Goal: Task Accomplishment & Management: Manage account settings

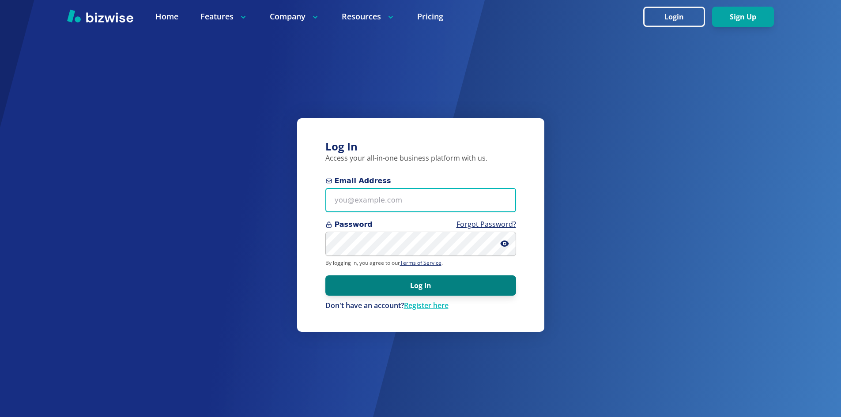
type input "[EMAIL_ADDRESS][DOMAIN_NAME]"
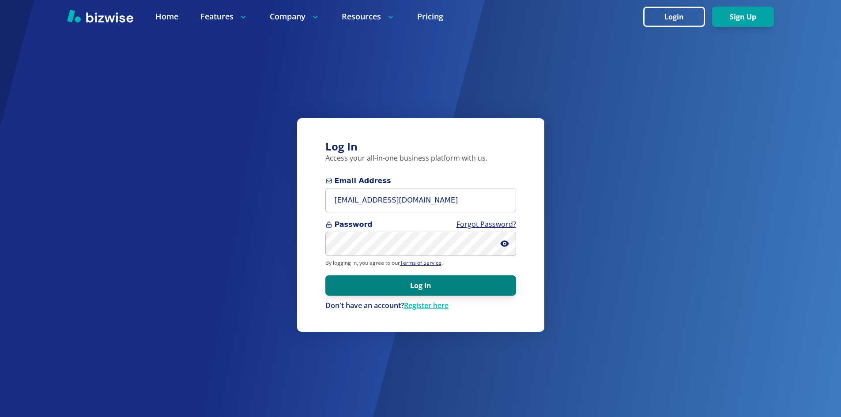
click at [354, 283] on button "Log In" at bounding box center [420, 285] width 191 height 20
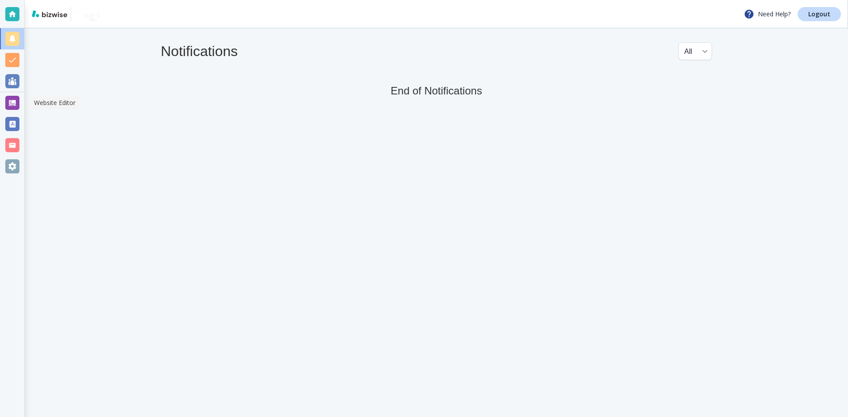
click at [15, 103] on div at bounding box center [12, 103] width 14 height 14
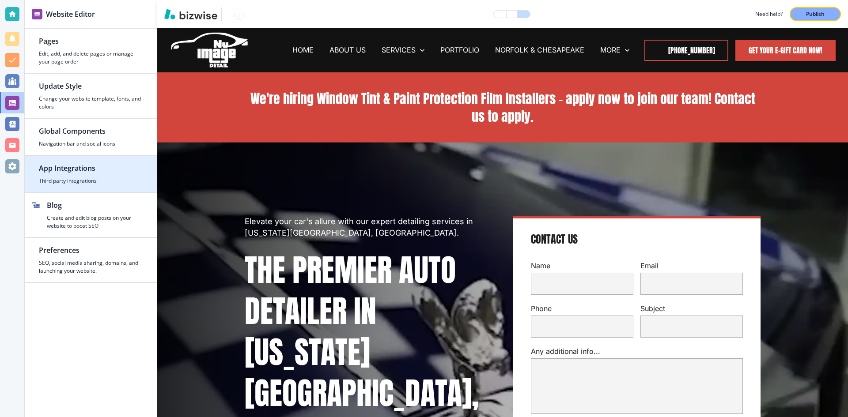
click at [71, 163] on h2 "App Integrations" at bounding box center [91, 168] width 104 height 11
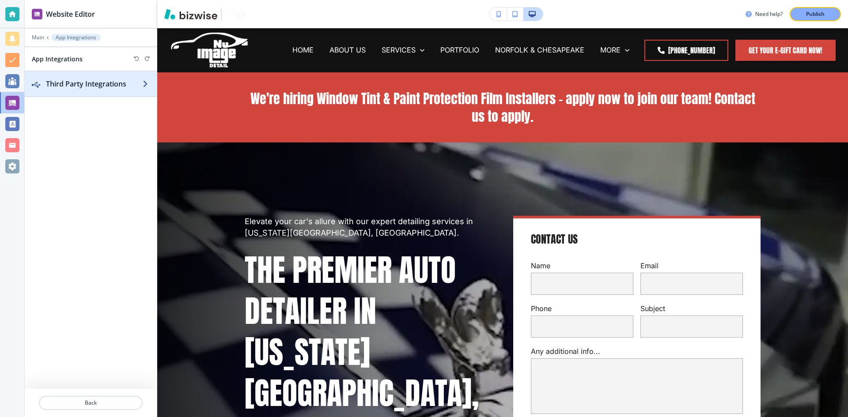
click at [107, 85] on h2 "Third Party Integrations" at bounding box center [94, 84] width 97 height 11
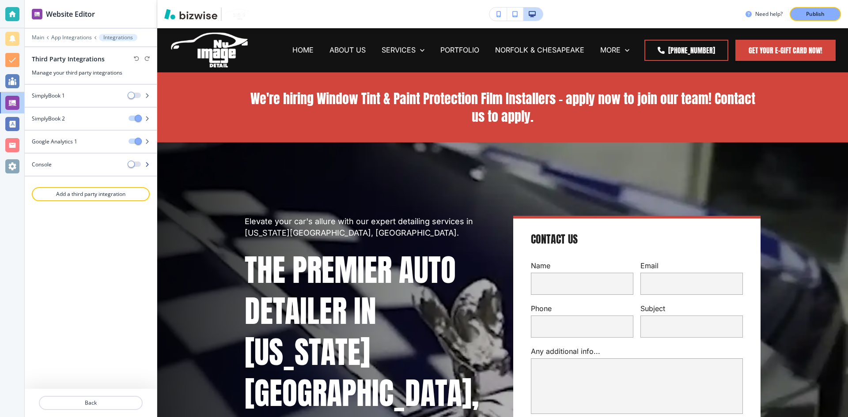
click at [102, 161] on div "Console" at bounding box center [73, 165] width 97 height 8
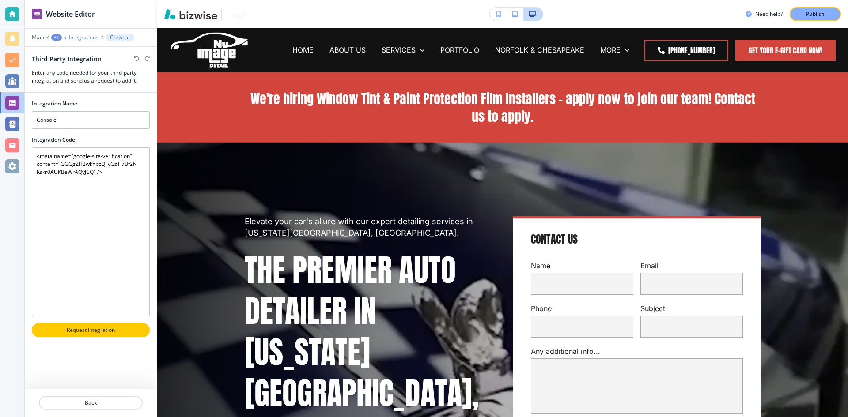
click at [86, 38] on p "Integrations" at bounding box center [84, 37] width 30 height 6
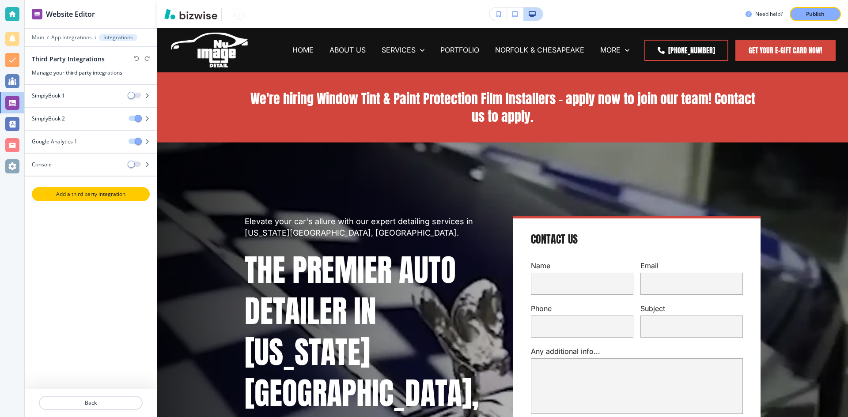
click at [92, 196] on p "Add a third party integration" at bounding box center [91, 194] width 116 height 8
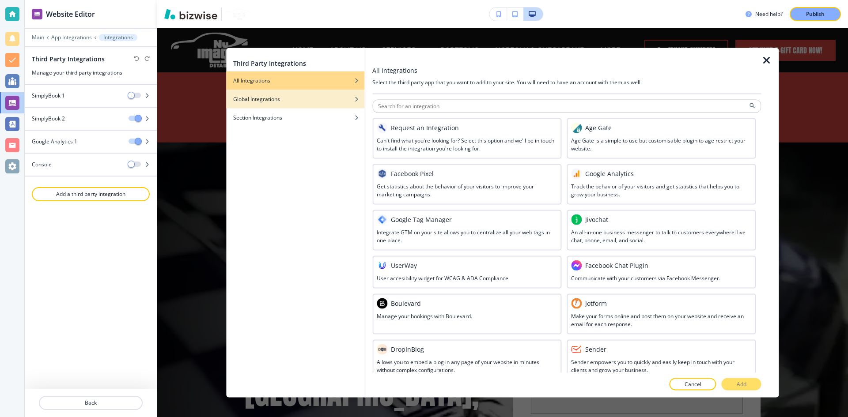
click at [310, 102] on div "Global Integrations" at bounding box center [295, 99] width 138 height 8
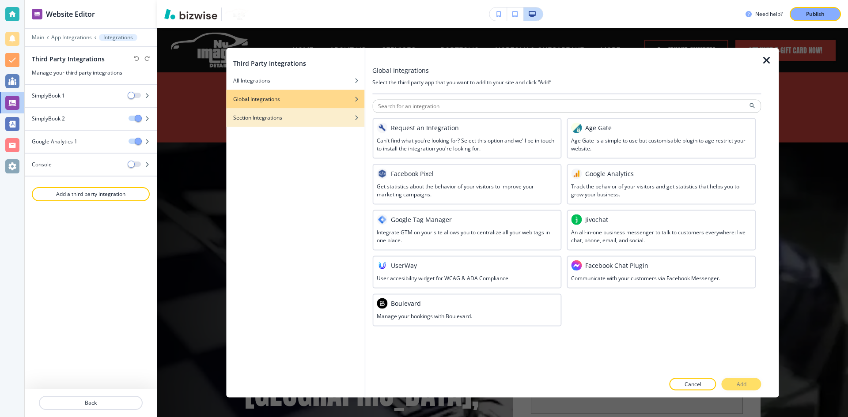
click at [321, 115] on div "Section Integrations" at bounding box center [295, 117] width 138 height 8
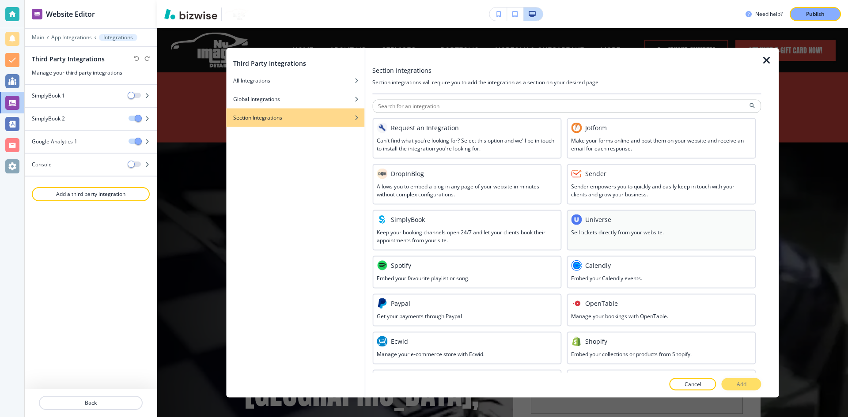
scroll to position [159, 0]
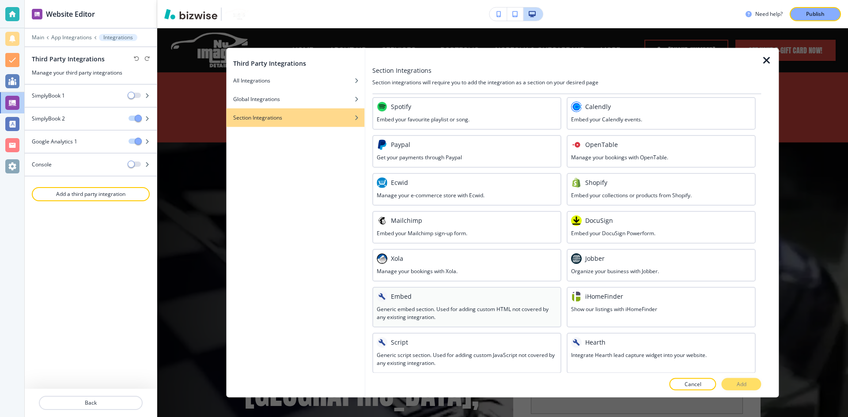
click at [501, 313] on h3 "Generic embed section. Used for adding custom HTML not covered by any existing …" at bounding box center [467, 313] width 180 height 16
click at [735, 388] on button "Add" at bounding box center [741, 384] width 40 height 12
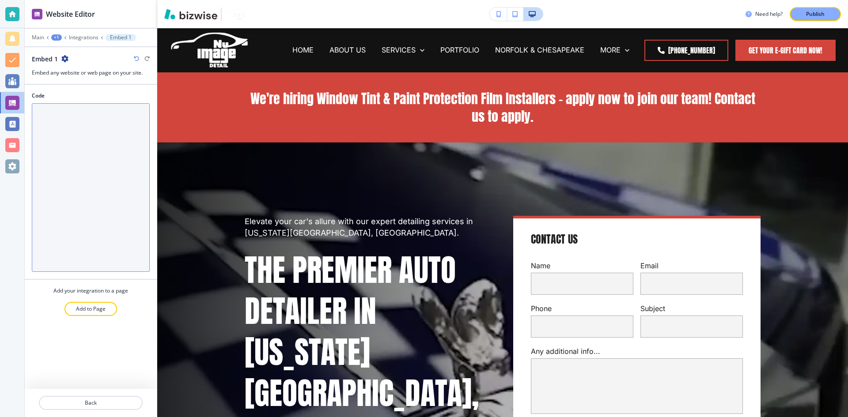
click at [83, 142] on textarea "Code" at bounding box center [91, 187] width 118 height 169
paste textarea "https://chat.whatsapp.com/EbHGLFEL4hS5habDf7YEBI"
type textarea "https://chat.whatsapp.com/EbHGLFEL4hS5habDf7YEBI"
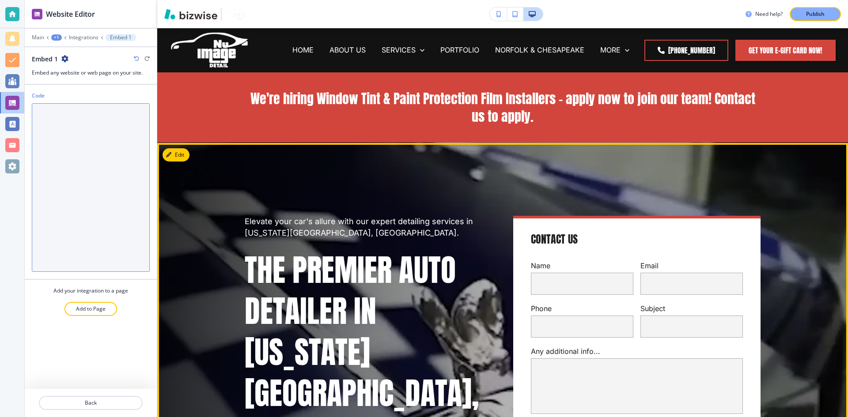
paste textarea "<meta name="google-site-verification" content="GGGgZH2wkYpcQFyGzTI7Bf2f-Kskr0AU…"
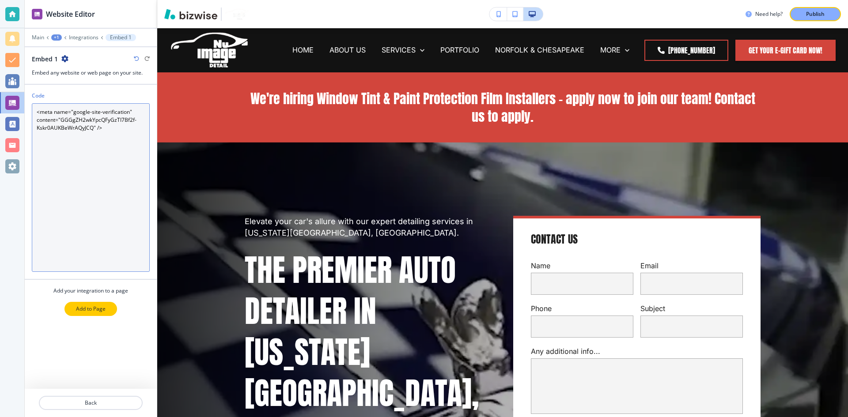
type textarea "<meta name="google-site-verification" content="GGGgZH2wkYpcQFyGzTI7Bf2f-Kskr0AU…"
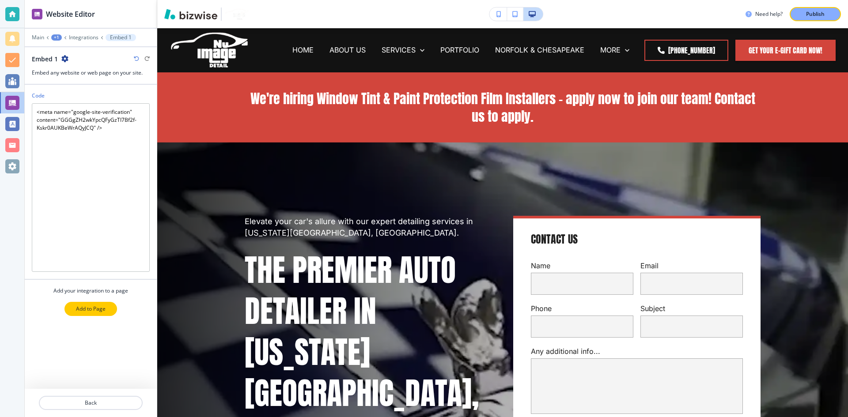
click at [90, 310] on p "Add to Page" at bounding box center [91, 309] width 30 height 8
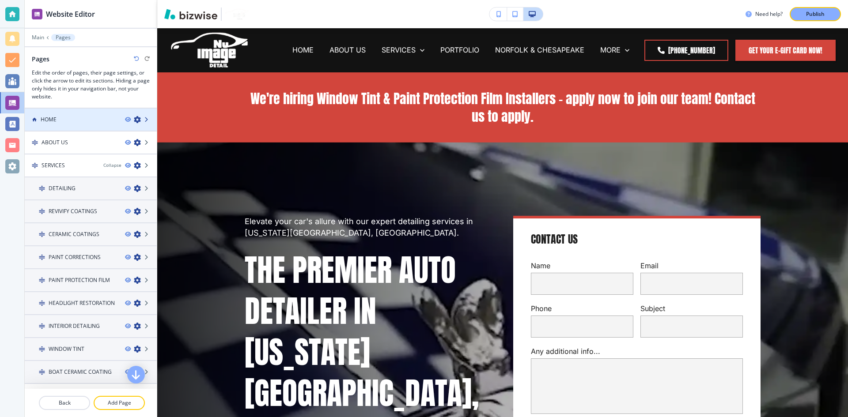
click at [144, 118] on icon at bounding box center [146, 119] width 5 height 5
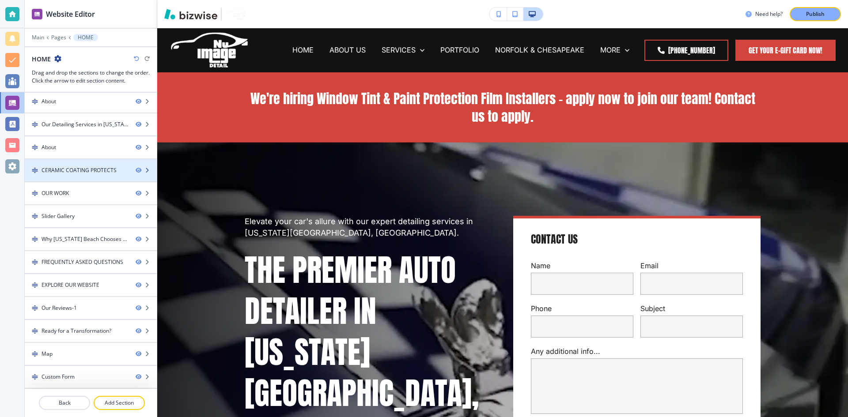
scroll to position [0, 0]
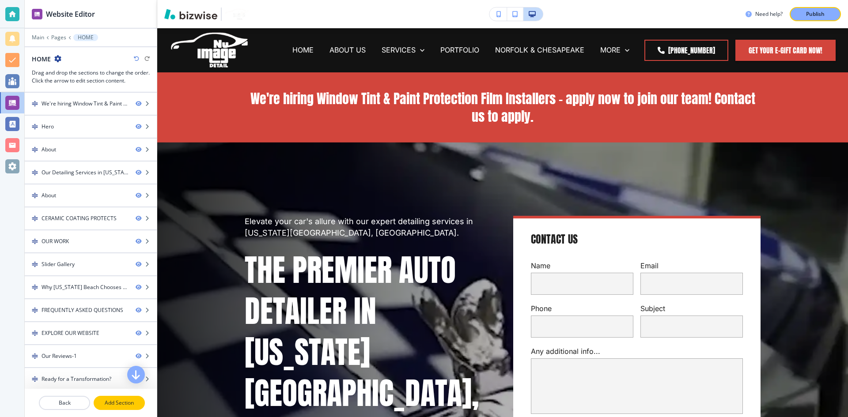
click at [131, 408] on button "Add Section" at bounding box center [119, 403] width 51 height 14
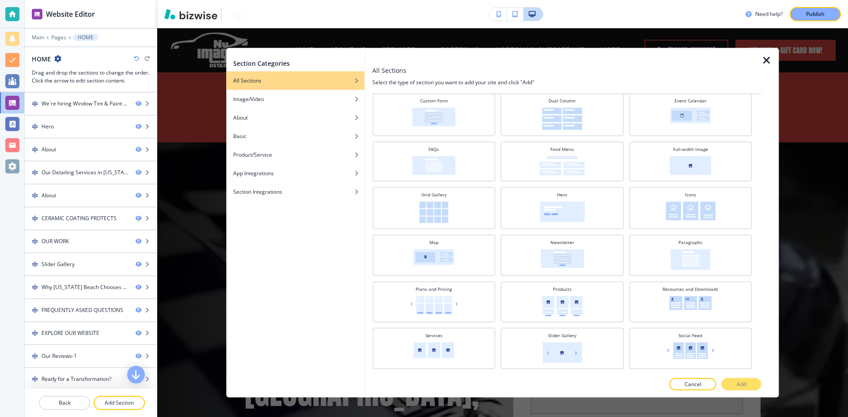
scroll to position [213, 0]
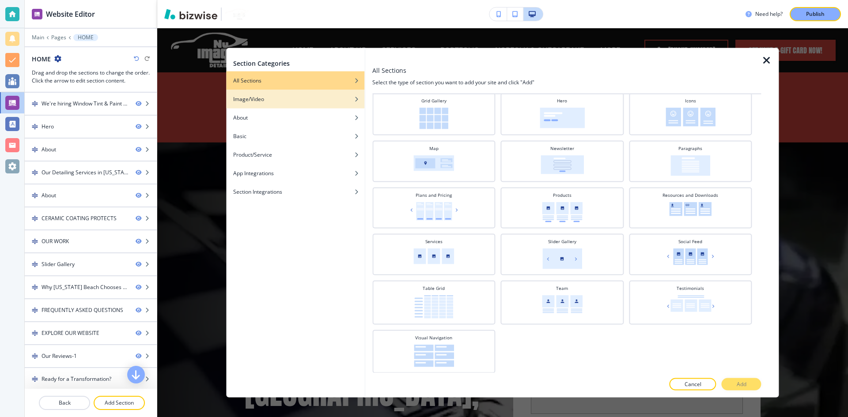
click at [325, 101] on div "Image/Video" at bounding box center [295, 99] width 138 height 8
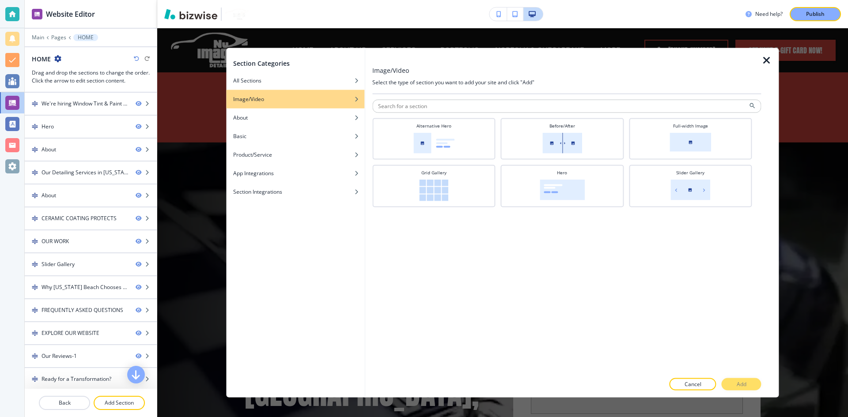
click at [324, 107] on div "button" at bounding box center [295, 105] width 138 height 5
click at [320, 115] on div "About" at bounding box center [295, 117] width 138 height 8
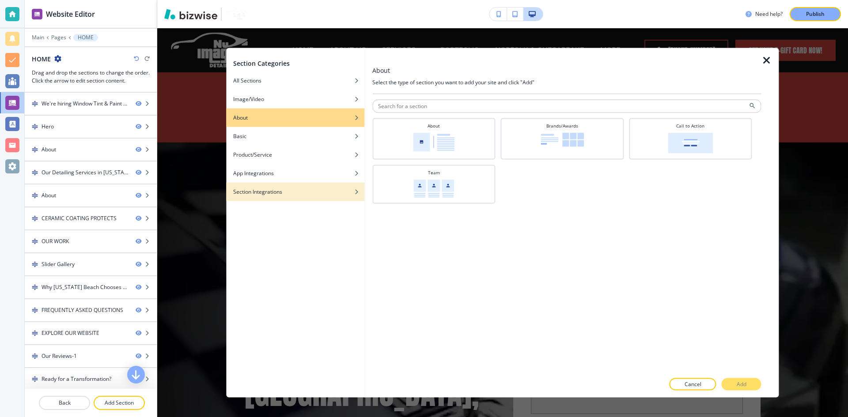
click at [307, 184] on div "button" at bounding box center [295, 184] width 138 height 5
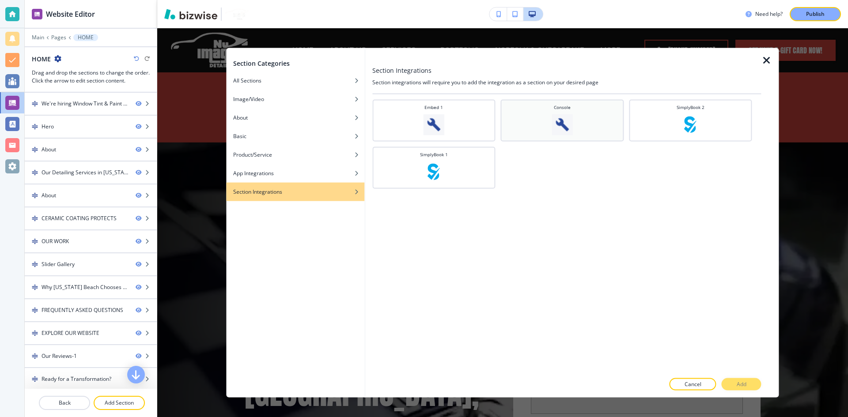
click at [560, 120] on img at bounding box center [561, 124] width 21 height 21
click at [737, 388] on p "Add" at bounding box center [741, 384] width 10 height 8
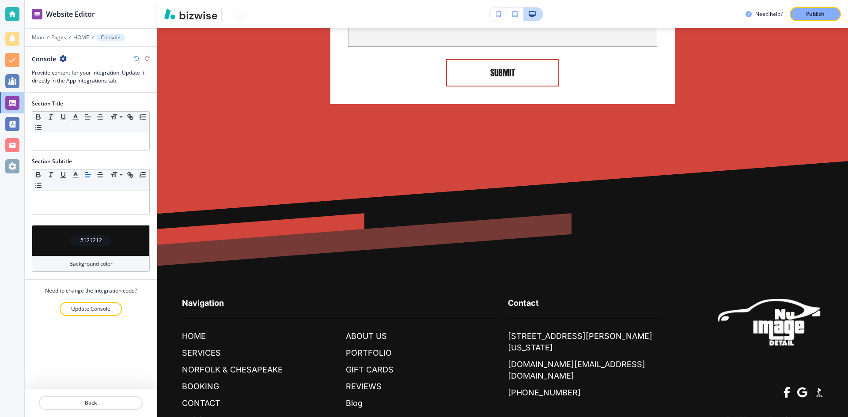
scroll to position [7407, 0]
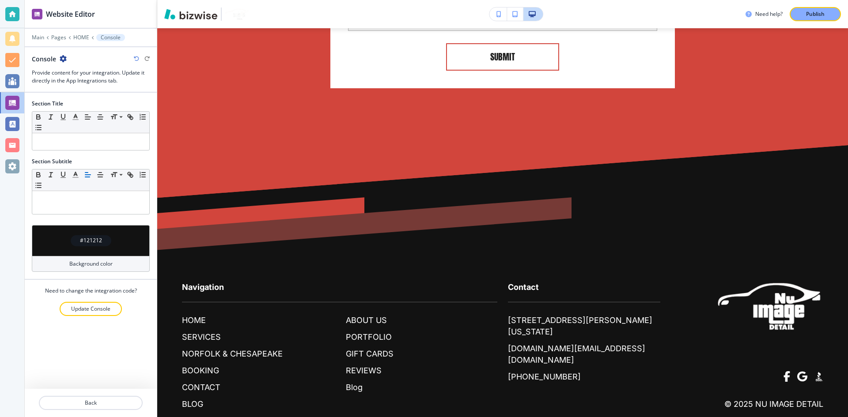
click at [66, 57] on div "Console" at bounding box center [91, 58] width 118 height 9
click at [63, 58] on icon "button" at bounding box center [63, 58] width 7 height 7
click at [84, 192] on div at bounding box center [90, 202] width 117 height 23
click at [86, 141] on p at bounding box center [91, 142] width 108 height 8
paste div
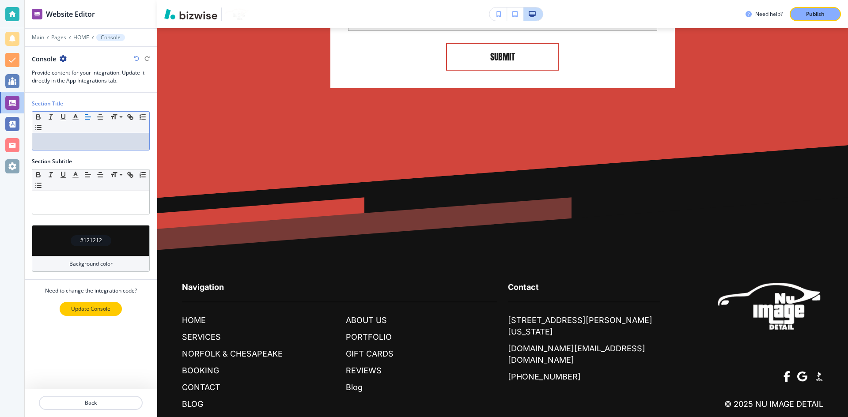
click at [86, 309] on p "Update Console" at bounding box center [90, 309] width 39 height 8
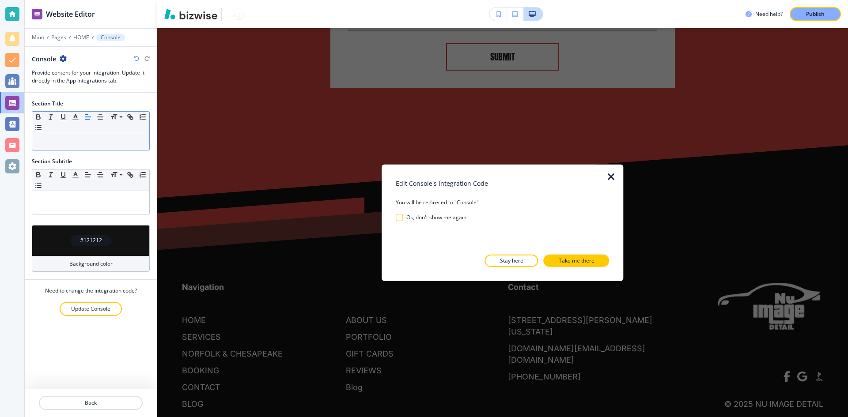
click at [424, 218] on h3 "Ok, don't show me again" at bounding box center [436, 217] width 60 height 8
checkbox again "true"
click at [593, 261] on p "Take me there" at bounding box center [576, 261] width 36 height 8
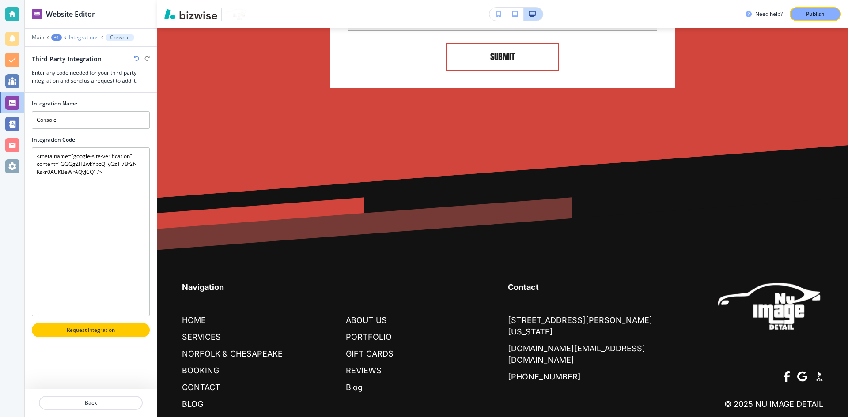
click at [83, 38] on p "Integrations" at bounding box center [84, 37] width 30 height 6
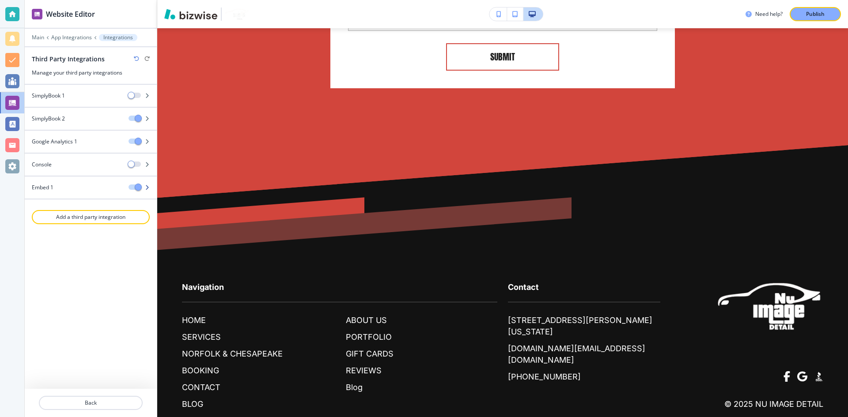
click at [114, 191] on div "Embed 1" at bounding box center [73, 188] width 97 height 8
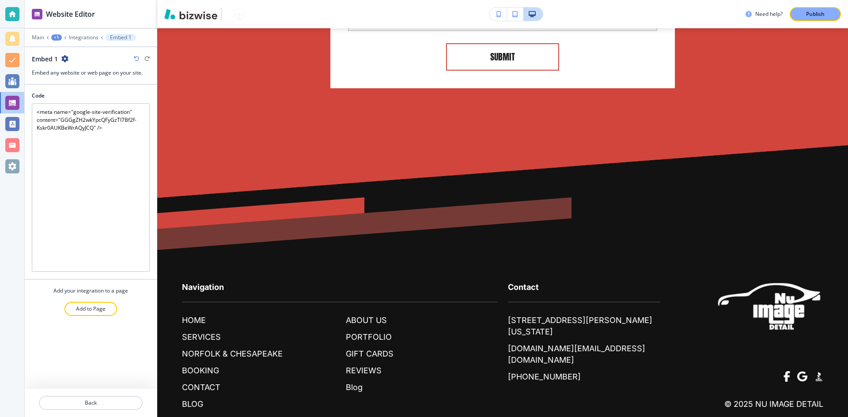
click at [62, 60] on icon "button" at bounding box center [64, 58] width 7 height 7
click at [74, 83] on button "Delete Embed 1" at bounding box center [89, 90] width 57 height 16
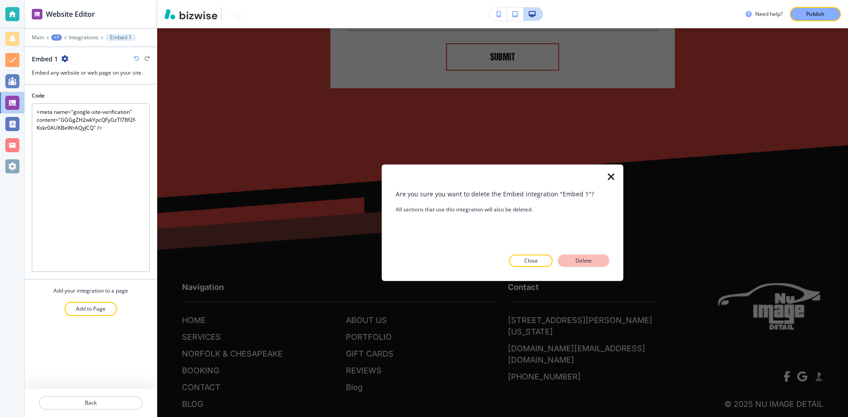
click at [603, 264] on button "Delete" at bounding box center [583, 261] width 51 height 12
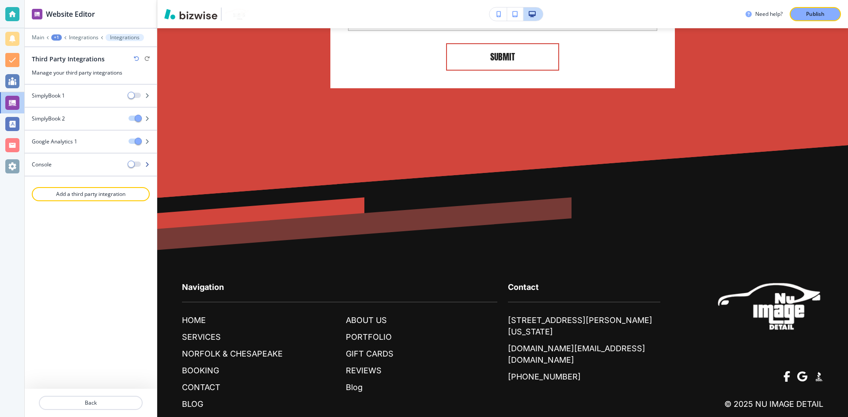
click at [148, 163] on icon "button" at bounding box center [146, 164] width 5 height 5
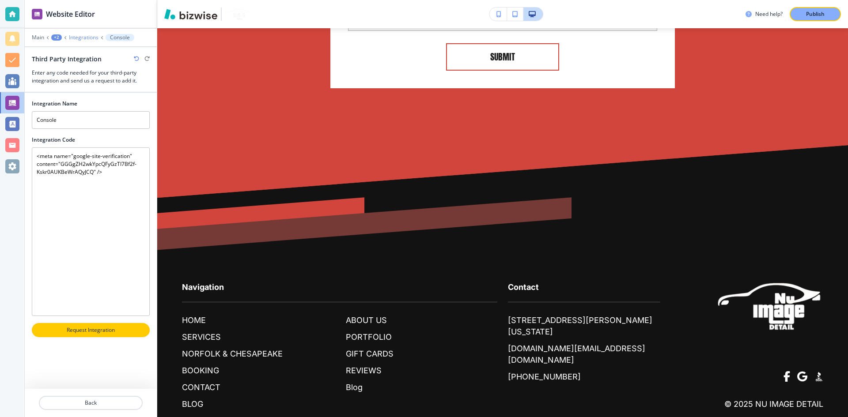
click at [77, 35] on p "Integrations" at bounding box center [84, 37] width 30 height 6
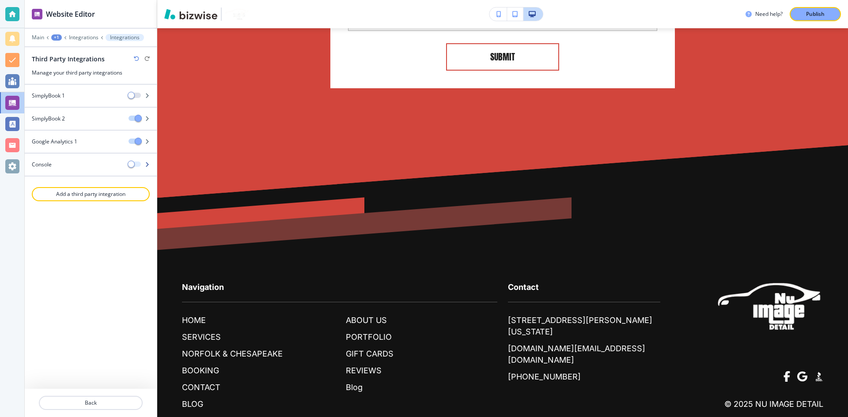
click at [132, 162] on span "button" at bounding box center [131, 164] width 7 height 7
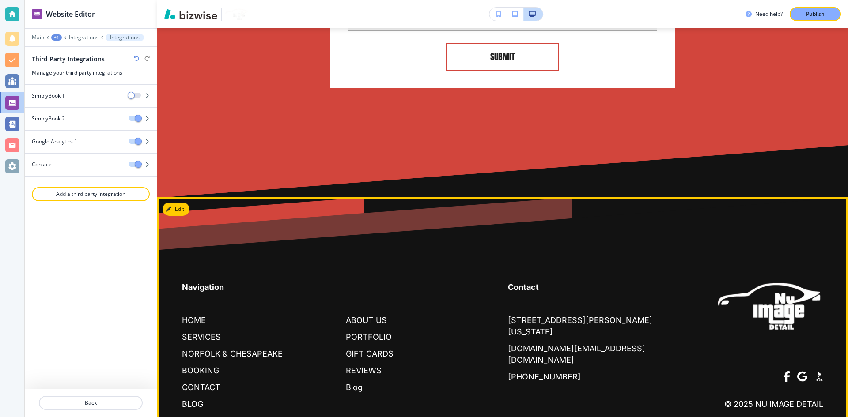
click at [230, 201] on div at bounding box center [260, 258] width 207 height 122
click at [178, 203] on button "Edit Footer" at bounding box center [185, 209] width 46 height 13
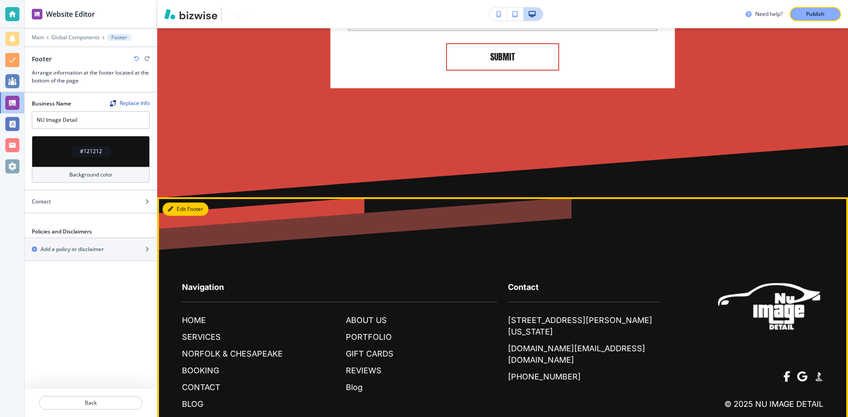
scroll to position [7416, 0]
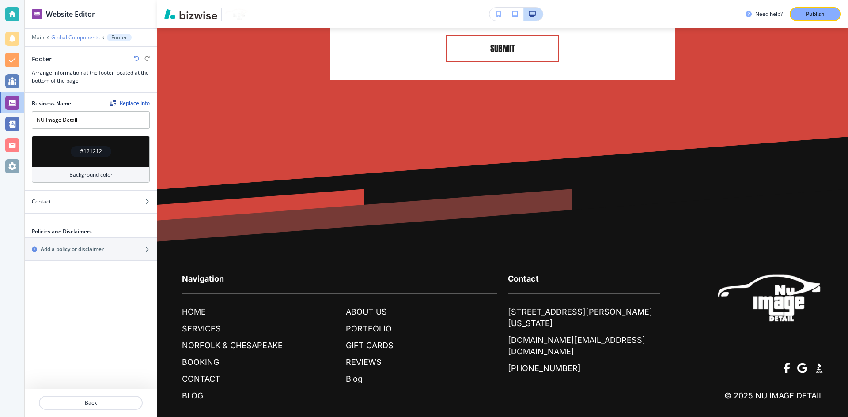
click at [75, 38] on p "Global Components" at bounding box center [75, 37] width 49 height 6
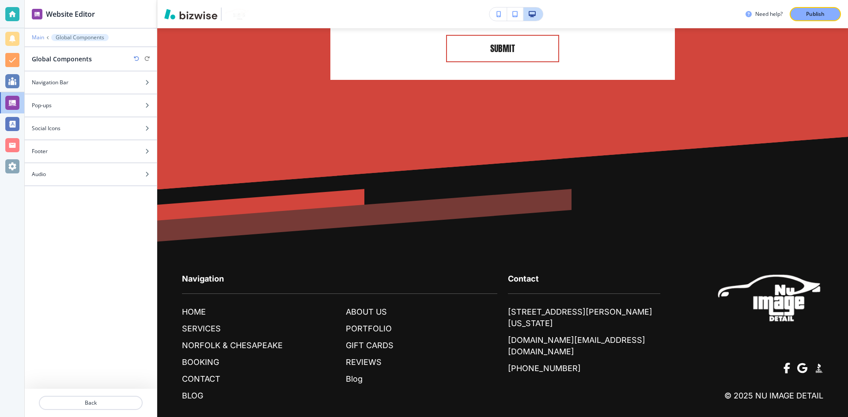
click at [43, 38] on p "Main" at bounding box center [38, 37] width 12 height 6
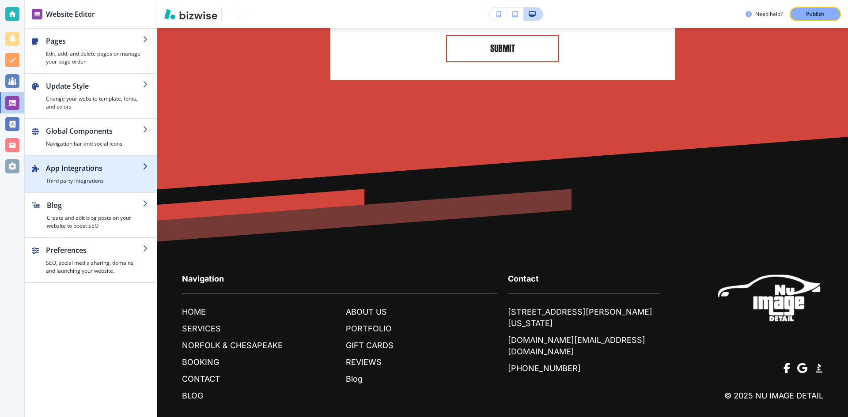
click at [106, 181] on h4 "Third party integrations" at bounding box center [94, 181] width 97 height 8
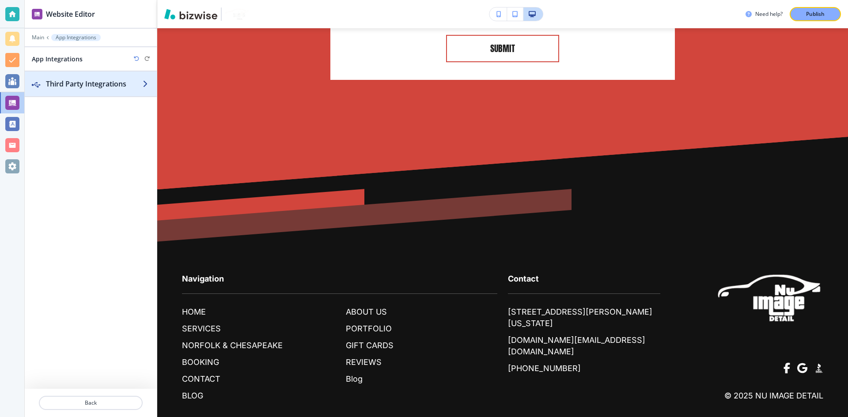
click at [121, 77] on div "button" at bounding box center [91, 75] width 132 height 7
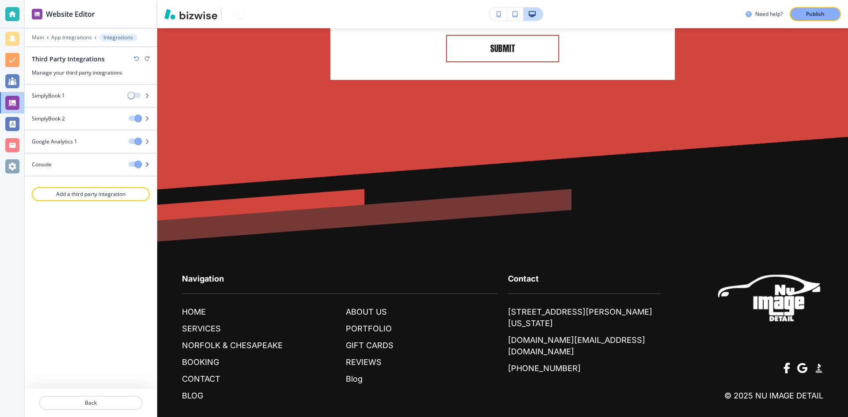
click at [103, 166] on div "Console" at bounding box center [73, 165] width 97 height 8
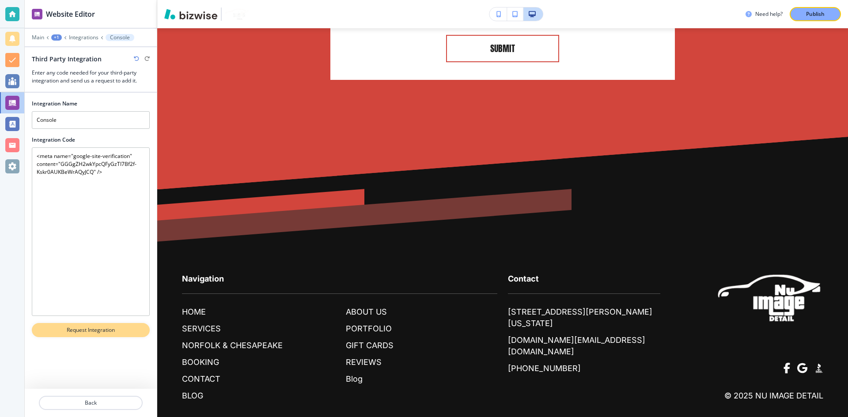
click at [89, 328] on p "Request Integration" at bounding box center [90, 330] width 95 height 8
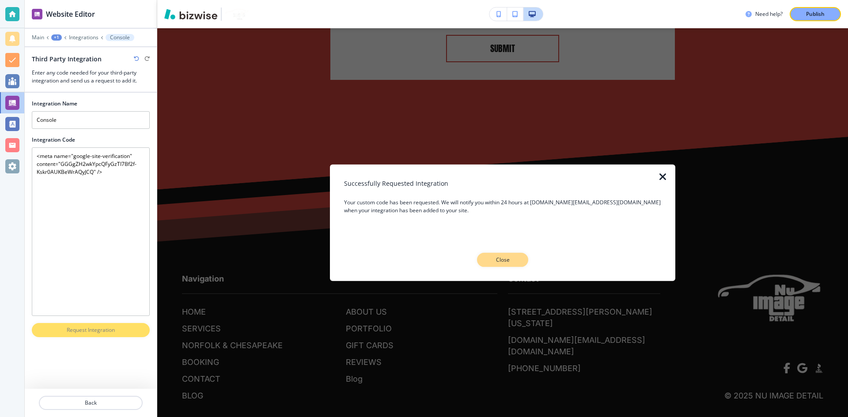
click at [505, 258] on p "Close" at bounding box center [502, 260] width 28 height 8
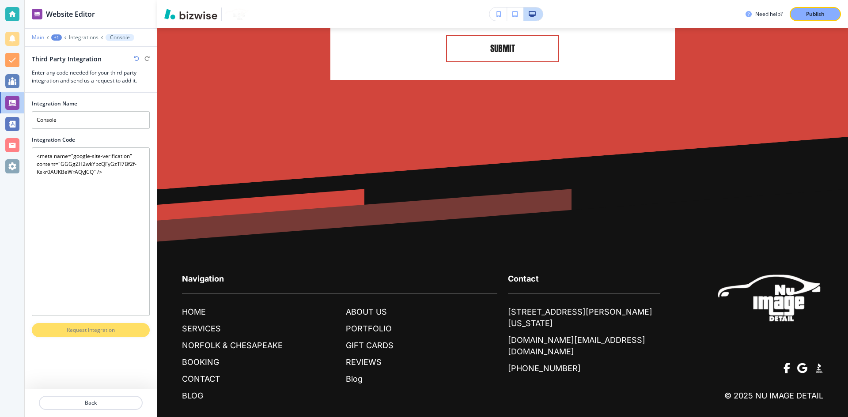
click at [37, 37] on p "Main" at bounding box center [38, 37] width 12 height 6
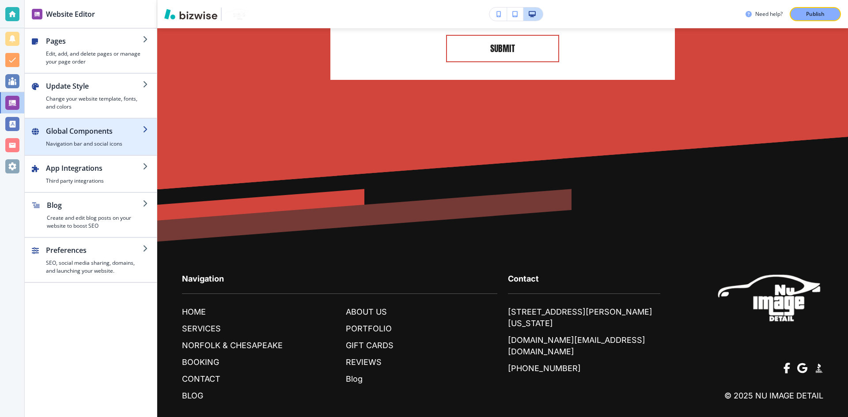
click at [93, 139] on div "button" at bounding box center [94, 138] width 97 height 4
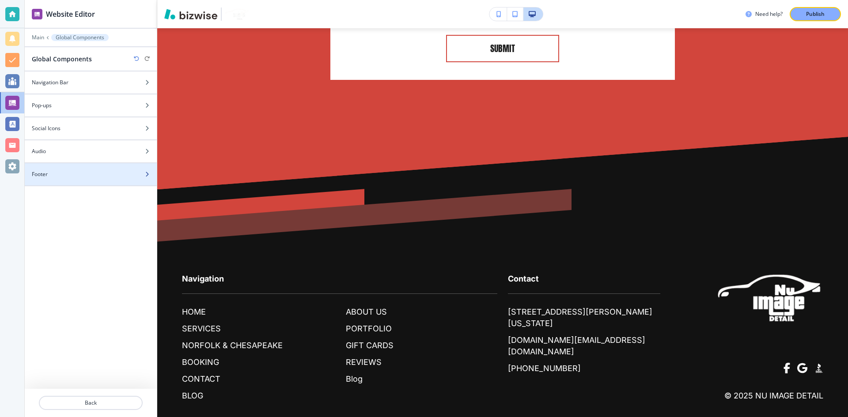
click at [65, 168] on div at bounding box center [91, 166] width 132 height 7
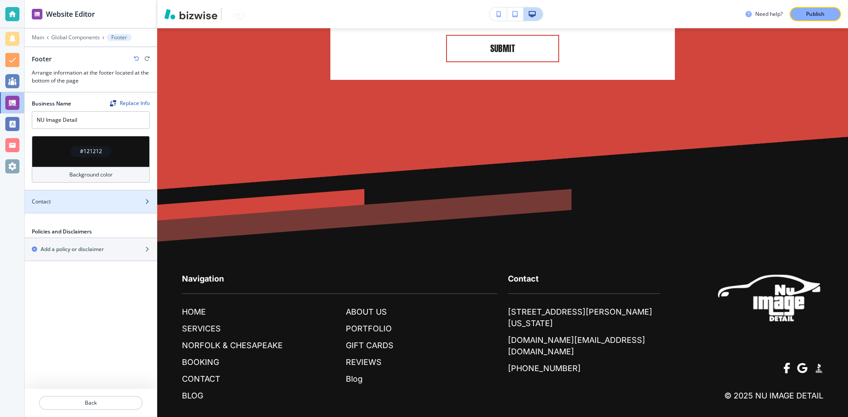
click at [94, 206] on div at bounding box center [91, 209] width 132 height 7
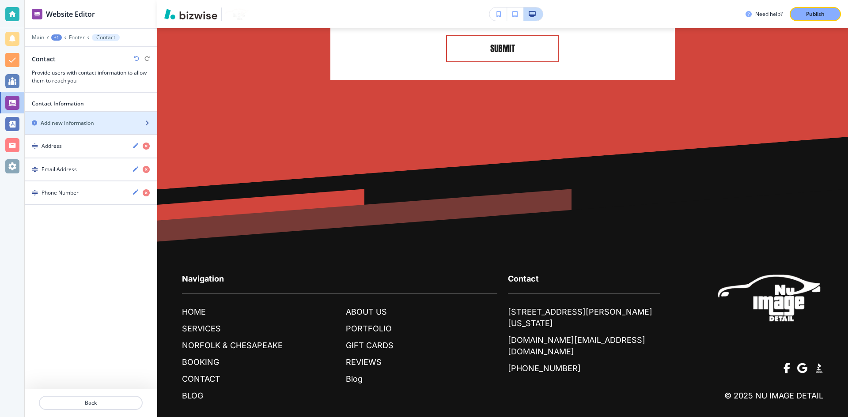
click at [84, 123] on h2 "Add new information" at bounding box center [67, 123] width 53 height 8
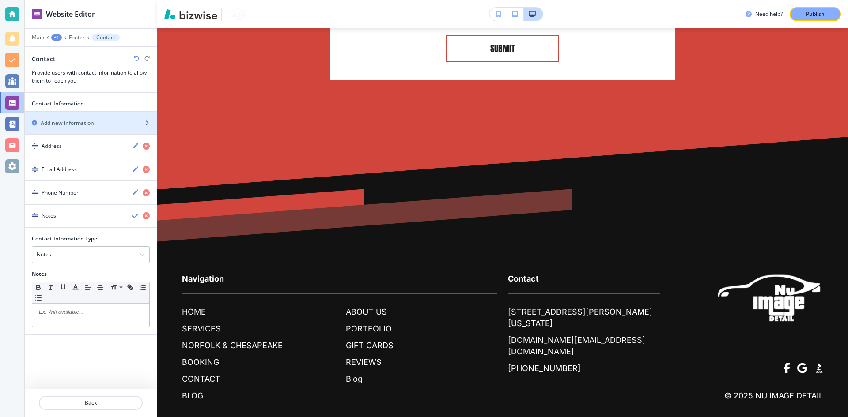
click at [78, 125] on h2 "Add new information" at bounding box center [67, 123] width 53 height 8
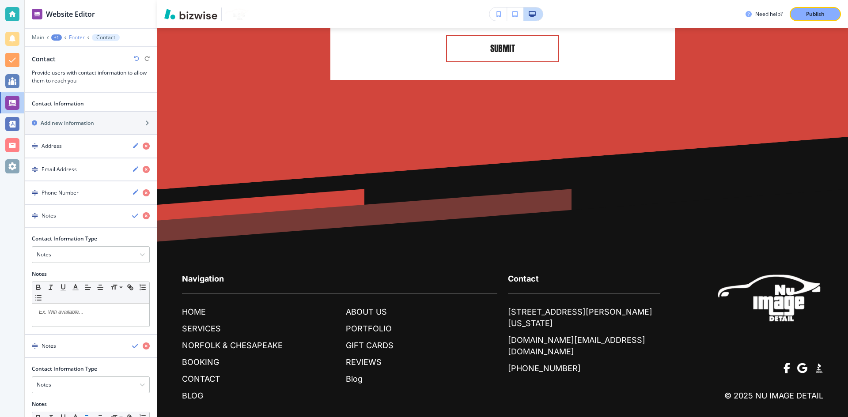
click at [74, 35] on p "Footer" at bounding box center [77, 37] width 16 height 6
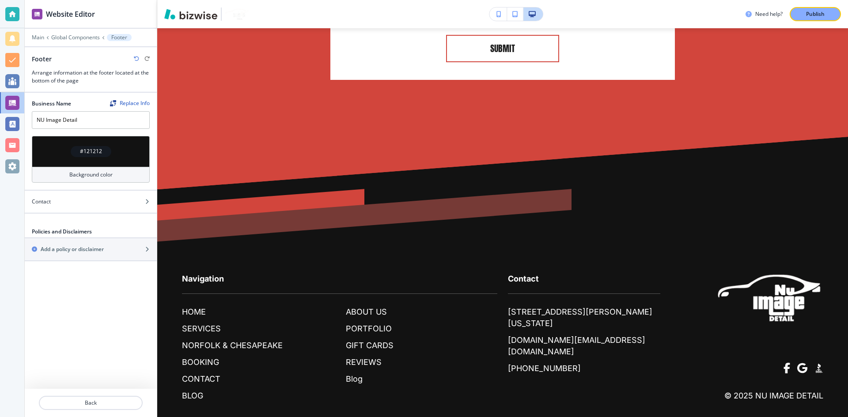
click at [39, 33] on div at bounding box center [91, 31] width 132 height 5
click at [39, 37] on p "Main" at bounding box center [38, 37] width 12 height 6
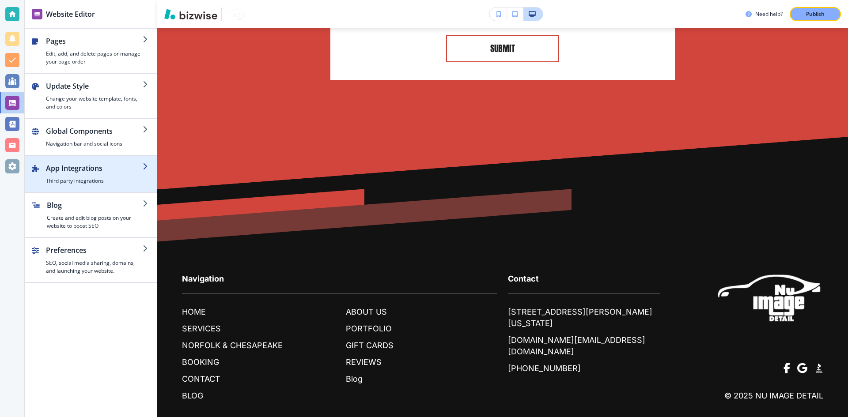
click at [102, 176] on div "button" at bounding box center [94, 175] width 97 height 4
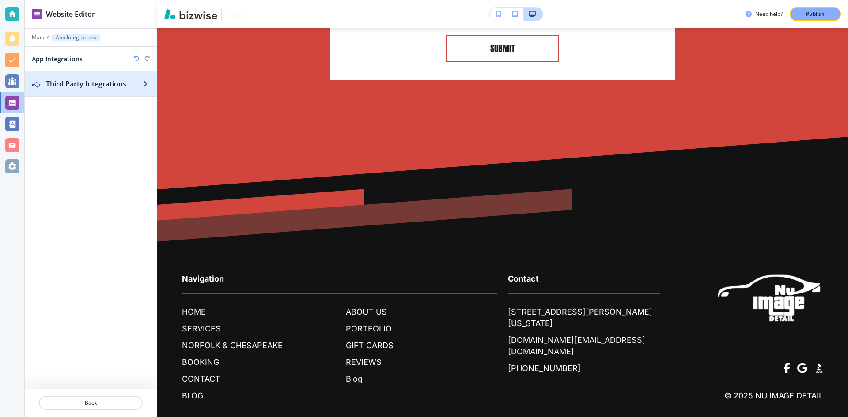
click at [103, 85] on h2 "Third Party Integrations" at bounding box center [94, 84] width 97 height 11
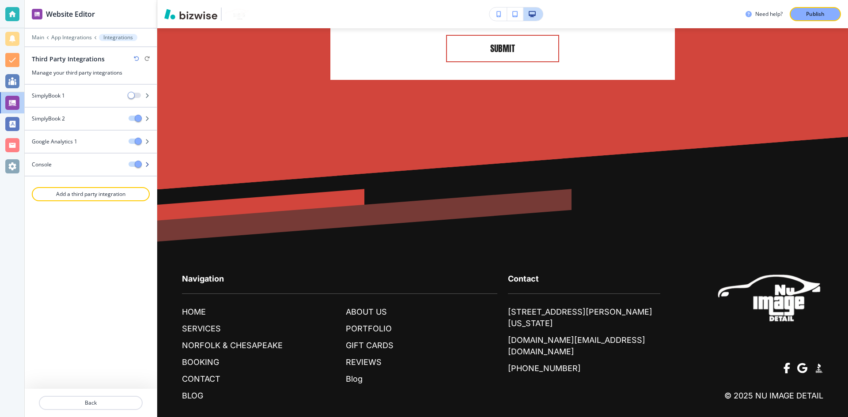
click at [147, 166] on icon "button" at bounding box center [146, 164] width 5 height 5
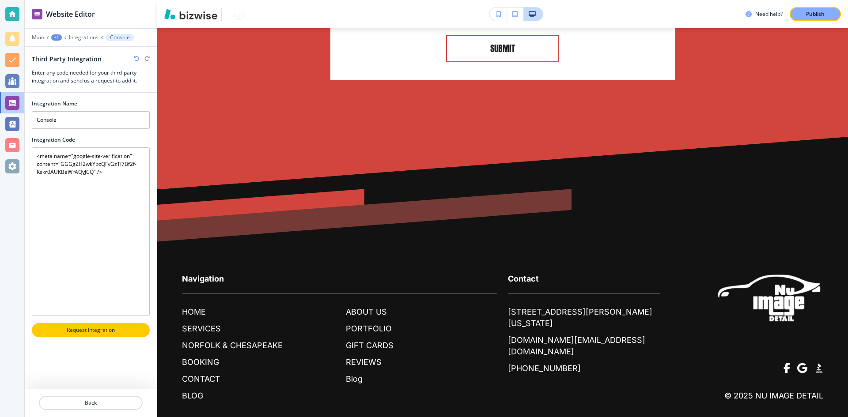
click at [133, 57] on div "Third Party Integration" at bounding box center [91, 58] width 118 height 9
click at [42, 38] on p "Main" at bounding box center [38, 37] width 12 height 6
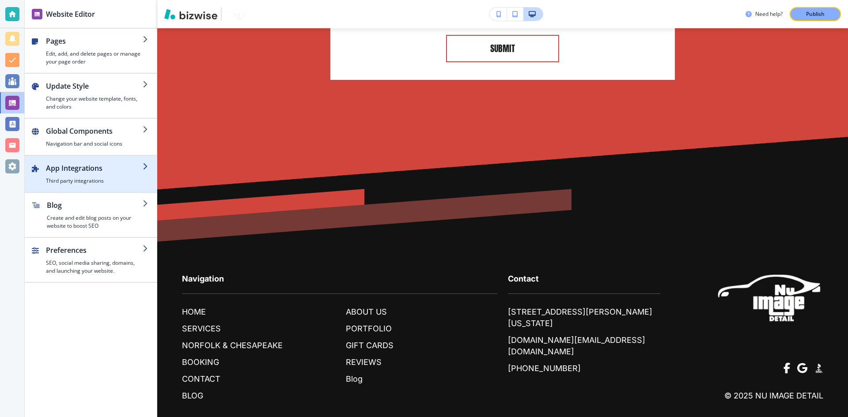
click at [115, 174] on div "button" at bounding box center [94, 175] width 97 height 4
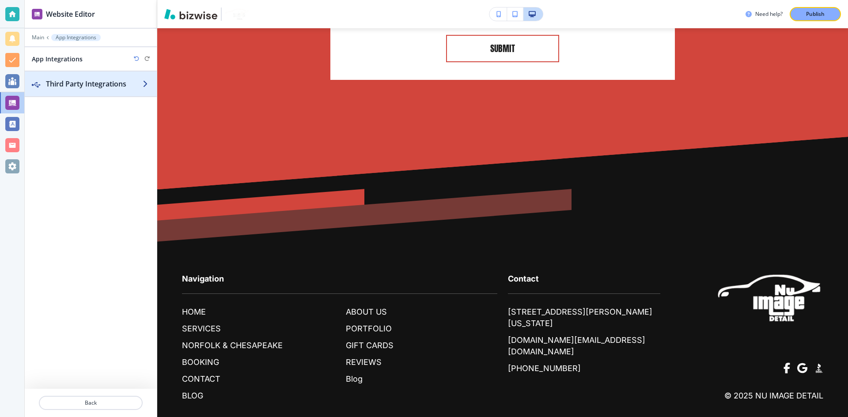
click at [98, 80] on h2 "Third Party Integrations" at bounding box center [94, 84] width 97 height 11
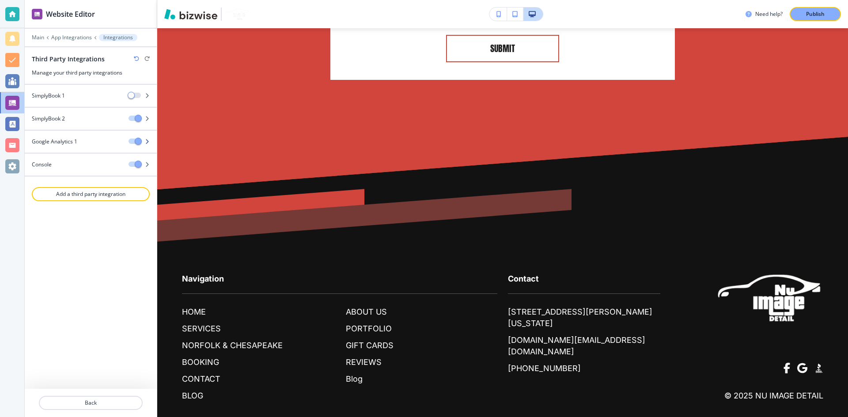
click at [126, 143] on div "Google Analytics 1" at bounding box center [91, 142] width 132 height 8
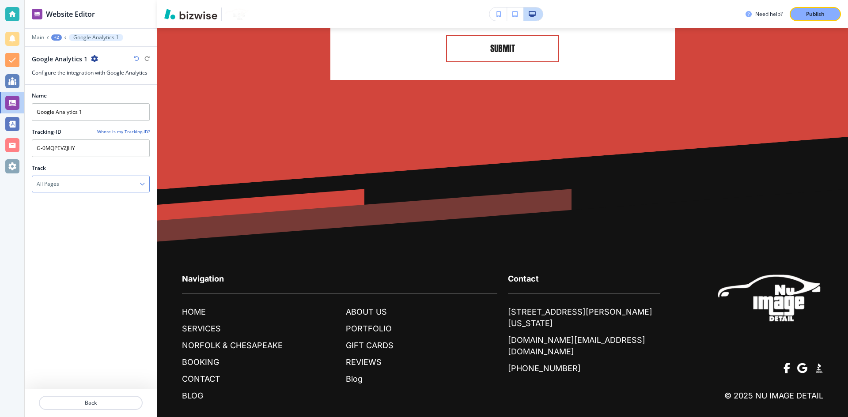
click at [77, 180] on div "All Pages" at bounding box center [90, 184] width 117 height 16
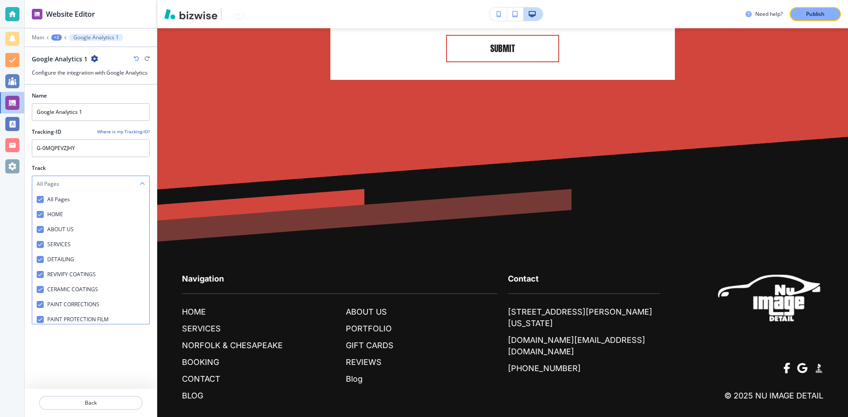
click at [76, 180] on div "All Pages" at bounding box center [90, 184] width 117 height 16
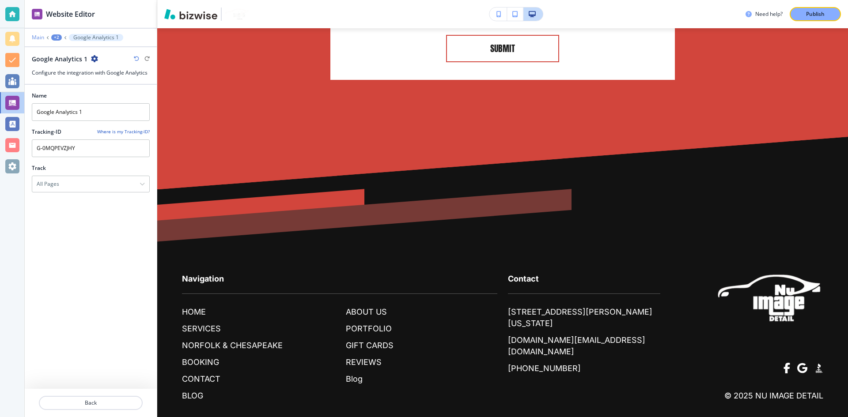
click at [42, 39] on p "Main" at bounding box center [38, 37] width 12 height 6
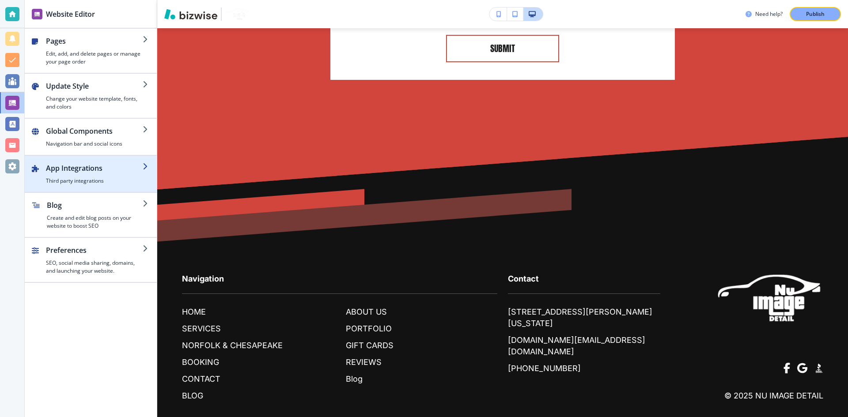
click at [99, 170] on h2 "App Integrations" at bounding box center [94, 168] width 97 height 11
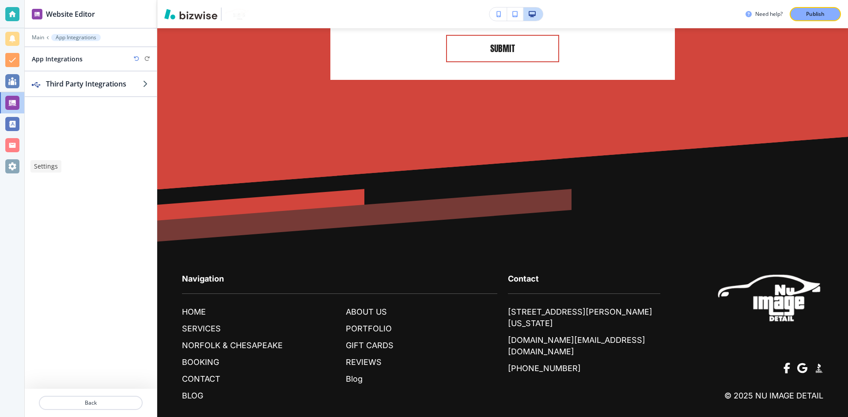
click at [10, 169] on div at bounding box center [12, 166] width 14 height 14
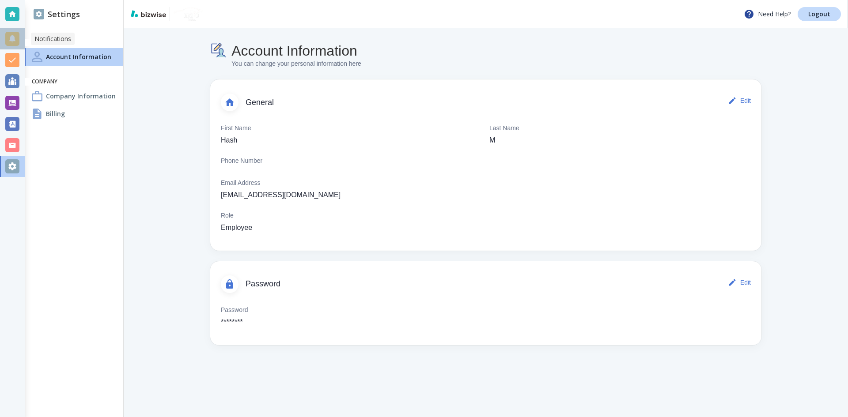
click at [15, 37] on div at bounding box center [12, 39] width 14 height 14
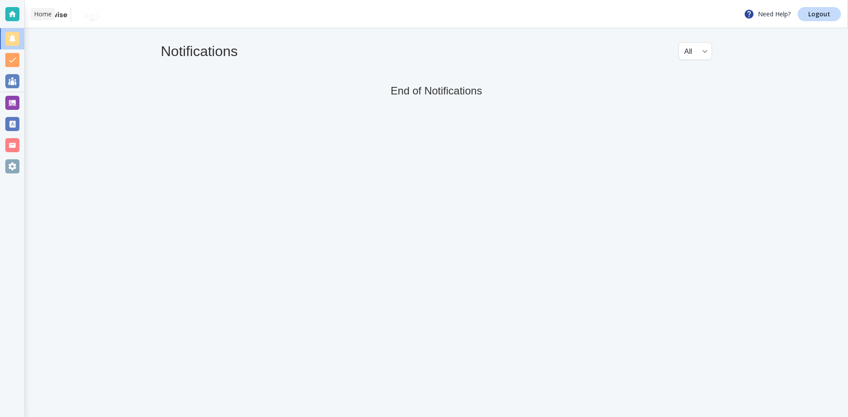
click at [13, 15] on div at bounding box center [12, 14] width 14 height 14
click at [16, 17] on div at bounding box center [12, 14] width 14 height 14
click at [12, 79] on div at bounding box center [12, 81] width 14 height 14
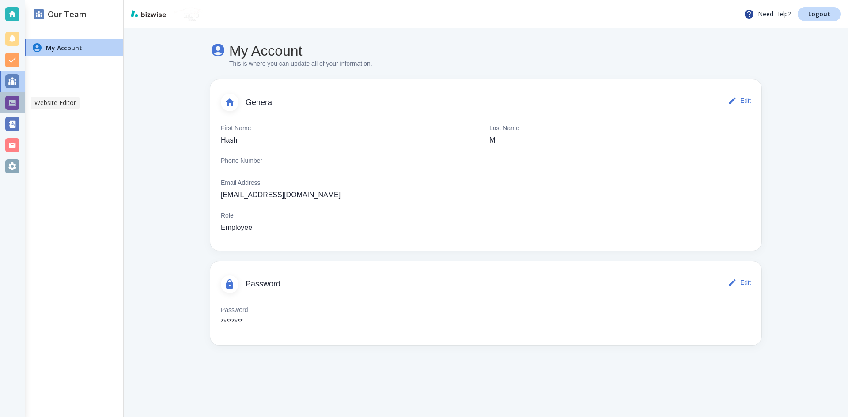
click at [12, 101] on div at bounding box center [12, 103] width 14 height 14
click at [16, 128] on div at bounding box center [12, 124] width 14 height 14
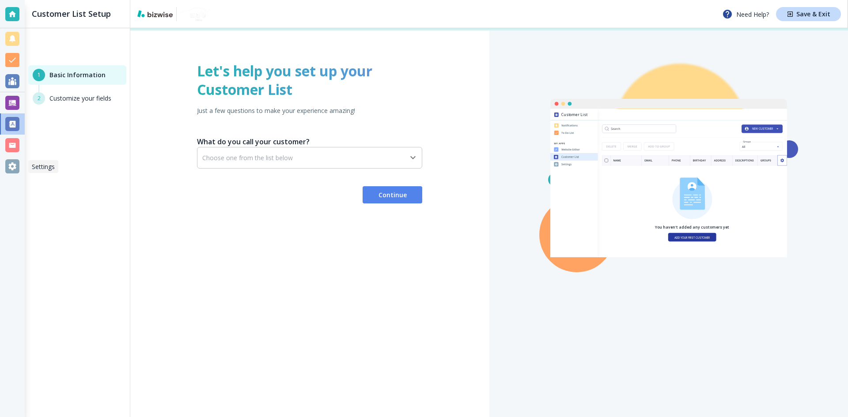
click at [11, 169] on div at bounding box center [12, 166] width 14 height 14
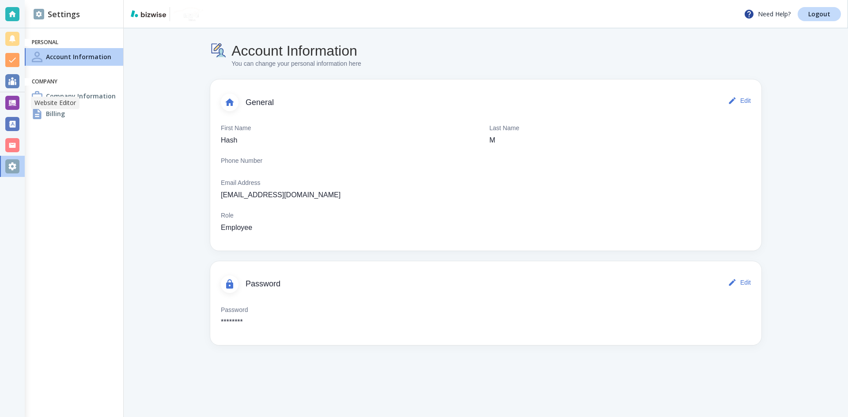
click at [13, 96] on div at bounding box center [12, 103] width 14 height 14
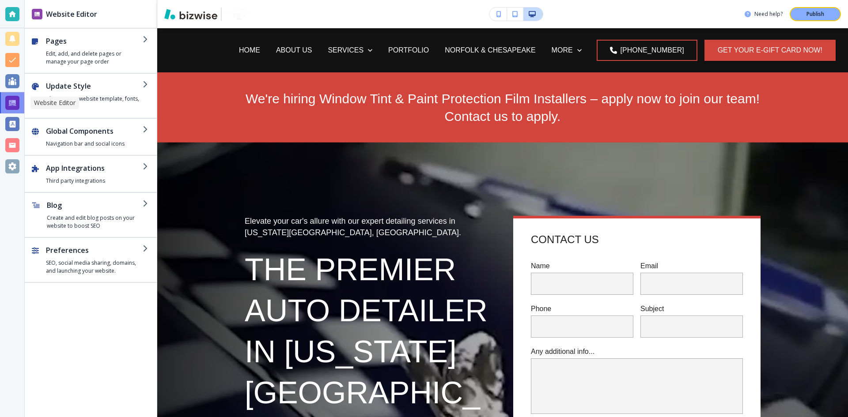
click at [11, 104] on div at bounding box center [12, 103] width 14 height 14
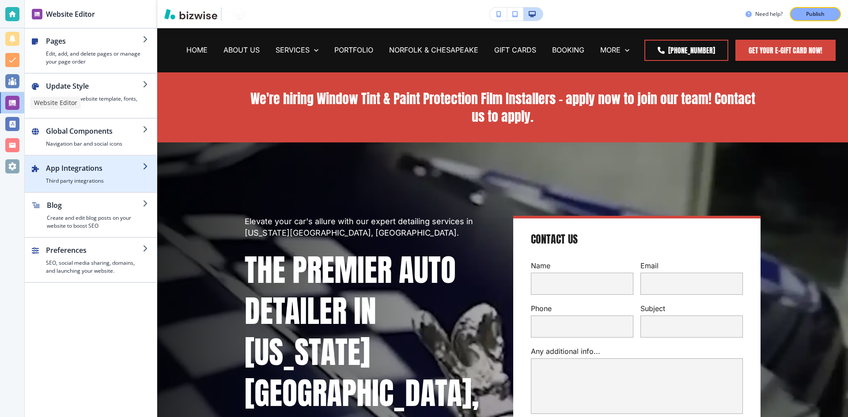
click at [100, 177] on div "button" at bounding box center [94, 175] width 97 height 4
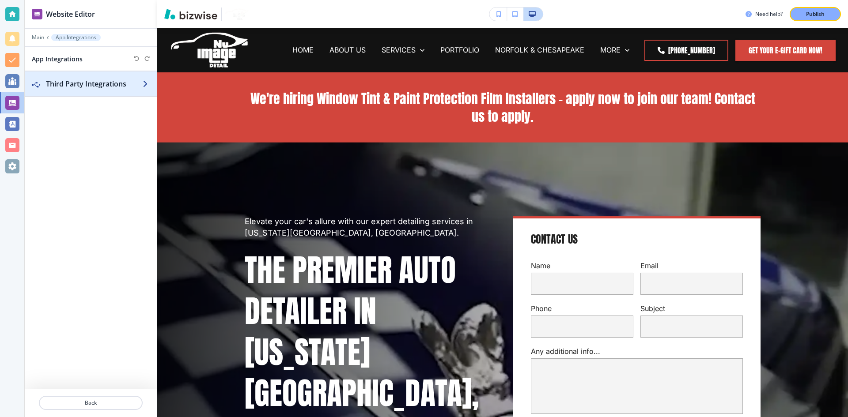
click at [105, 87] on h2 "Third Party Integrations" at bounding box center [94, 84] width 97 height 11
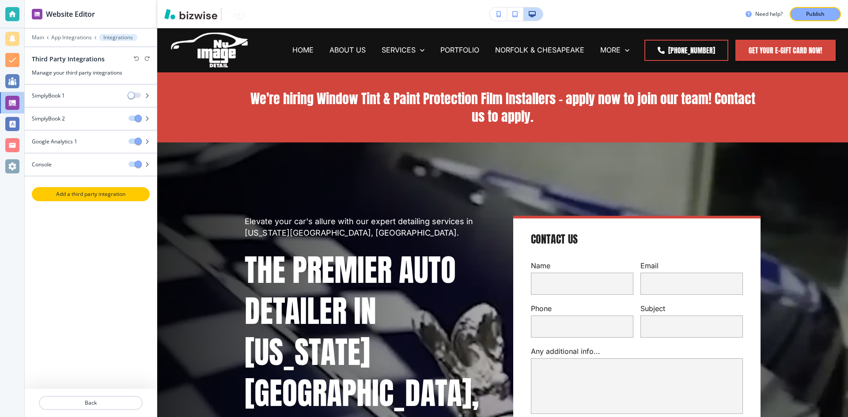
click at [90, 191] on p "Add a third party integration" at bounding box center [91, 194] width 116 height 8
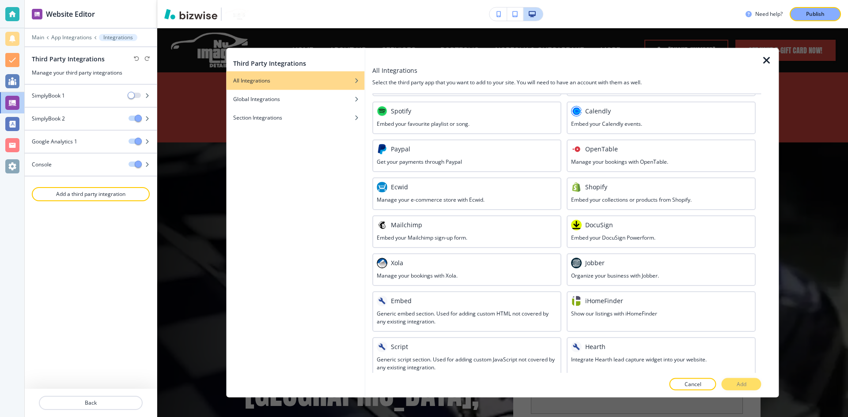
scroll to position [335, 0]
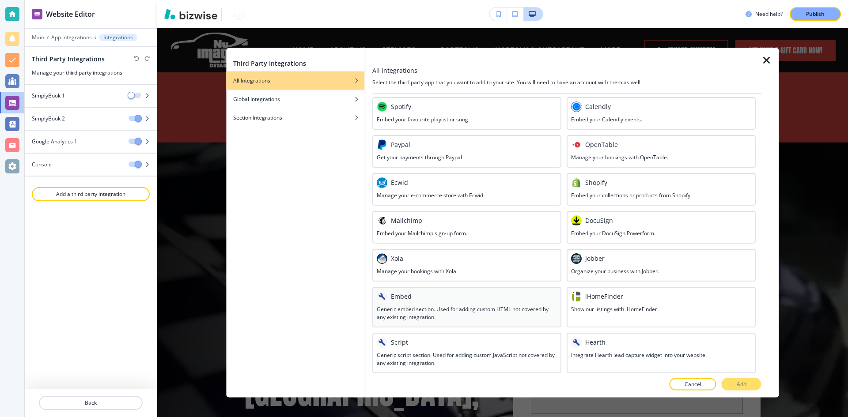
click at [463, 301] on div "Embed" at bounding box center [467, 296] width 180 height 11
click at [736, 382] on p "Add" at bounding box center [741, 384] width 10 height 8
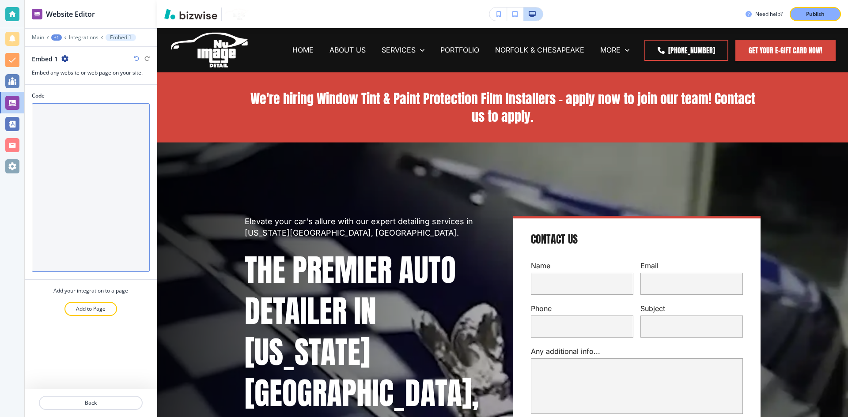
click at [103, 150] on textarea "Code" at bounding box center [91, 187] width 118 height 169
paste textarea "<meta name="google-site-verification" content="GGGgZH2wkYpcQFyGzTI7Bf2f-Kskr0AU…"
type textarea "<meta name="google-site-verification" content="GGGgZH2wkYpcQFyGzTI7Bf2f-Kskr0AU…"
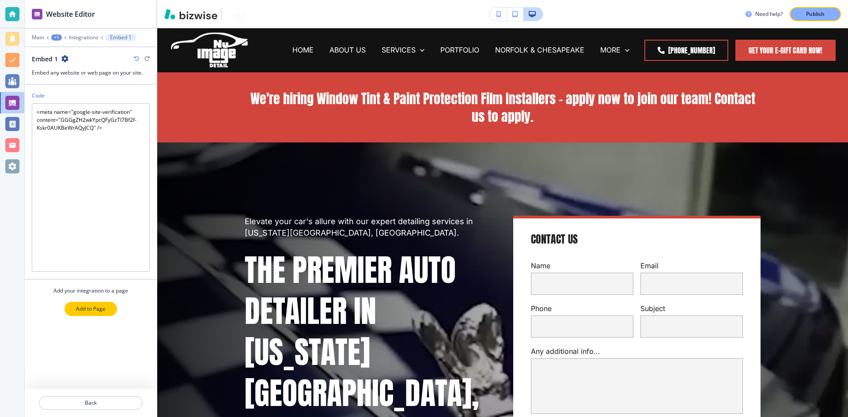
click at [84, 307] on p "Add to Page" at bounding box center [91, 309] width 30 height 8
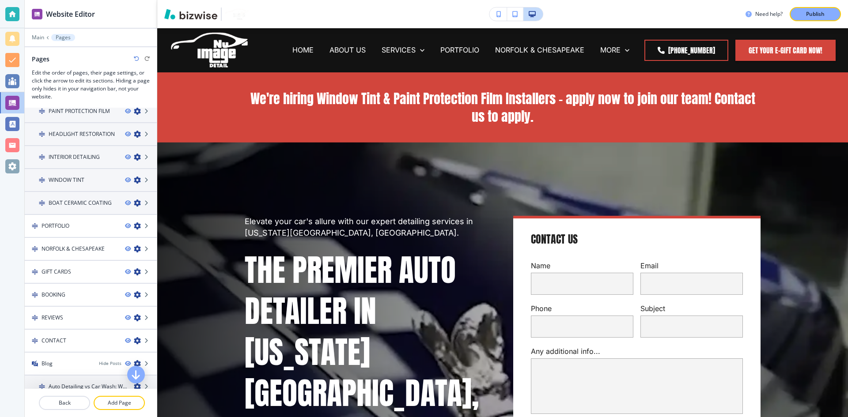
scroll to position [0, 0]
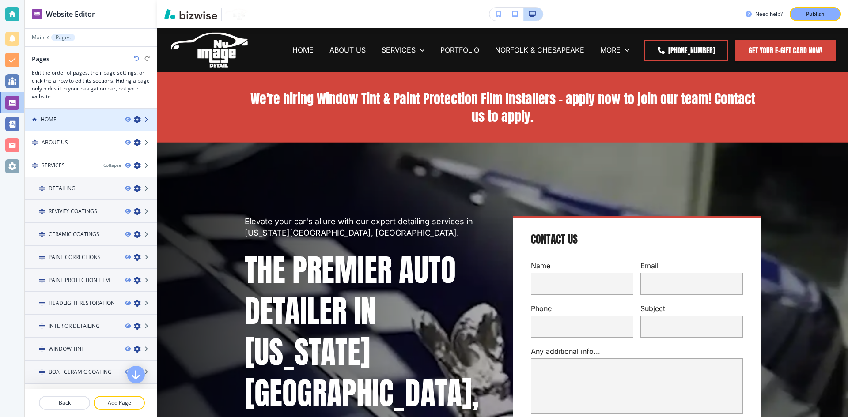
click at [144, 121] on icon at bounding box center [146, 119] width 5 height 5
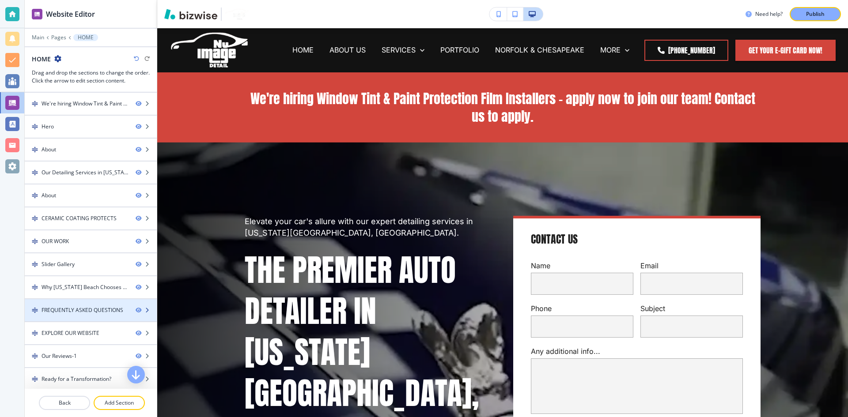
scroll to position [71, 0]
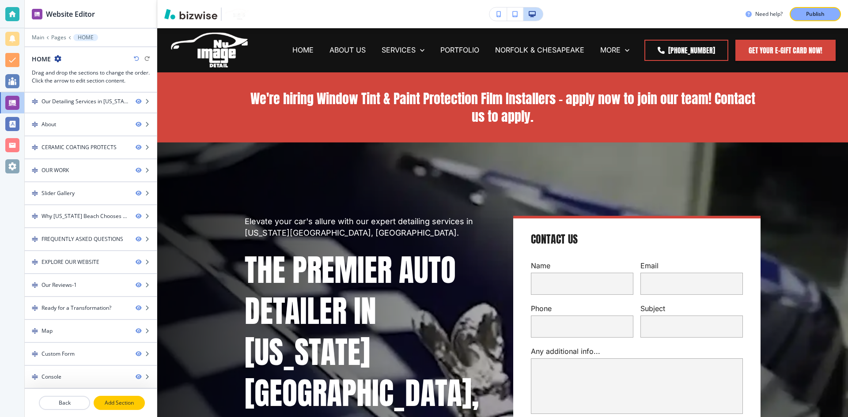
click at [109, 405] on p "Add Section" at bounding box center [118, 403] width 49 height 8
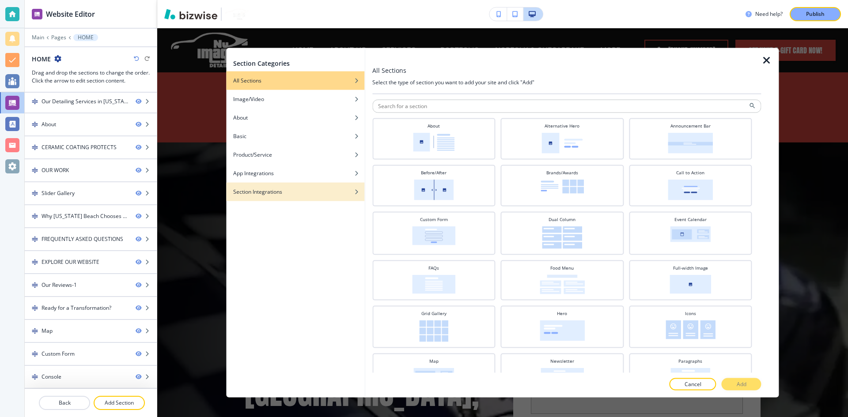
click at [304, 192] on div "Section Integrations" at bounding box center [295, 192] width 138 height 8
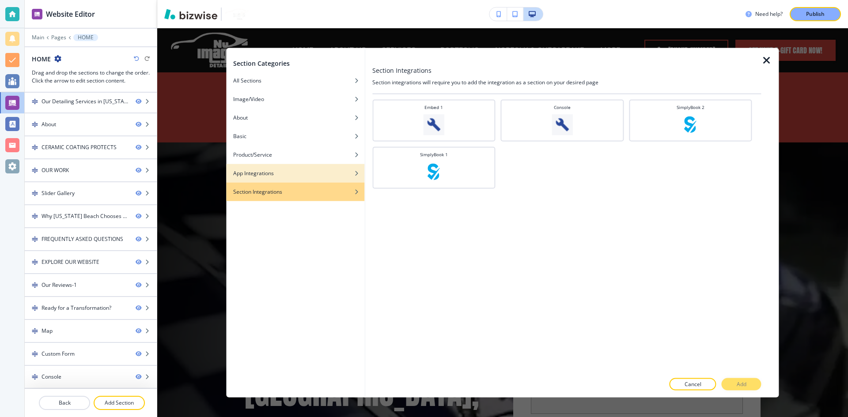
click at [315, 174] on div "App Integrations" at bounding box center [295, 173] width 138 height 8
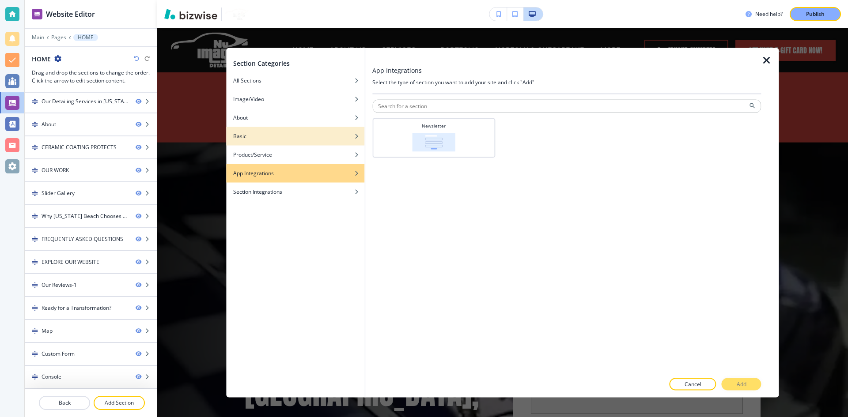
click at [324, 141] on div "button" at bounding box center [295, 142] width 138 height 5
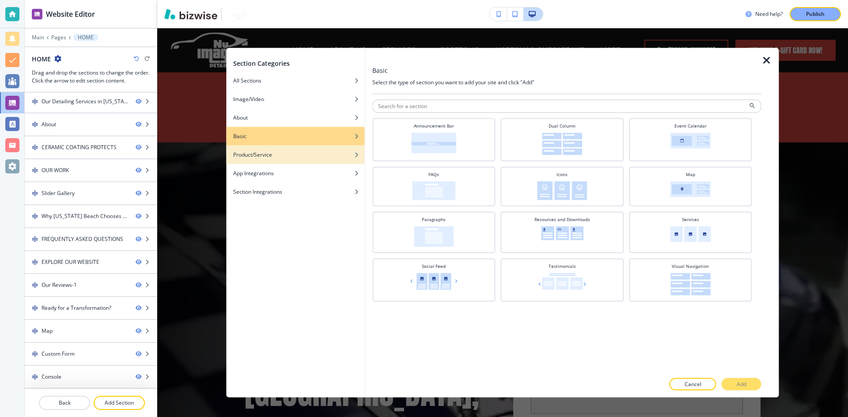
click at [318, 153] on div "Product/Service" at bounding box center [295, 155] width 138 height 8
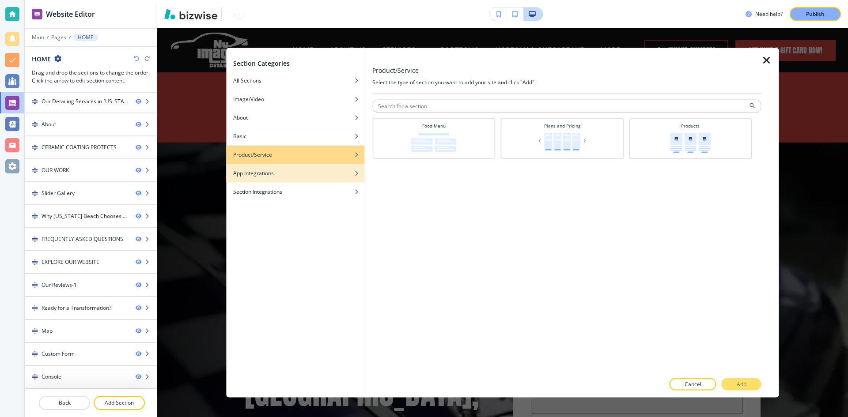
click at [310, 174] on div "App Integrations" at bounding box center [295, 173] width 138 height 8
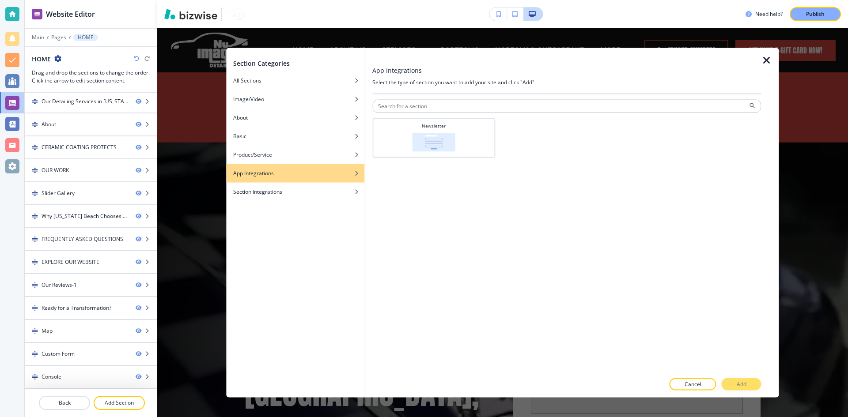
click at [309, 179] on div "button" at bounding box center [295, 179] width 138 height 5
click at [310, 192] on div "Section Integrations" at bounding box center [295, 192] width 138 height 8
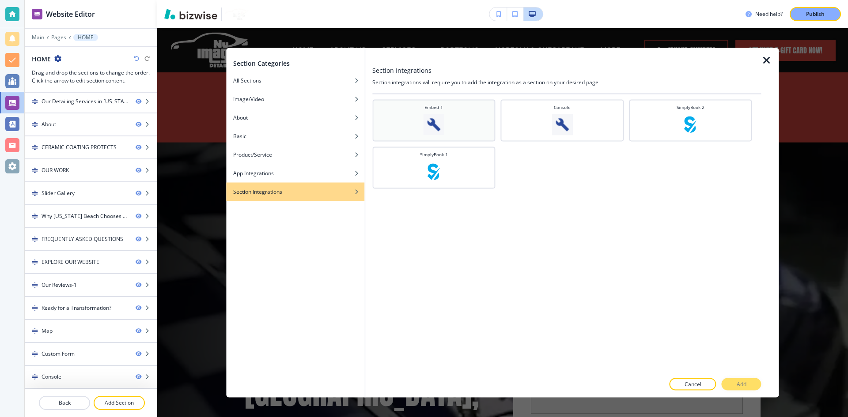
click at [451, 120] on div "Embed 1" at bounding box center [434, 119] width 114 height 31
click at [748, 384] on button "Add" at bounding box center [741, 384] width 40 height 12
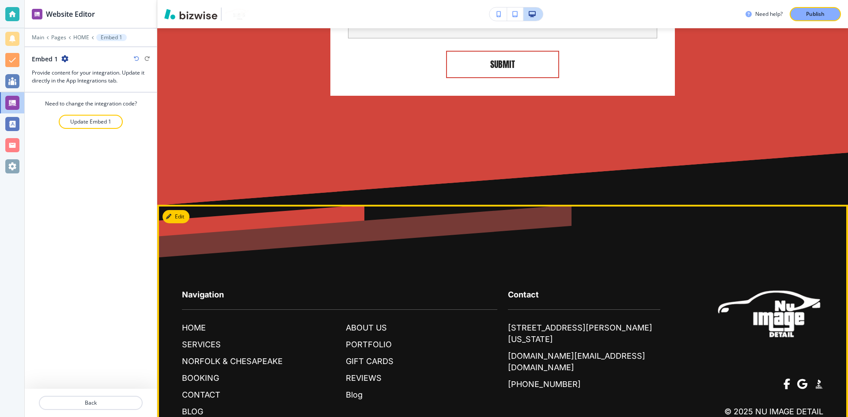
scroll to position [7416, 0]
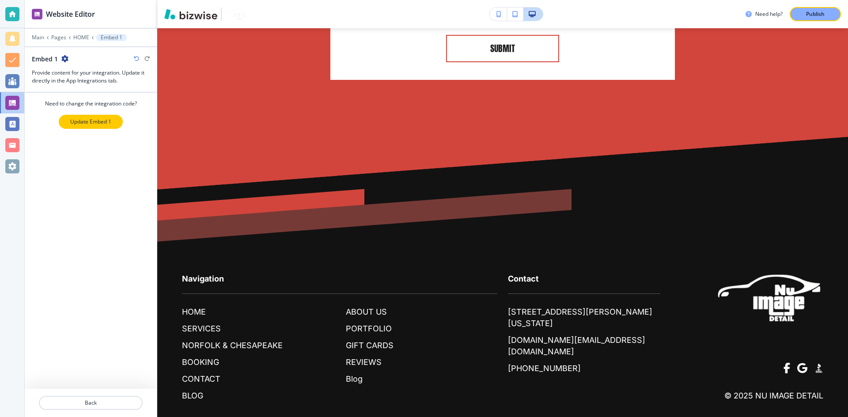
click at [80, 121] on p "Update Embed 1" at bounding box center [90, 122] width 41 height 8
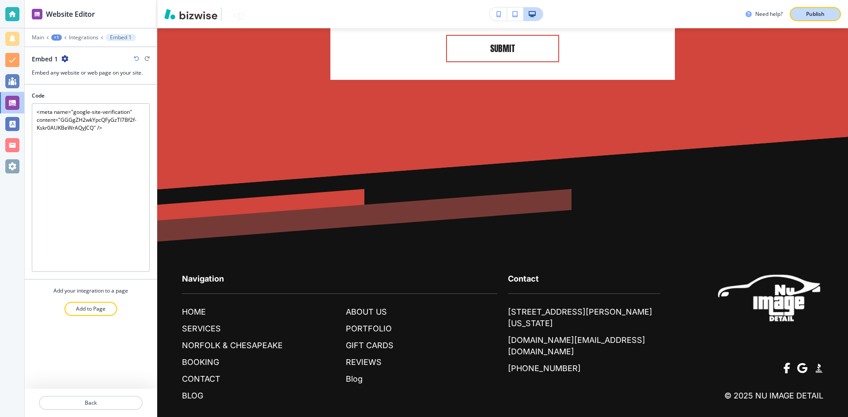
click at [818, 13] on p "Publish" at bounding box center [815, 14] width 19 height 8
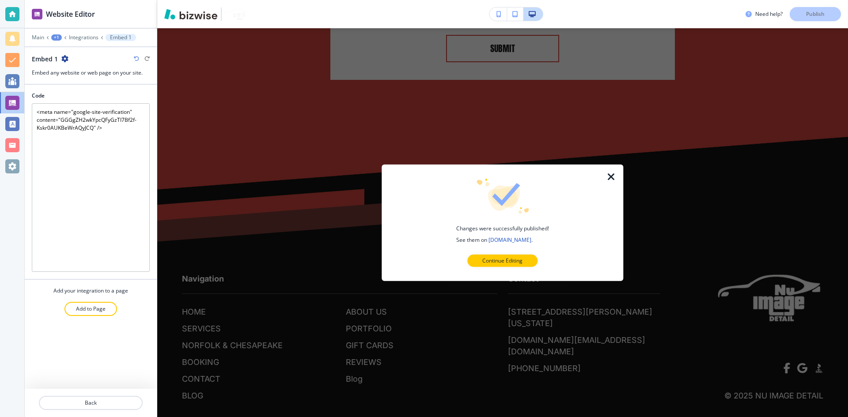
click at [612, 174] on icon "button" at bounding box center [611, 176] width 11 height 11
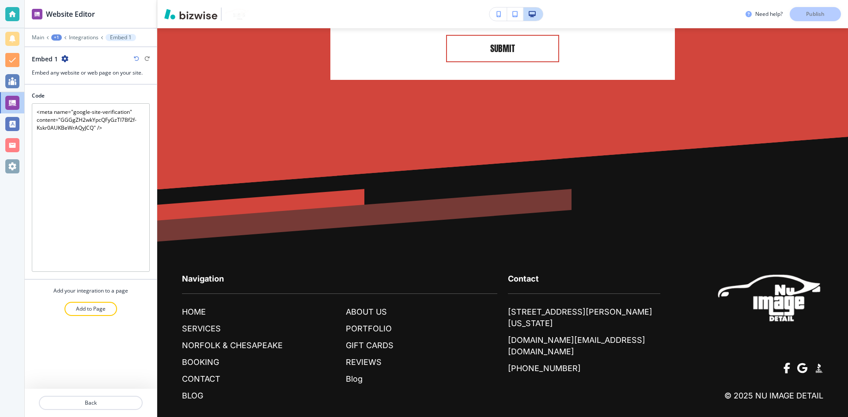
click at [63, 57] on icon "button" at bounding box center [64, 58] width 7 height 7
click at [75, 90] on p "Delete Embed 1" at bounding box center [89, 90] width 45 height 8
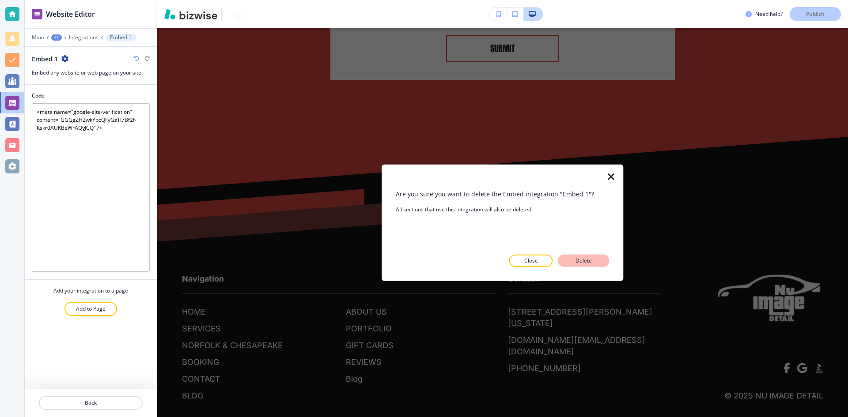
click at [589, 257] on p "Delete" at bounding box center [583, 261] width 21 height 8
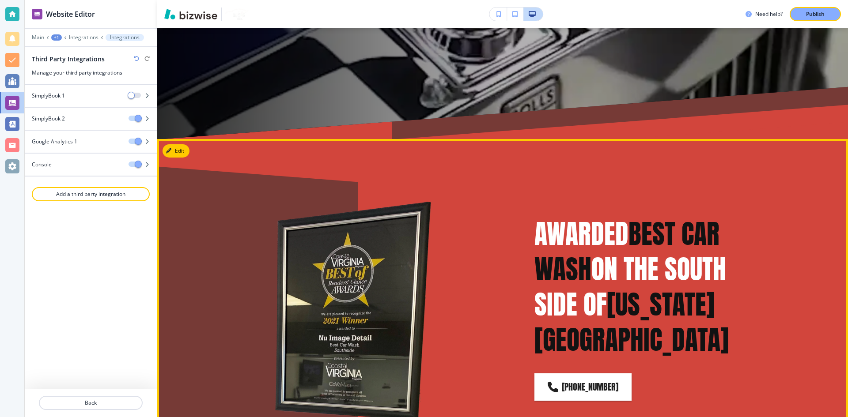
scroll to position [0, 0]
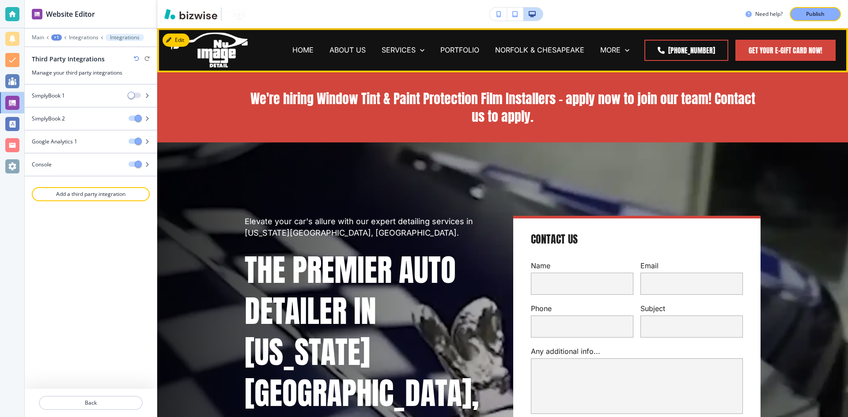
click at [227, 39] on img at bounding box center [209, 49] width 79 height 37
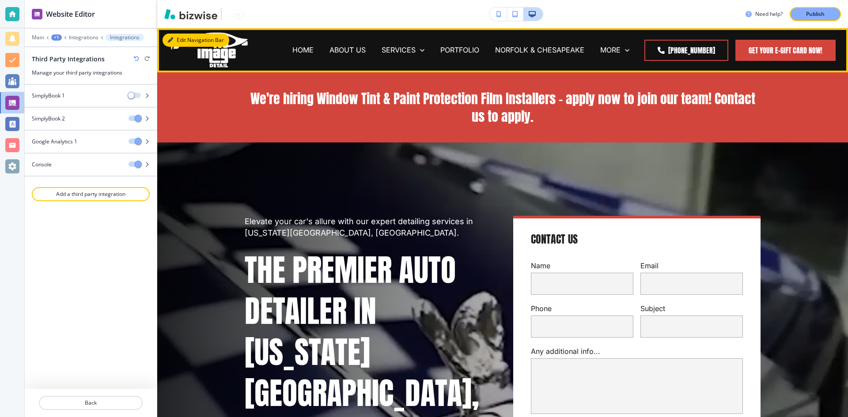
click at [176, 38] on button "Edit Navigation Bar" at bounding box center [195, 40] width 67 height 13
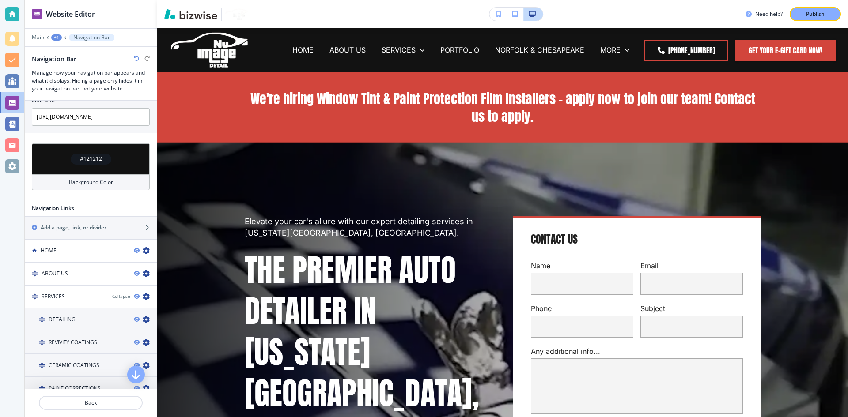
scroll to position [329, 0]
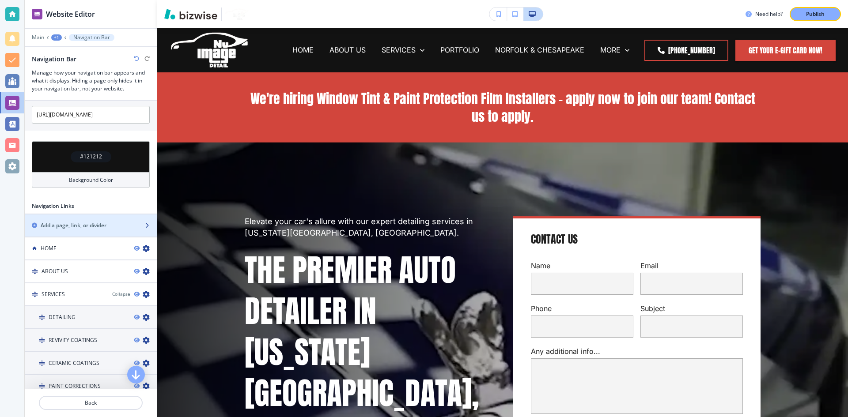
click at [72, 225] on h2 "Add a page, link, or divider" at bounding box center [74, 226] width 66 height 8
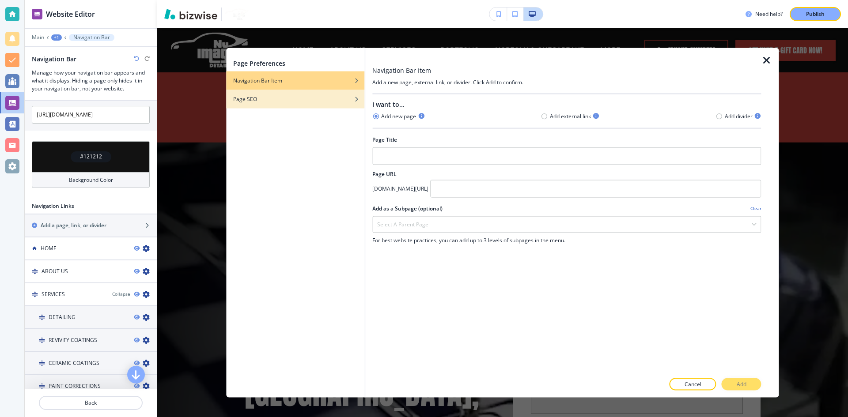
click at [329, 102] on div "Page SEO" at bounding box center [295, 99] width 138 height 8
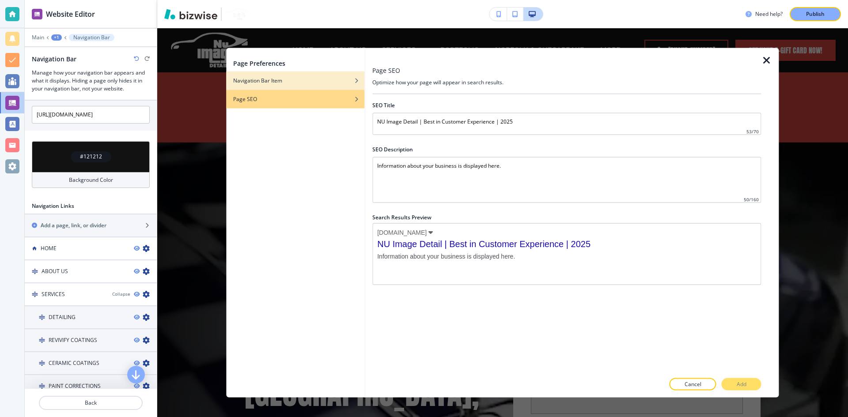
click at [329, 78] on div "Navigation Bar Item" at bounding box center [295, 80] width 138 height 8
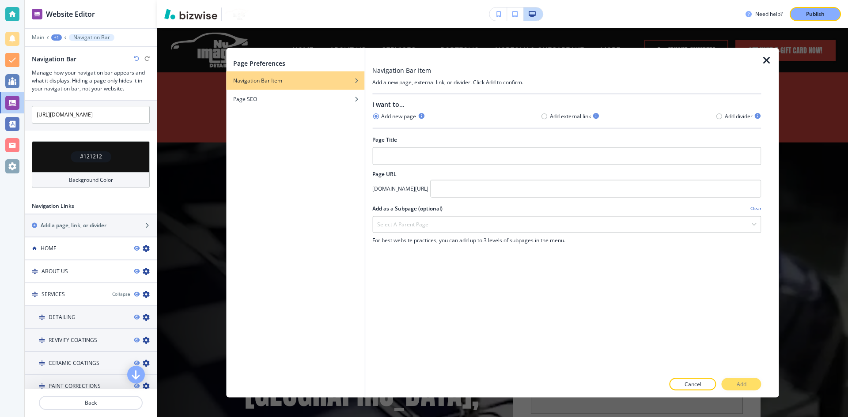
click at [761, 59] on icon "button" at bounding box center [766, 60] width 11 height 11
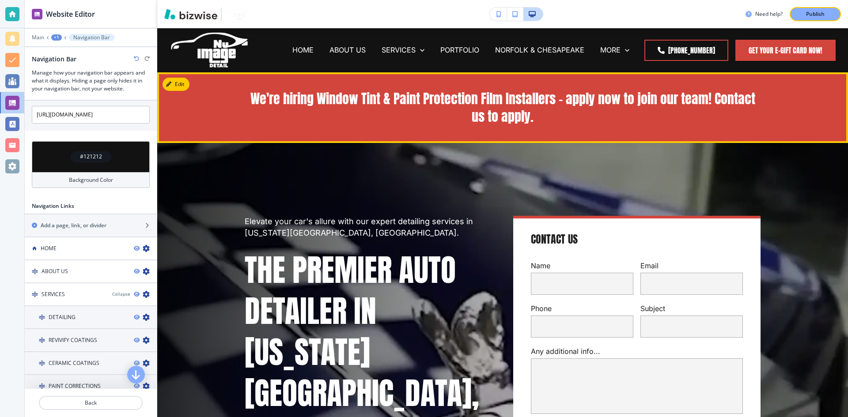
click at [364, 95] on p "We're hiring Window Tint & Paint Protection Film Installers – apply now to join…" at bounding box center [503, 107] width 516 height 35
click at [260, 112] on p "We're hiring Window Tint & Paint Protection Film Installers – apply now to join…" at bounding box center [503, 107] width 516 height 35
click at [177, 88] on button "Edit This Section" at bounding box center [192, 84] width 60 height 13
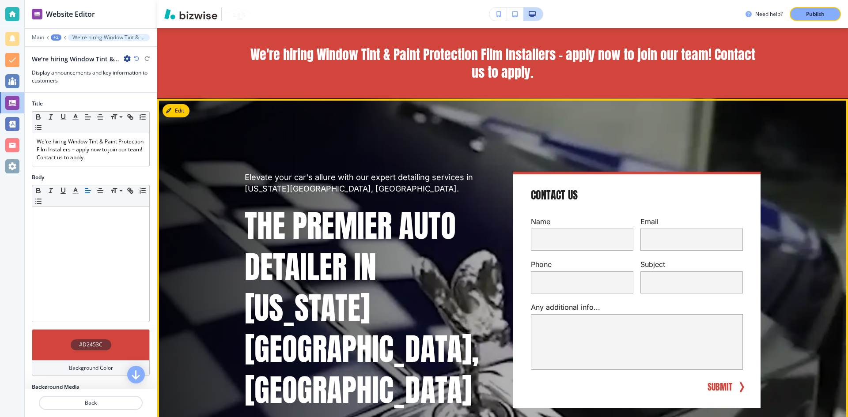
scroll to position [0, 0]
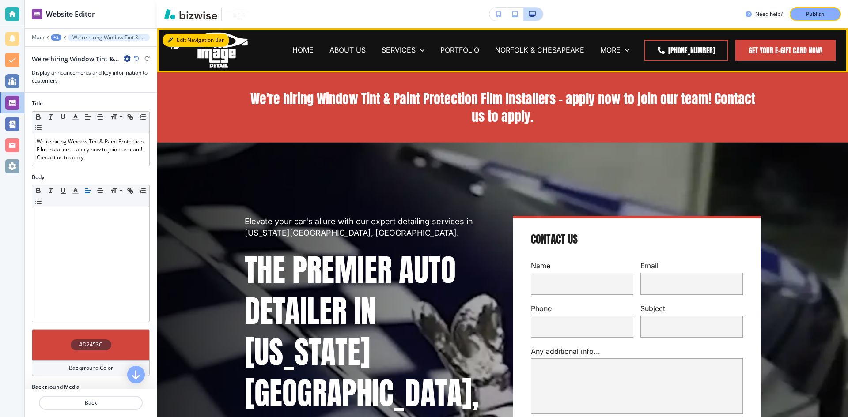
click at [168, 34] on button "Edit Navigation Bar" at bounding box center [195, 40] width 67 height 13
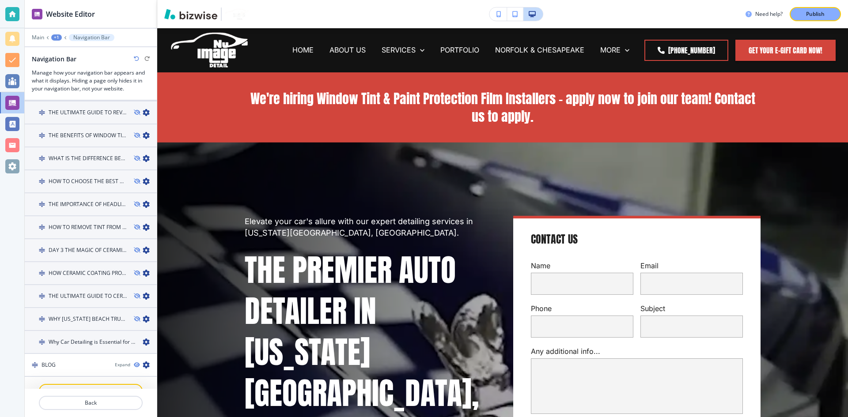
scroll to position [1305, 0]
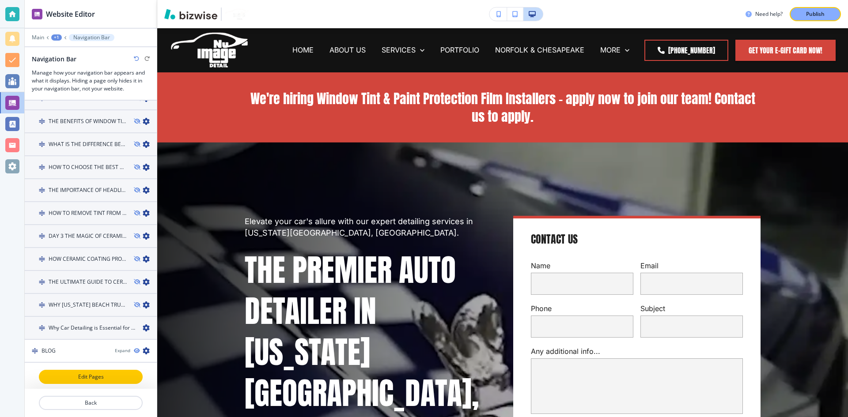
click at [80, 373] on p "Edit Pages" at bounding box center [91, 377] width 102 height 8
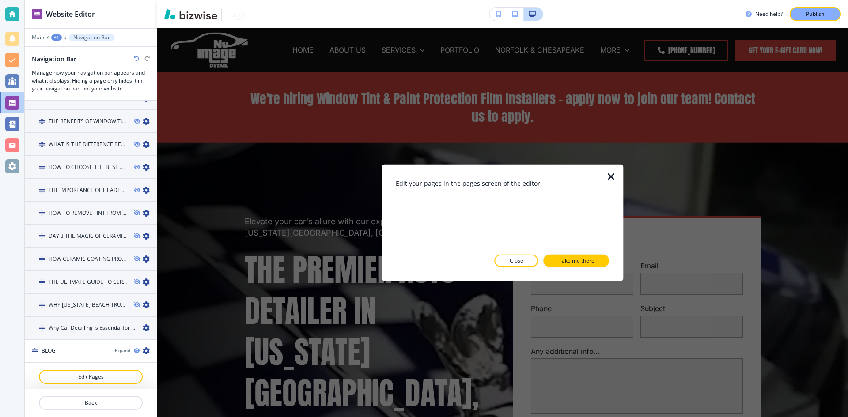
click at [608, 175] on icon "button" at bounding box center [611, 176] width 11 height 11
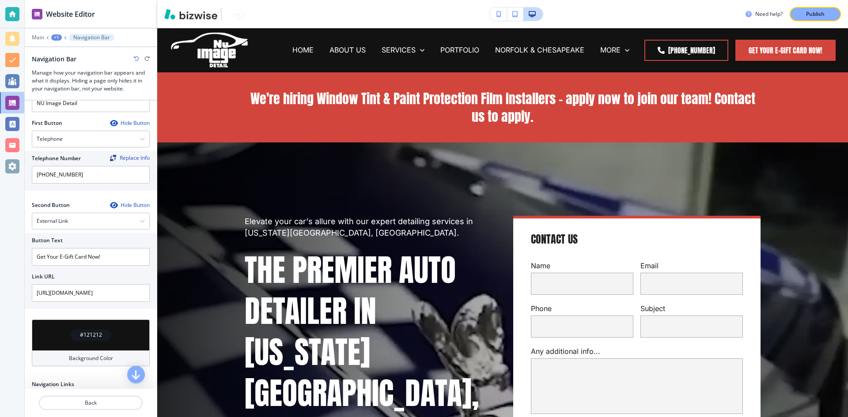
scroll to position [151, 0]
click at [119, 215] on div "External Link" at bounding box center [90, 221] width 117 height 16
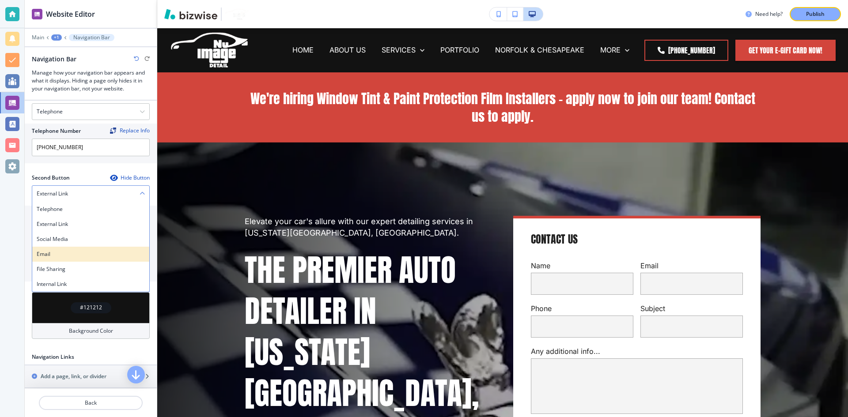
scroll to position [177, 0]
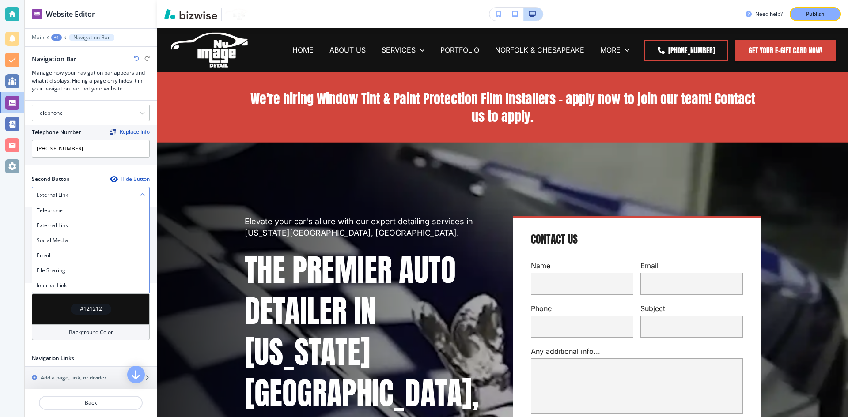
click at [72, 197] on div "External Link" at bounding box center [90, 195] width 117 height 16
click at [41, 34] on p "Main" at bounding box center [38, 37] width 12 height 6
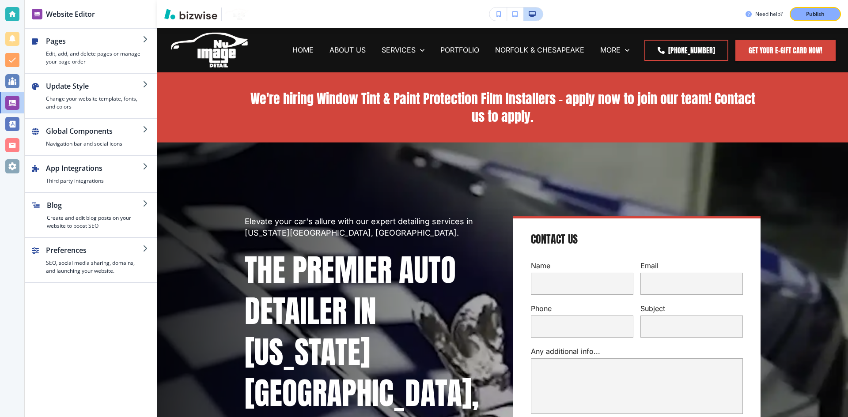
click at [41, 34] on div "button" at bounding box center [91, 32] width 132 height 7
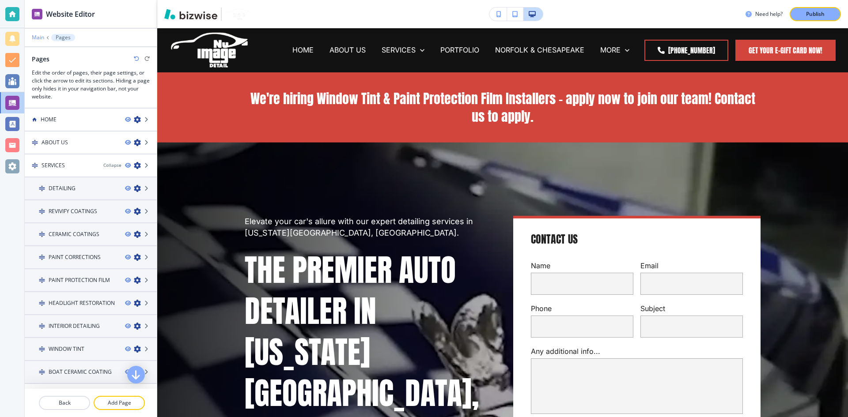
click at [40, 36] on p "Main" at bounding box center [38, 37] width 12 height 6
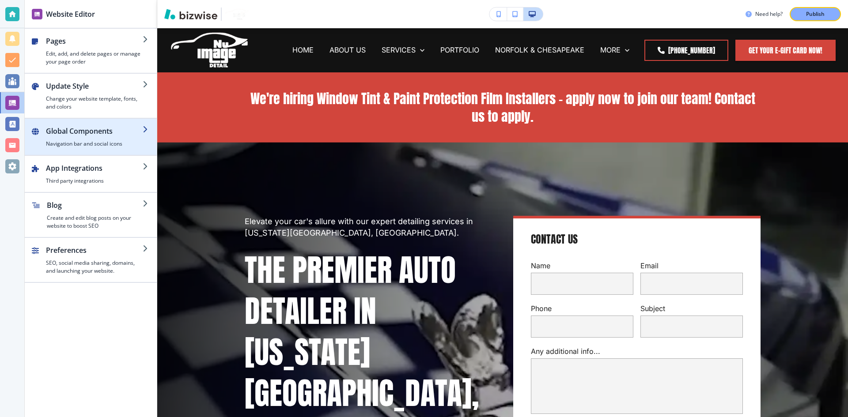
click at [108, 142] on h4 "Navigation bar and social icons" at bounding box center [94, 144] width 97 height 8
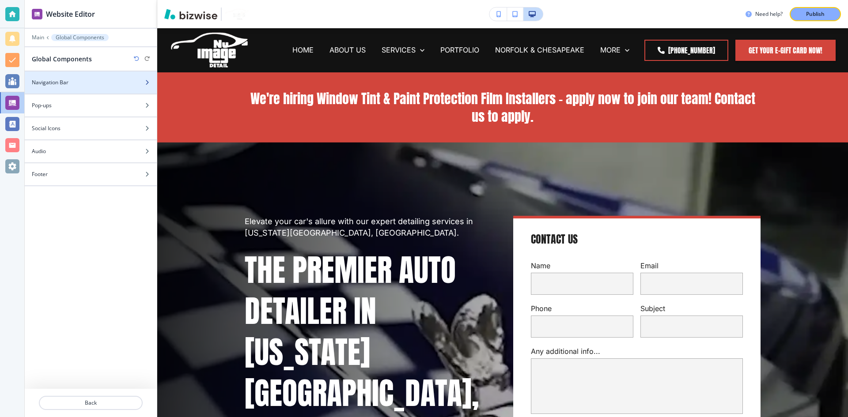
click at [96, 87] on div at bounding box center [91, 90] width 132 height 7
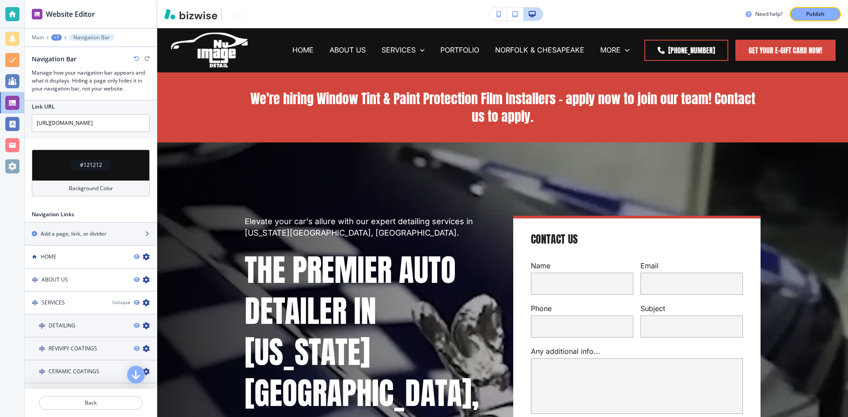
scroll to position [320, 0]
click at [73, 234] on h2 "Add a page, link, or divider" at bounding box center [74, 234] width 66 height 8
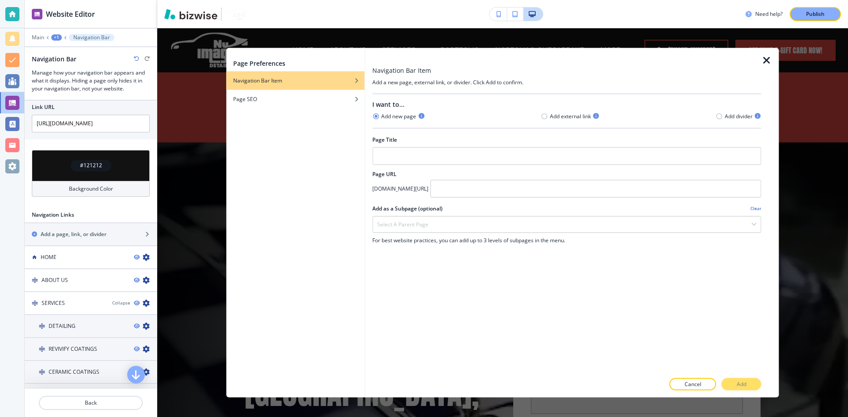
click at [553, 117] on h4 "Add external link" at bounding box center [570, 117] width 41 height 8
click at [718, 118] on icon "button" at bounding box center [719, 116] width 7 height 7
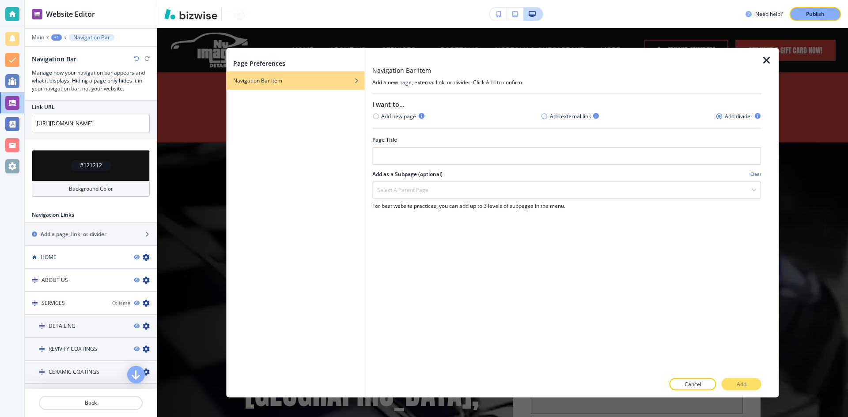
click at [544, 117] on icon "button" at bounding box center [544, 116] width 7 height 7
click at [428, 203] on div at bounding box center [566, 202] width 388 height 7
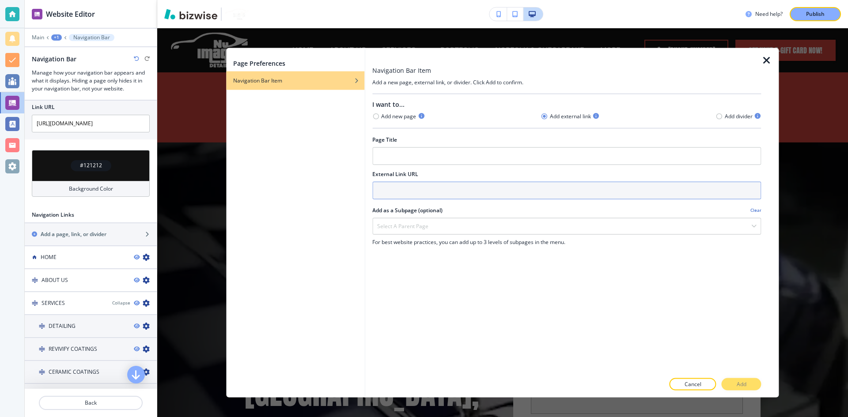
click at [434, 191] on input "text" at bounding box center [566, 190] width 388 height 18
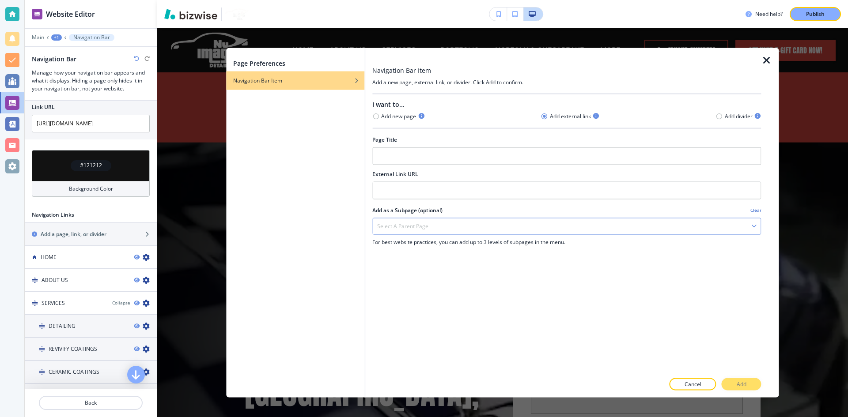
click at [419, 222] on h4 "Select a parent page" at bounding box center [402, 226] width 51 height 8
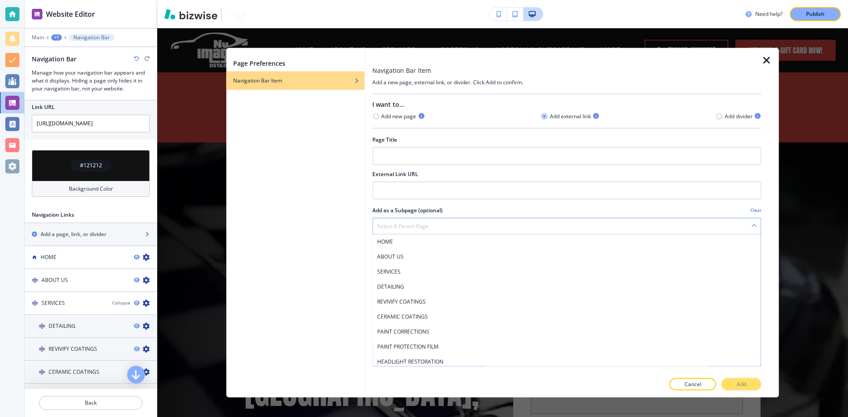
click at [419, 222] on h4 "Select a parent page" at bounding box center [402, 226] width 51 height 8
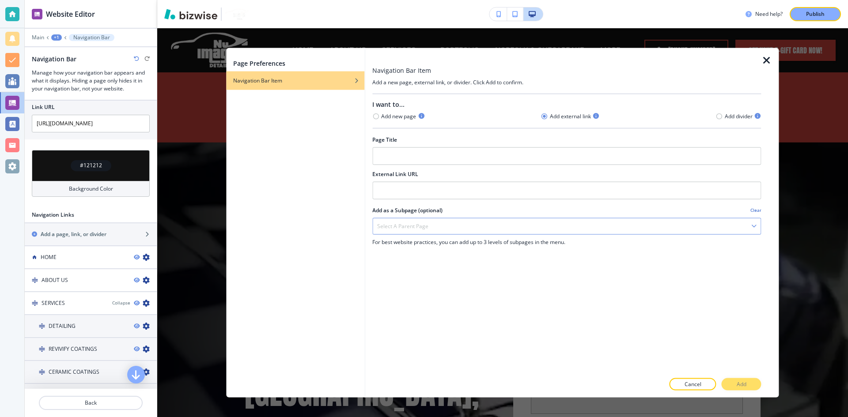
click at [419, 222] on h4 "Select a parent page" at bounding box center [402, 226] width 51 height 8
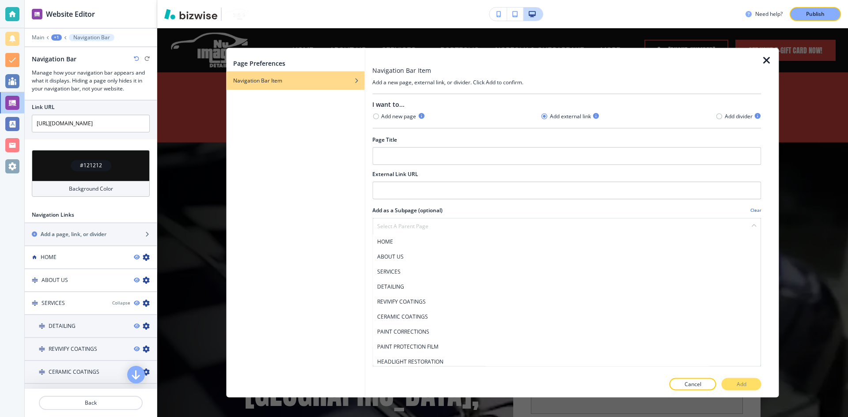
click at [763, 59] on icon "button" at bounding box center [766, 60] width 11 height 11
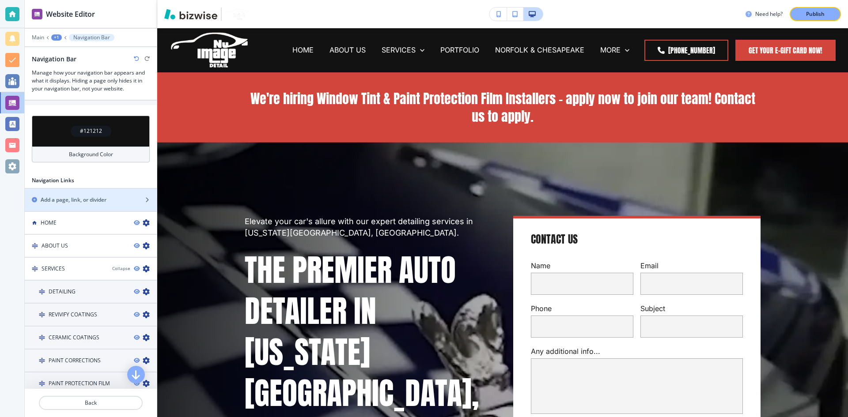
scroll to position [355, 0]
click at [41, 37] on p "Main" at bounding box center [38, 37] width 12 height 6
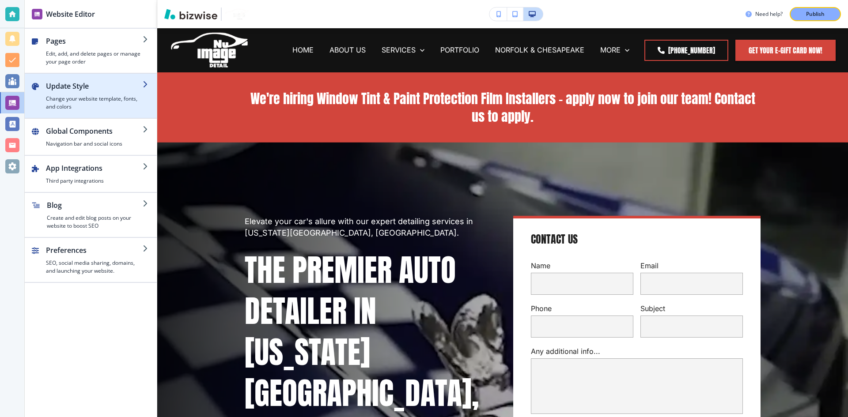
click at [105, 97] on h4 "Change your website template, fonts, and colors" at bounding box center [94, 103] width 97 height 16
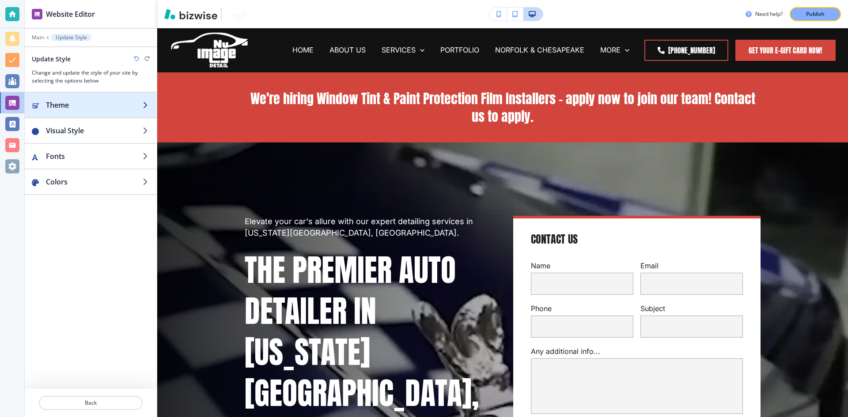
click at [82, 109] on h2 "Theme" at bounding box center [94, 105] width 97 height 11
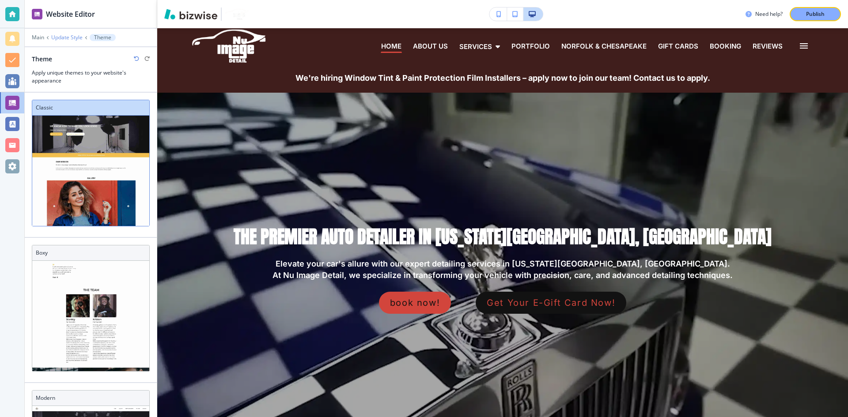
scroll to position [17, 0]
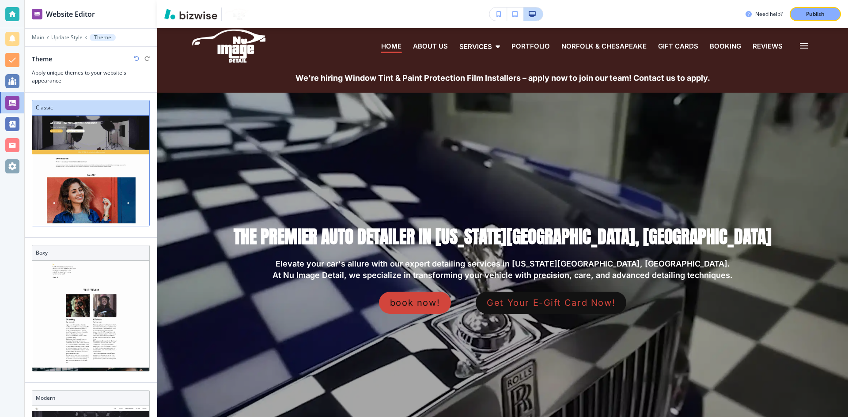
click at [34, 34] on div at bounding box center [91, 31] width 132 height 5
click at [36, 38] on p "Main" at bounding box center [38, 37] width 12 height 6
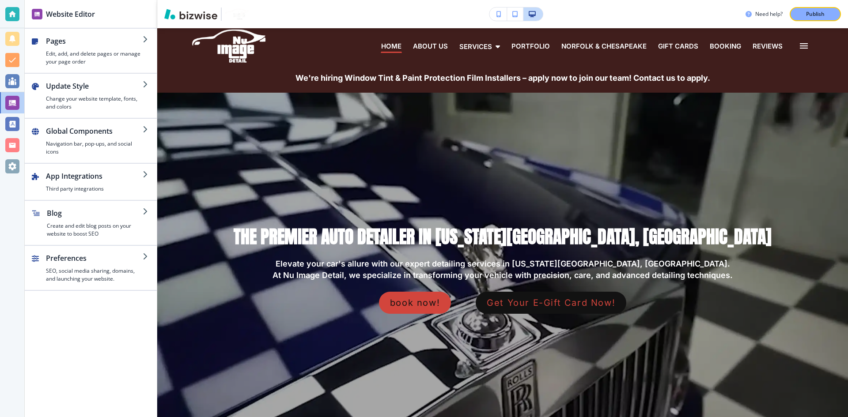
click at [520, 18] on button "button" at bounding box center [515, 14] width 16 height 13
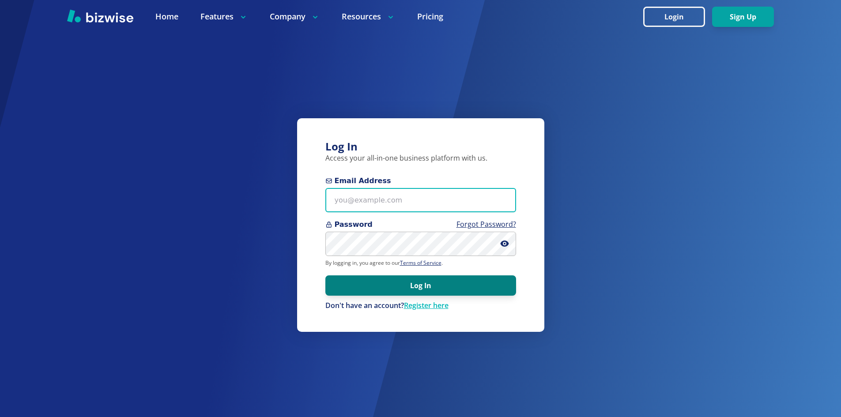
type input "[EMAIL_ADDRESS][DOMAIN_NAME]"
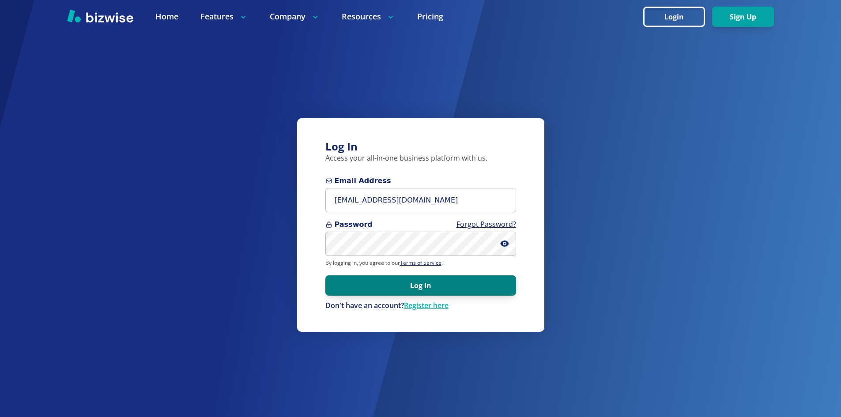
click at [399, 278] on button "Log In" at bounding box center [420, 285] width 191 height 20
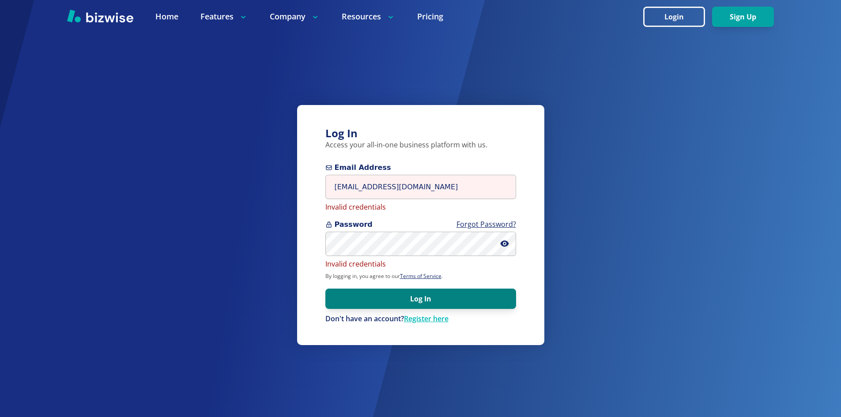
click at [393, 291] on button "Log In" at bounding box center [420, 299] width 191 height 20
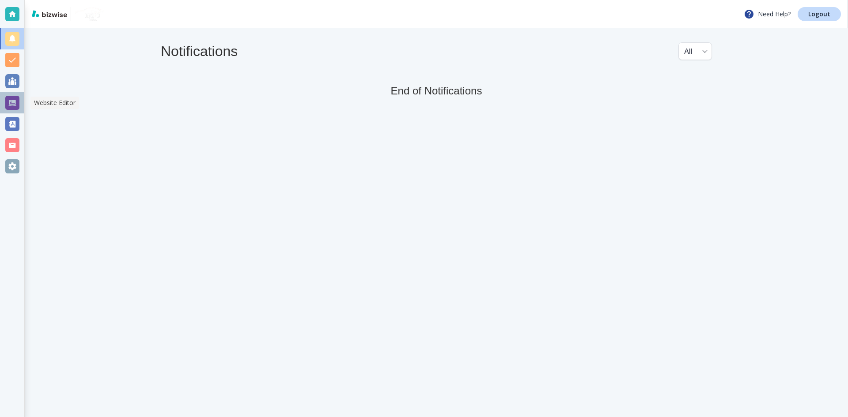
click at [11, 107] on div at bounding box center [12, 103] width 14 height 14
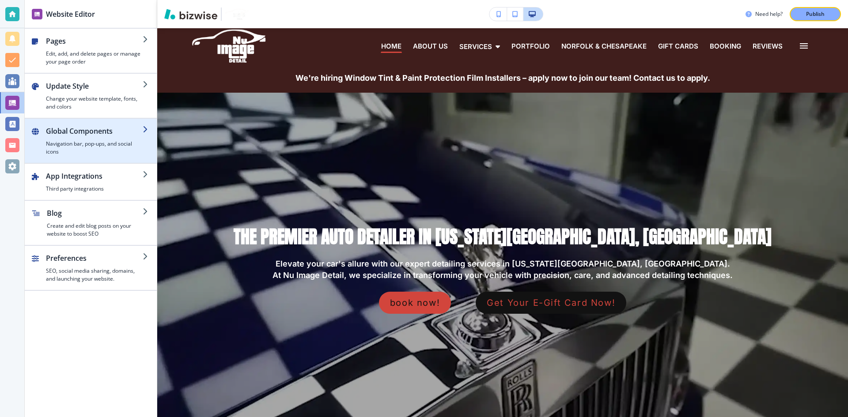
click at [99, 142] on h4 "Navigation bar, pop-ups, and social icons" at bounding box center [94, 148] width 97 height 16
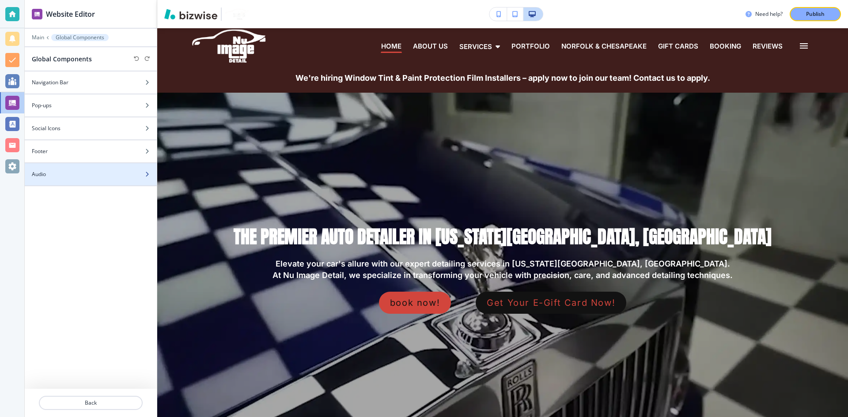
click at [98, 177] on div "Audio" at bounding box center [81, 174] width 113 height 8
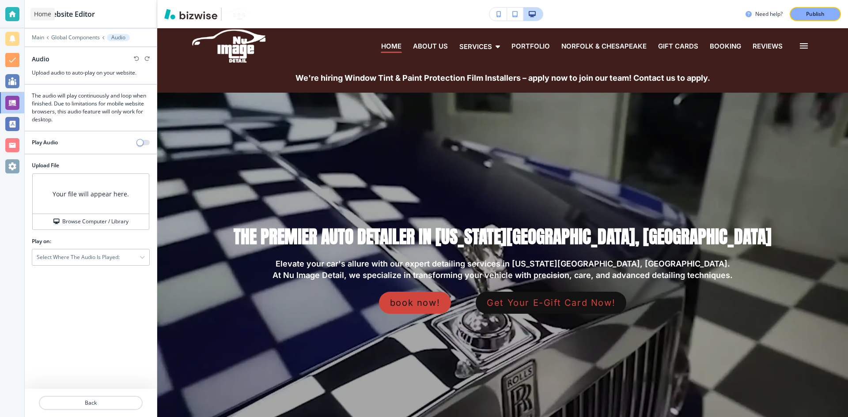
click at [12, 8] on div at bounding box center [12, 14] width 14 height 14
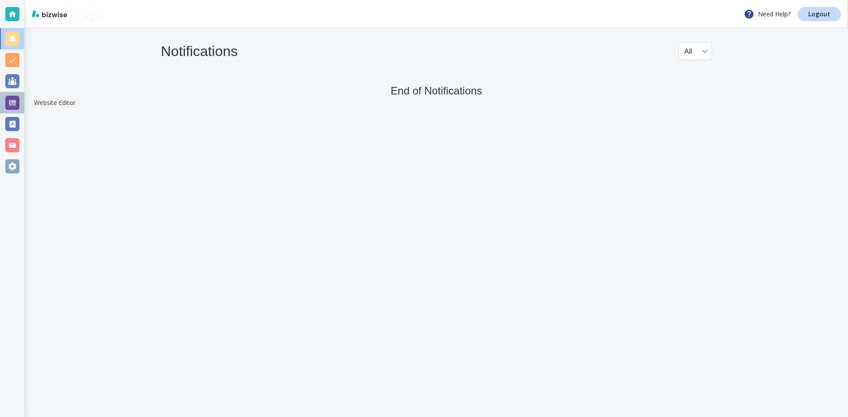
click at [14, 102] on div at bounding box center [12, 103] width 14 height 14
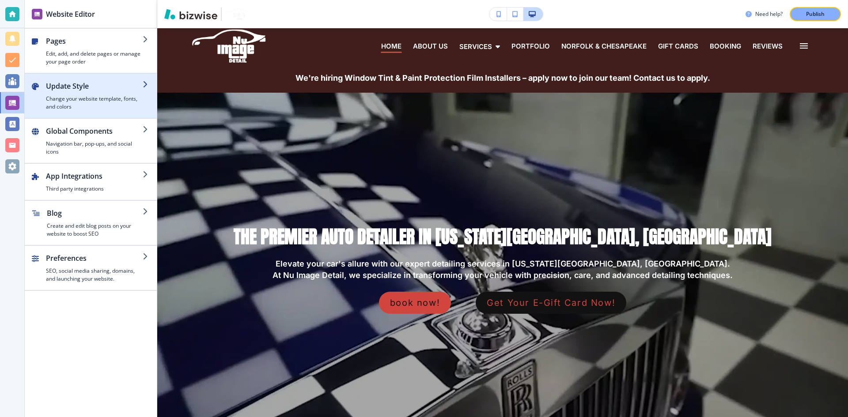
click at [104, 106] on h4 "Change your website template, fonts, and colors" at bounding box center [94, 103] width 97 height 16
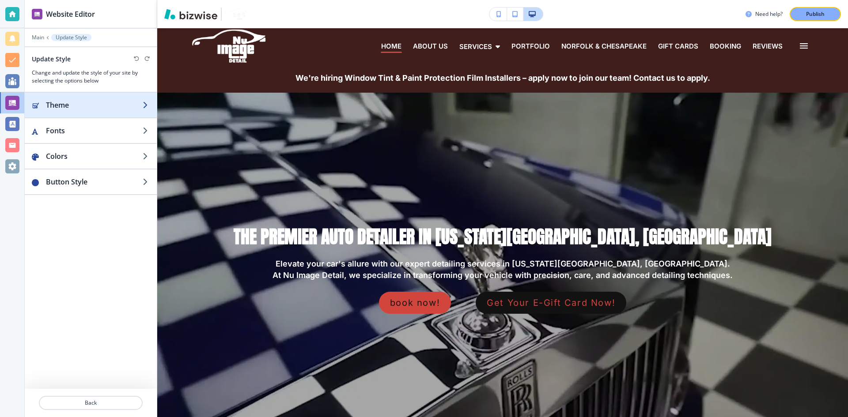
click at [100, 108] on h2 "Theme" at bounding box center [94, 105] width 97 height 11
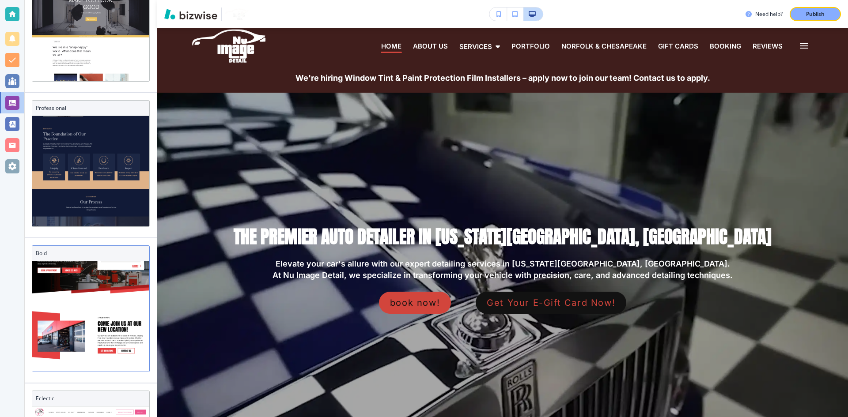
scroll to position [62, 0]
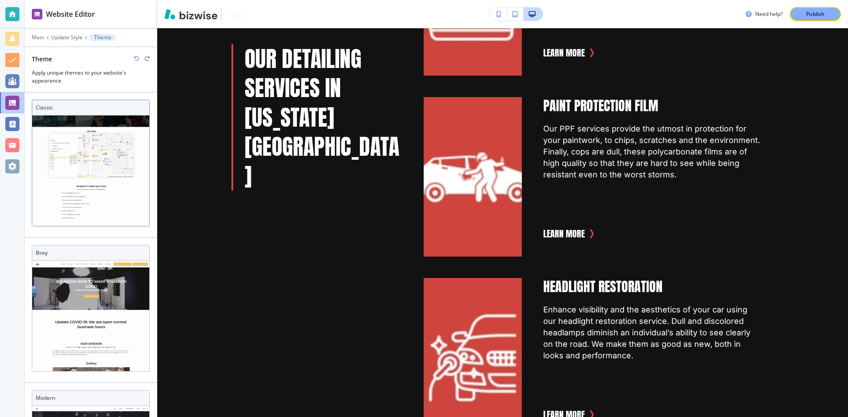
scroll to position [491, 0]
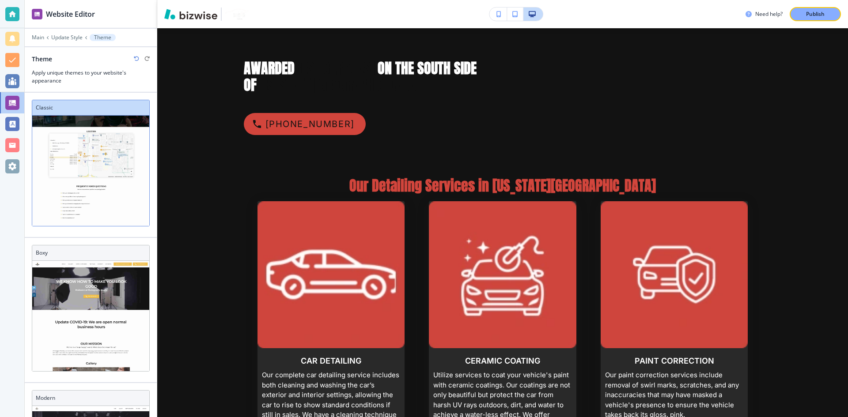
click at [134, 58] on icon "button" at bounding box center [136, 58] width 5 height 5
click at [134, 58] on div at bounding box center [142, 58] width 16 height 5
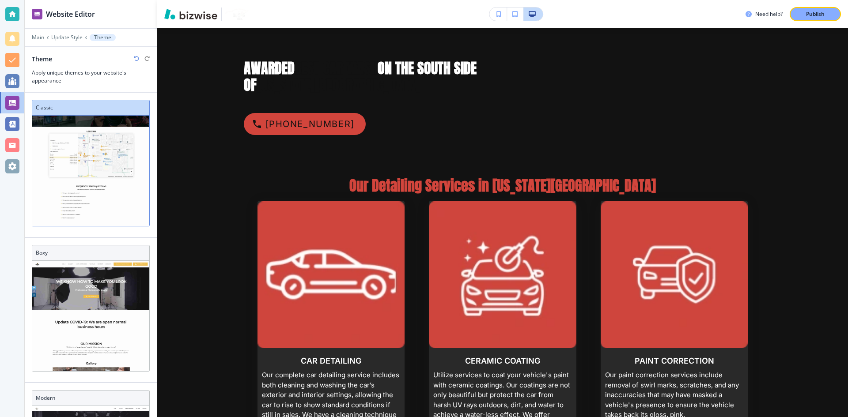
click at [134, 58] on div at bounding box center [142, 58] width 16 height 5
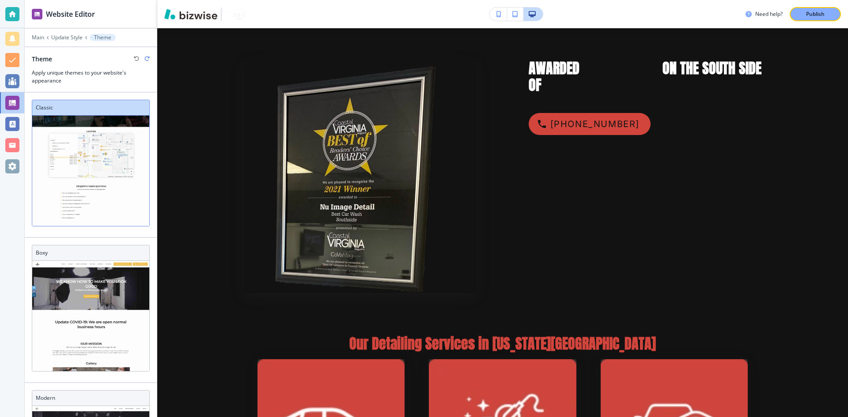
click at [134, 58] on div at bounding box center [142, 58] width 16 height 5
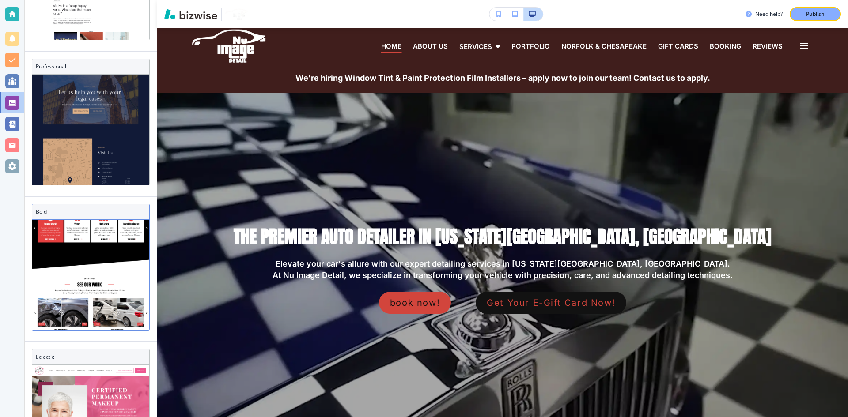
scroll to position [708, 0]
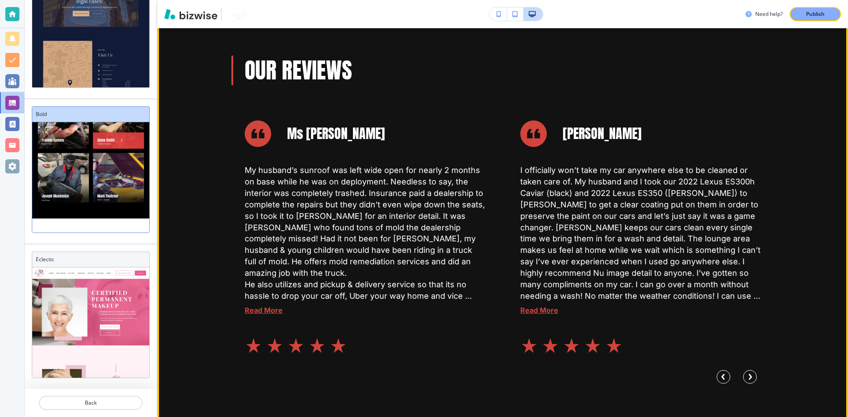
scroll to position [6600, 0]
click at [743, 370] on circle "Next Slide" at bounding box center [749, 376] width 13 height 13
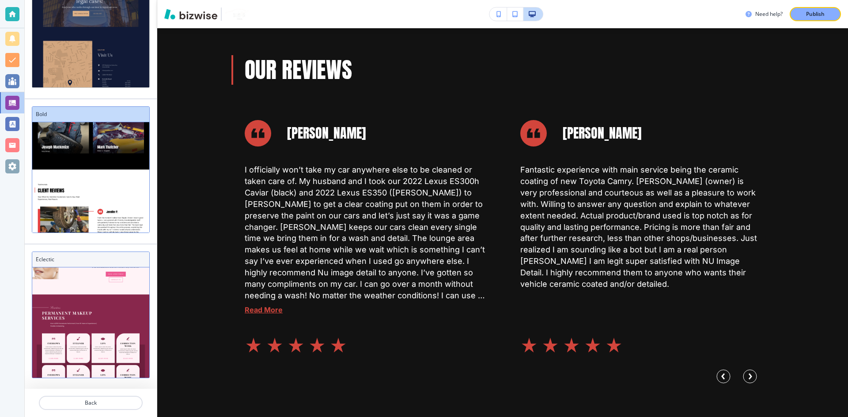
scroll to position [191, 0]
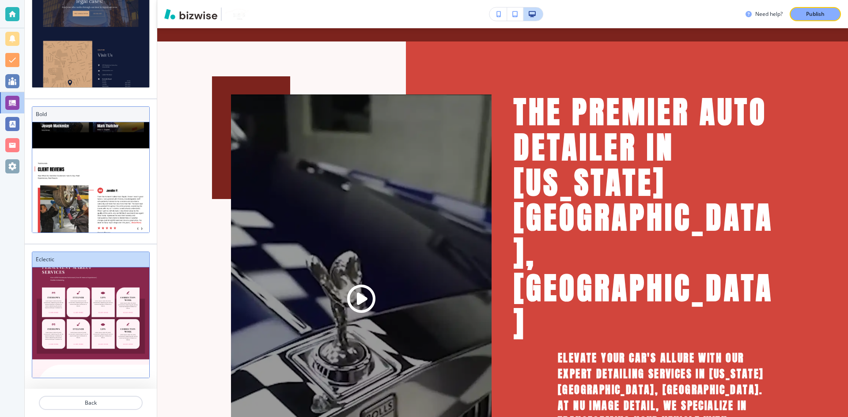
scroll to position [788, 0]
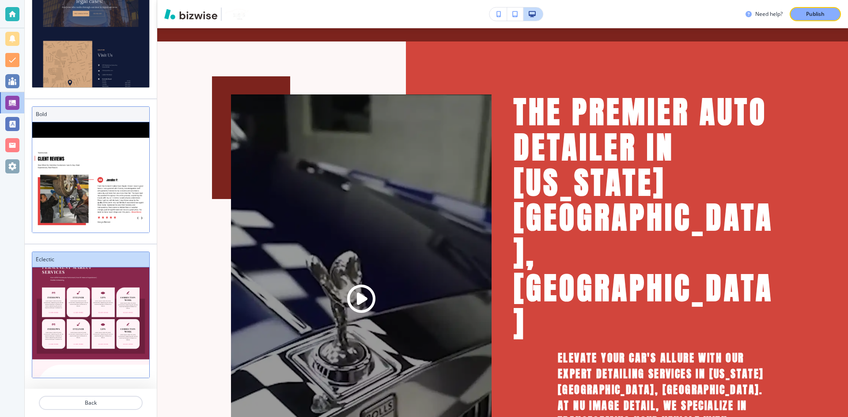
click at [78, 178] on img at bounding box center [90, 105] width 117 height 1542
click at [100, 165] on img at bounding box center [90, 105] width 117 height 1542
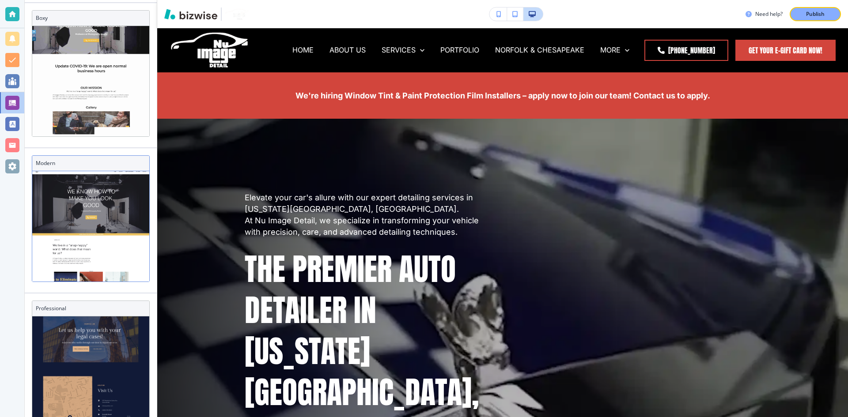
scroll to position [0, 0]
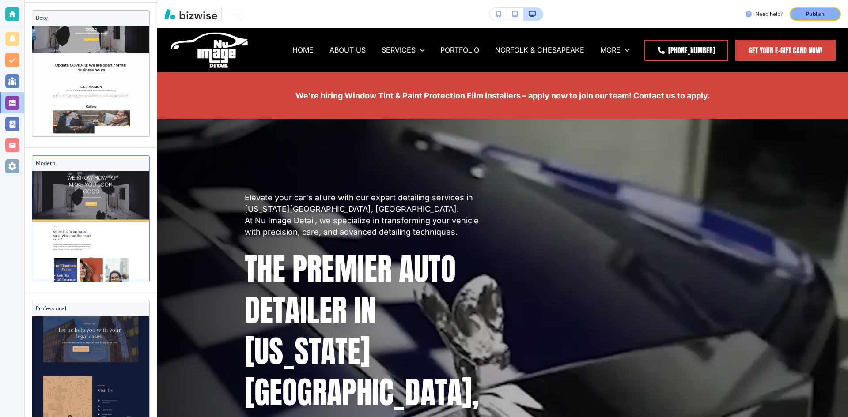
click at [99, 220] on img at bounding box center [90, 424] width 117 height 539
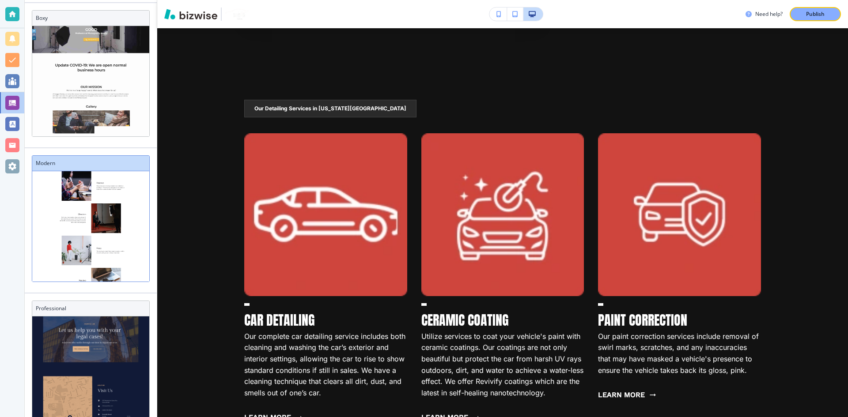
scroll to position [190, 0]
click at [11, 98] on div at bounding box center [12, 103] width 14 height 14
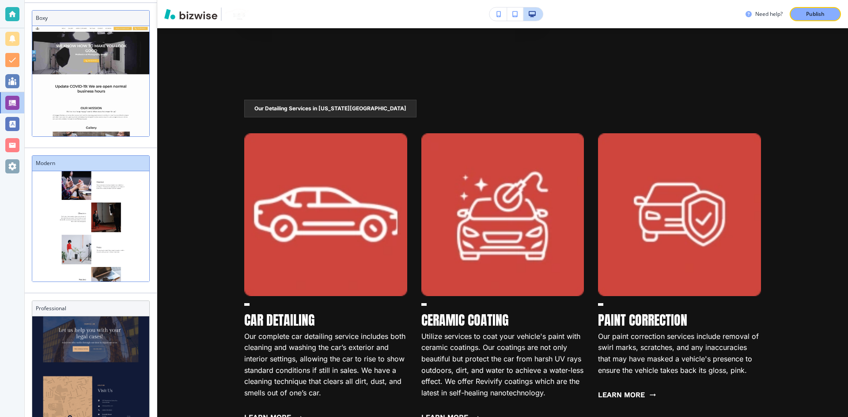
scroll to position [4, 0]
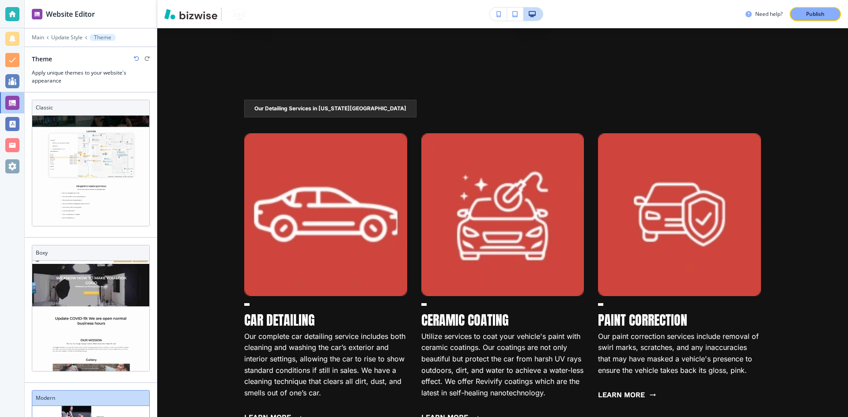
click at [134, 61] on icon "button" at bounding box center [136, 58] width 5 height 5
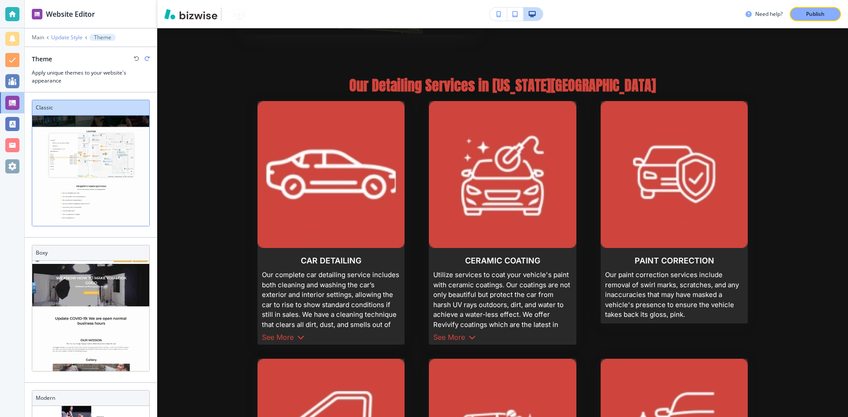
click at [63, 35] on p "Update Style" at bounding box center [66, 37] width 31 height 6
click at [5, 104] on div at bounding box center [12, 103] width 14 height 14
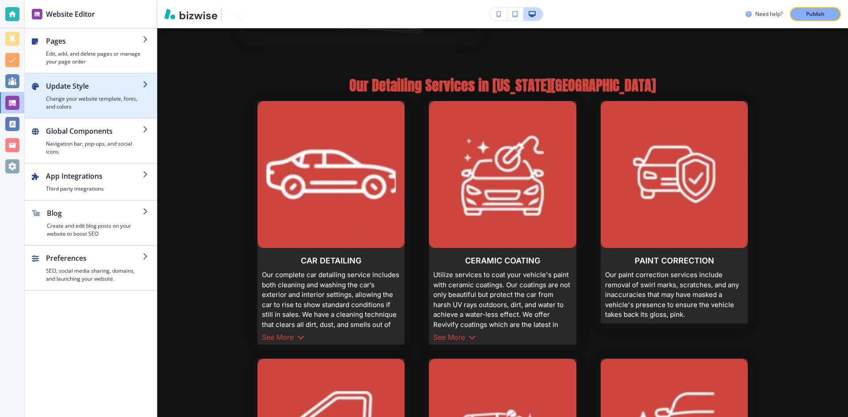
click at [110, 96] on h4 "Change your website template, fonts, and colors" at bounding box center [94, 103] width 97 height 16
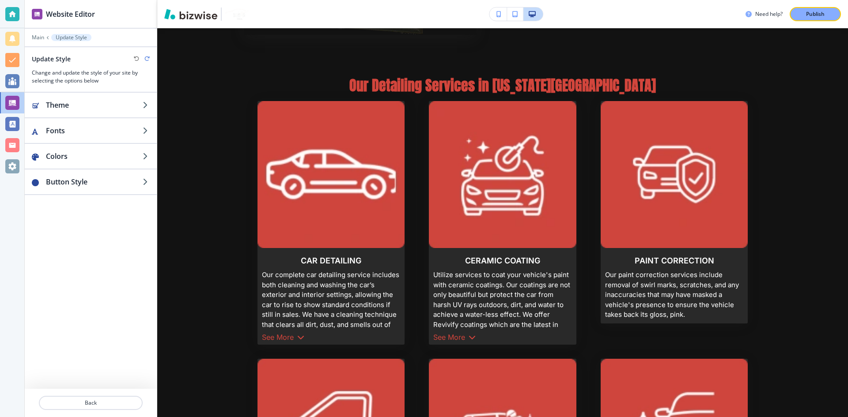
click at [140, 58] on div at bounding box center [142, 58] width 16 height 5
click at [117, 109] on h2 "Theme" at bounding box center [94, 105] width 97 height 11
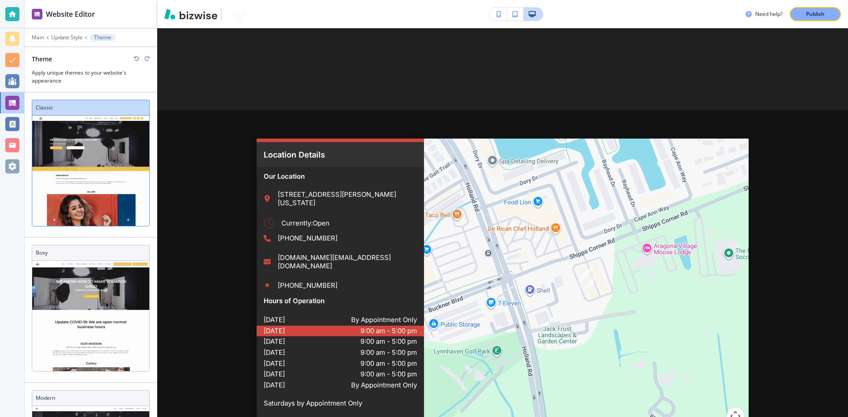
scroll to position [0, 0]
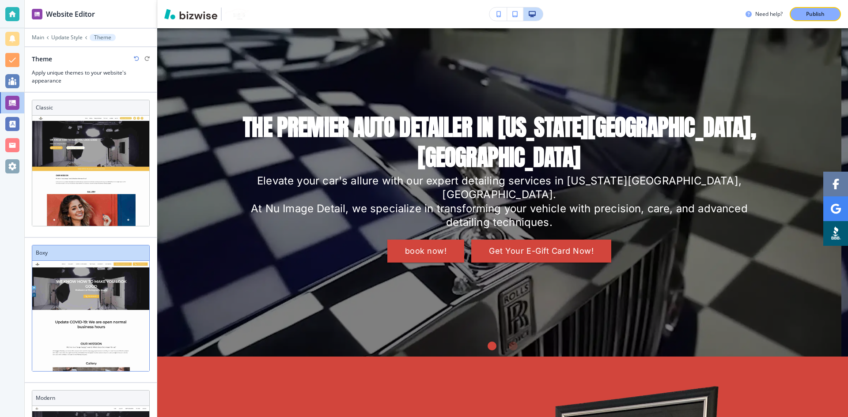
click at [495, 15] on button "button" at bounding box center [498, 14] width 18 height 13
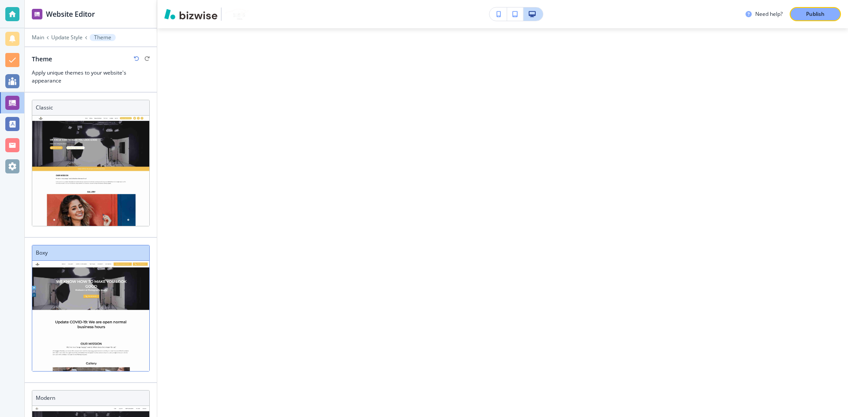
drag, startPoint x: 441, startPoint y: 147, endPoint x: 465, endPoint y: 95, distance: 56.7
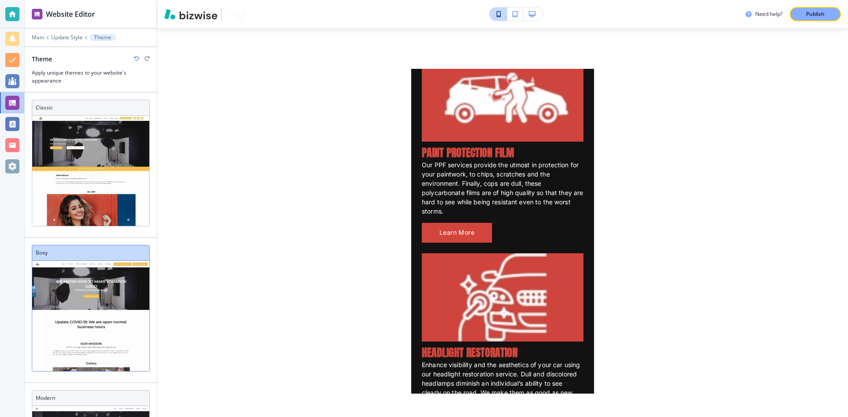
scroll to position [1515, 0]
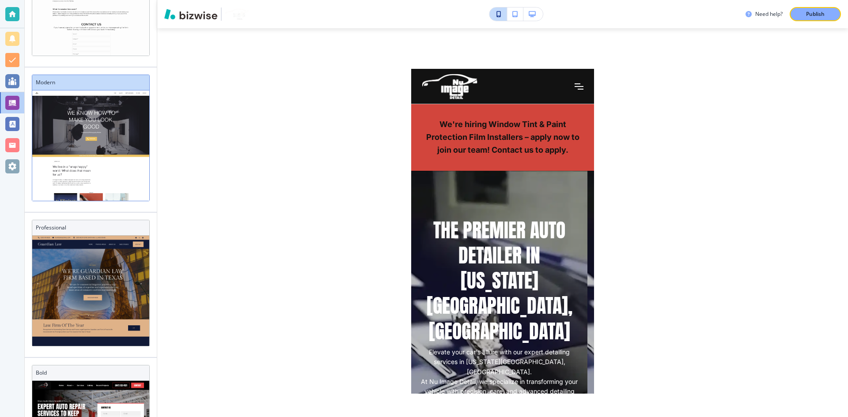
scroll to position [319, 0]
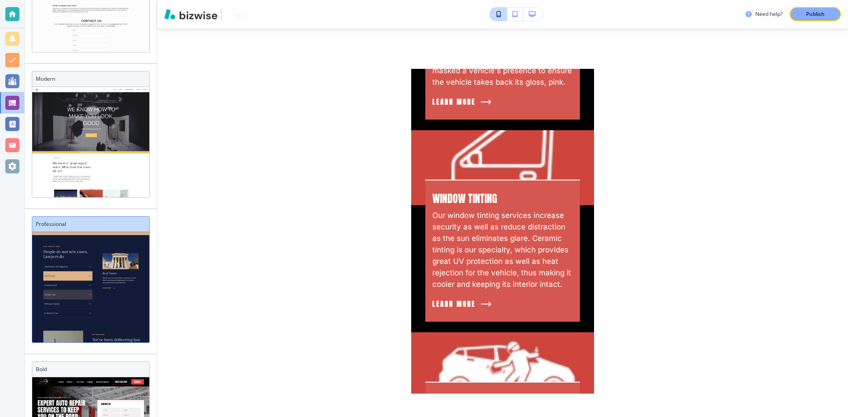
scroll to position [1527, 0]
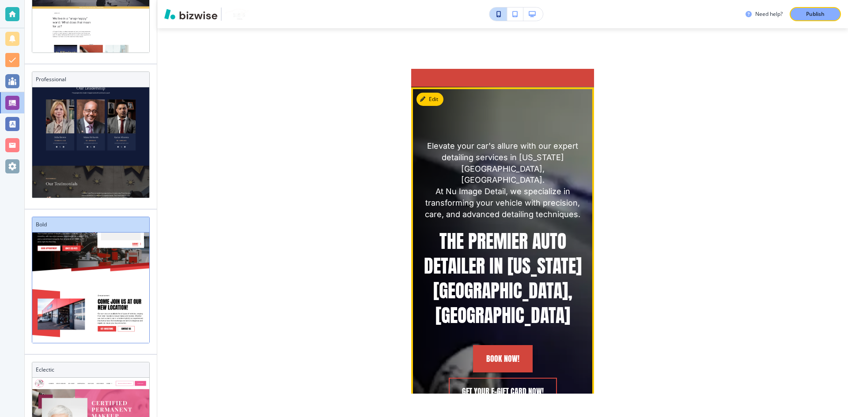
scroll to position [0, 0]
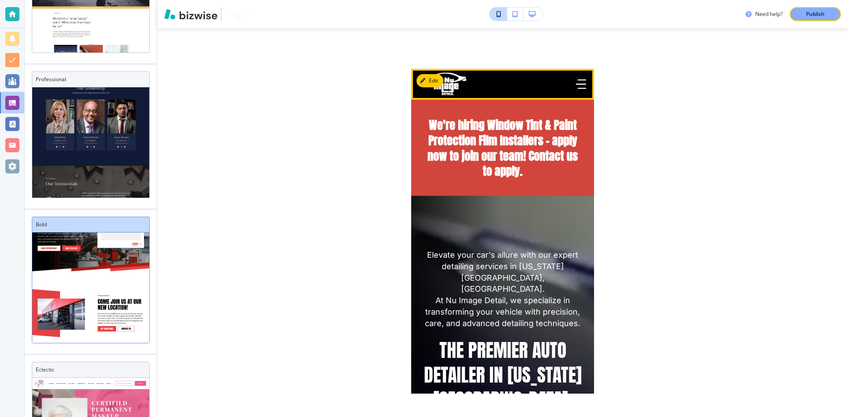
click at [576, 83] on icon "button" at bounding box center [581, 84] width 10 height 10
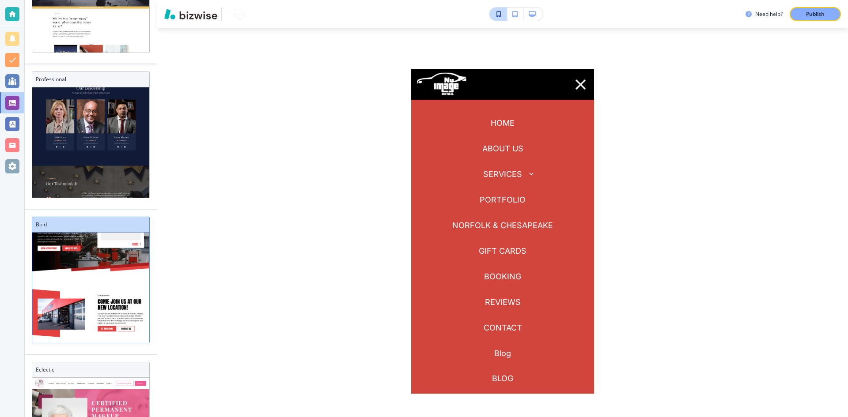
click at [512, 171] on p "SERVICES" at bounding box center [502, 174] width 39 height 11
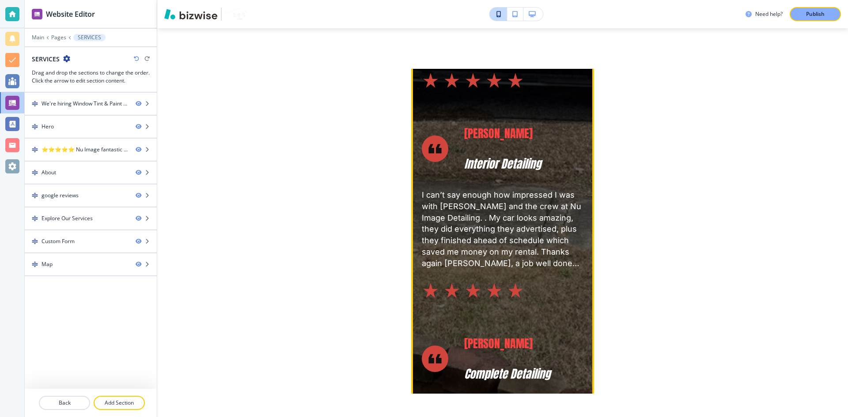
scroll to position [1630, 0]
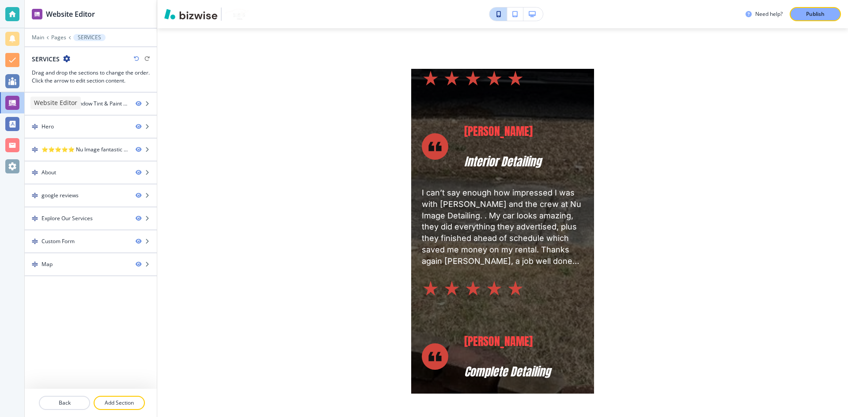
click at [7, 100] on div at bounding box center [12, 103] width 14 height 14
click at [17, 102] on div at bounding box center [12, 103] width 14 height 14
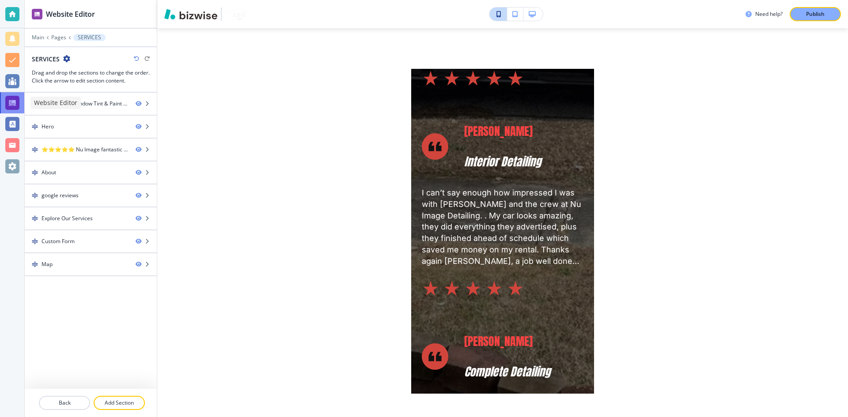
click at [17, 102] on div at bounding box center [12, 103] width 14 height 14
click at [36, 40] on p "Main" at bounding box center [38, 37] width 12 height 6
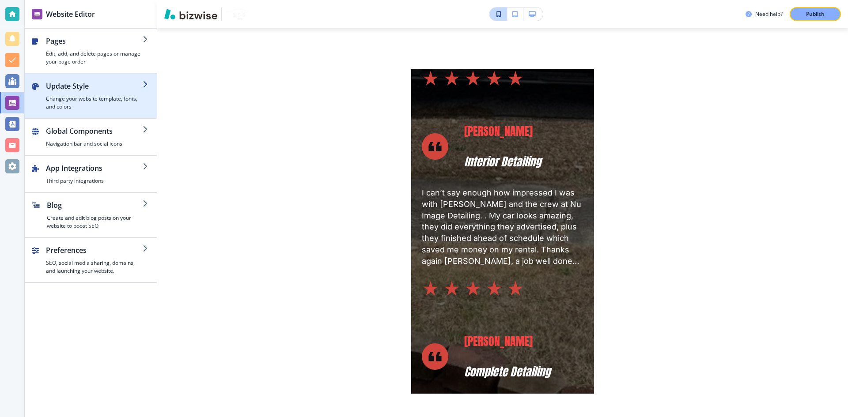
click at [84, 93] on div "button" at bounding box center [94, 93] width 97 height 4
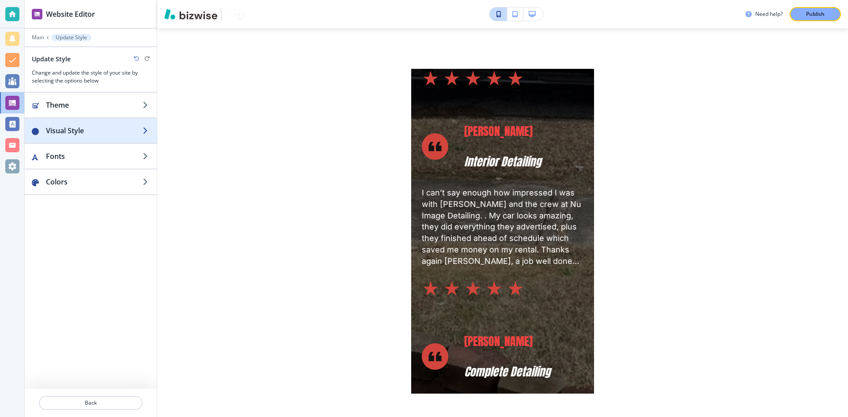
click at [51, 128] on h2 "Visual Style" at bounding box center [94, 130] width 97 height 11
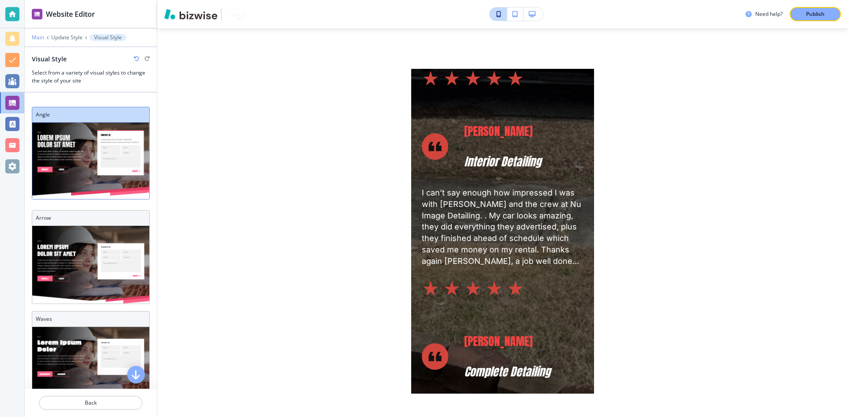
click at [35, 40] on p "Main" at bounding box center [38, 37] width 12 height 6
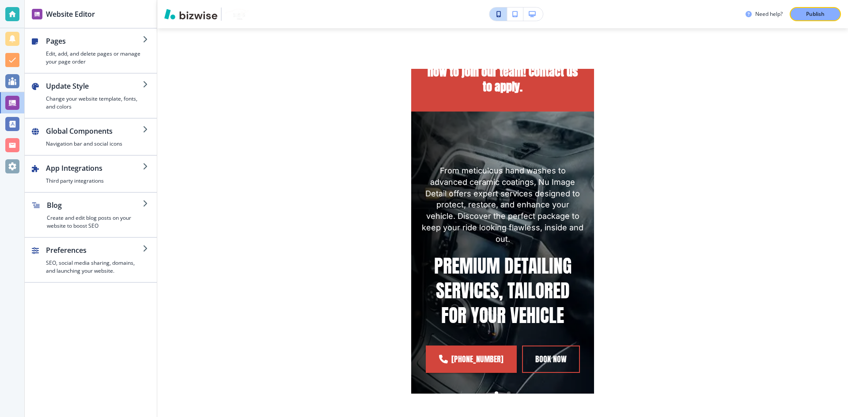
scroll to position [0, 0]
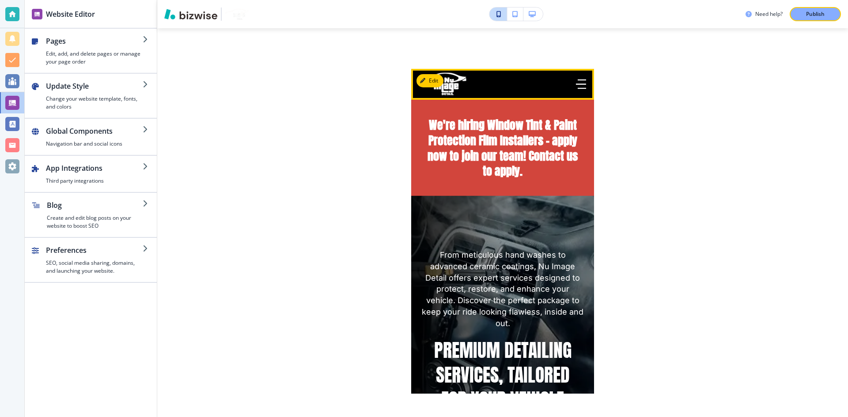
click at [574, 78] on button "button" at bounding box center [580, 84] width 17 height 17
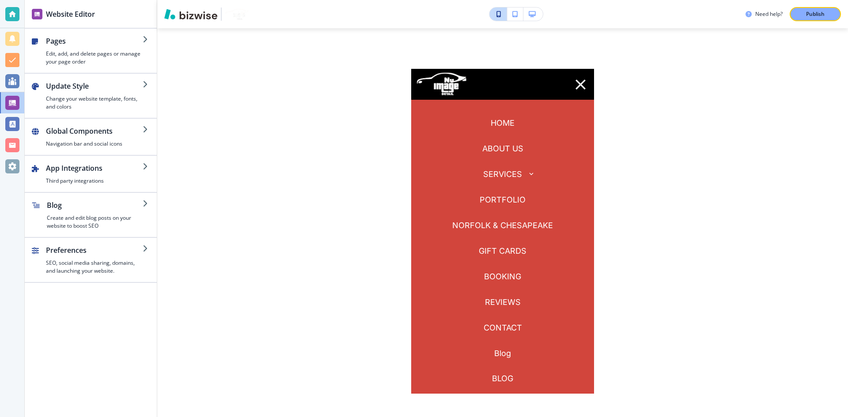
click at [493, 124] on p "HOME" at bounding box center [502, 122] width 24 height 11
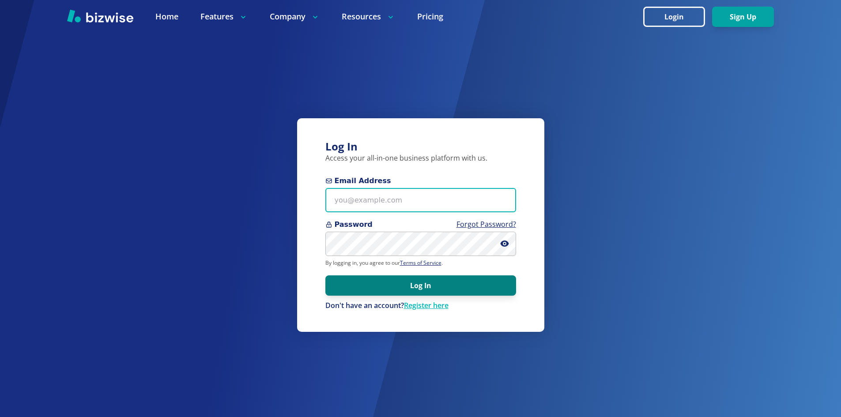
type input "[EMAIL_ADDRESS][DOMAIN_NAME]"
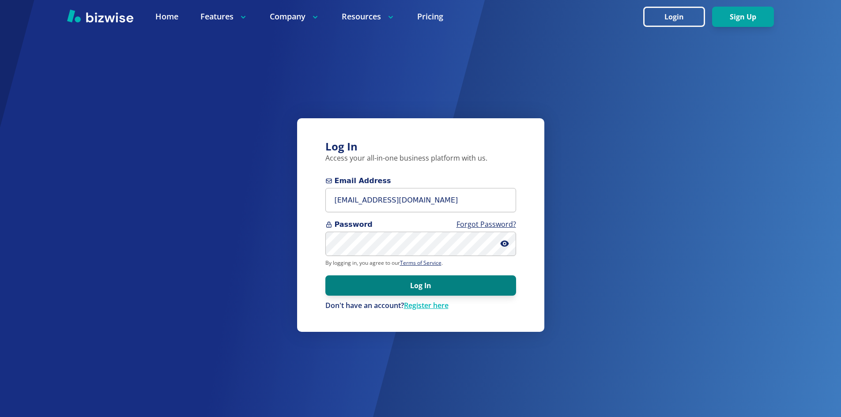
click at [360, 291] on button "Log In" at bounding box center [420, 285] width 191 height 20
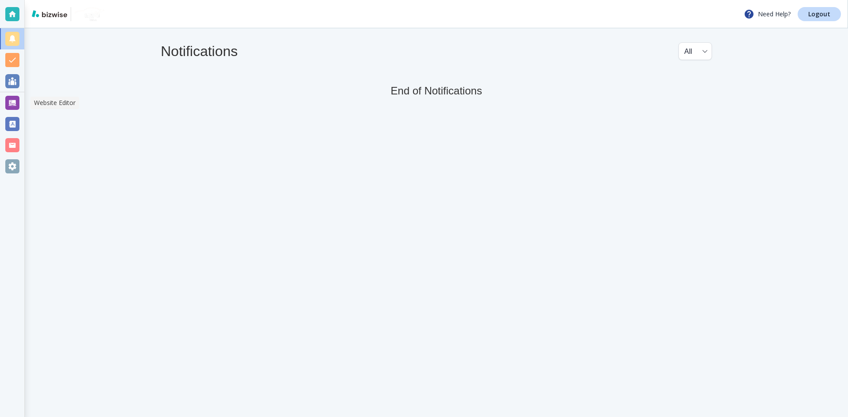
click at [12, 103] on div at bounding box center [12, 103] width 14 height 14
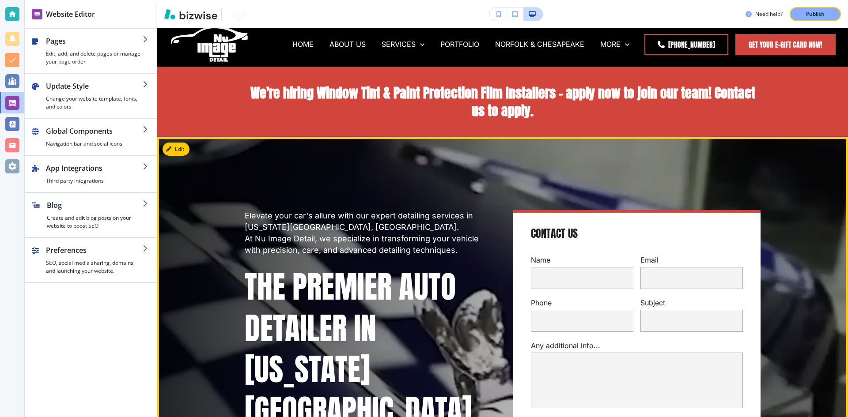
scroll to position [4, 0]
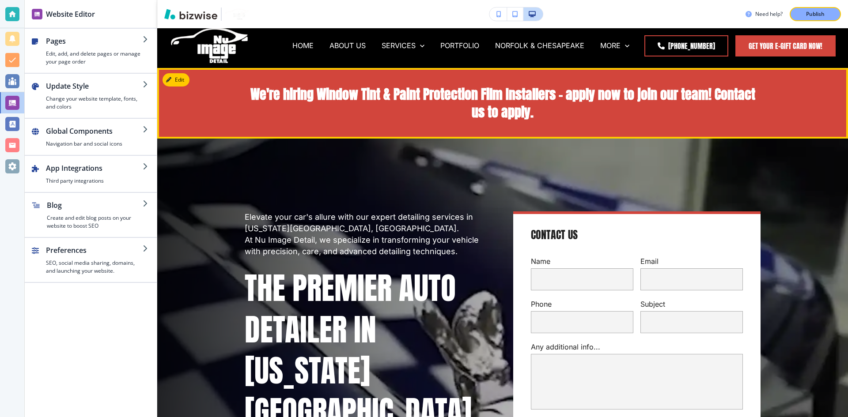
click at [239, 92] on div "We're hiring Window Tint & Paint Protection Film Installers – apply now to join…" at bounding box center [502, 103] width 565 height 35
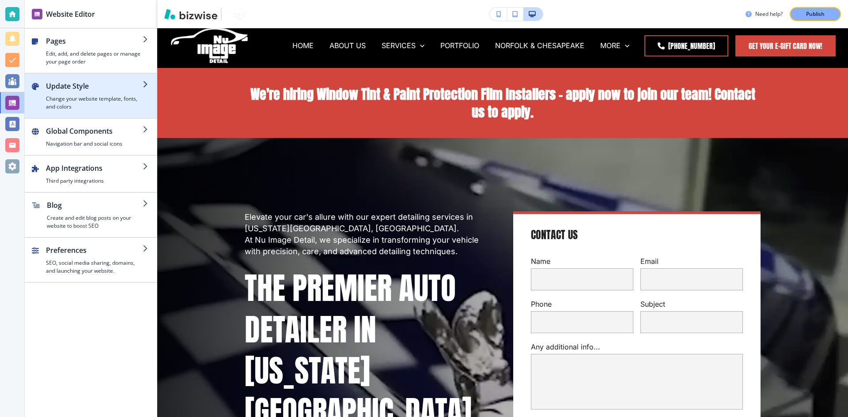
click at [106, 105] on h4 "Change your website template, fonts, and colors" at bounding box center [94, 103] width 97 height 16
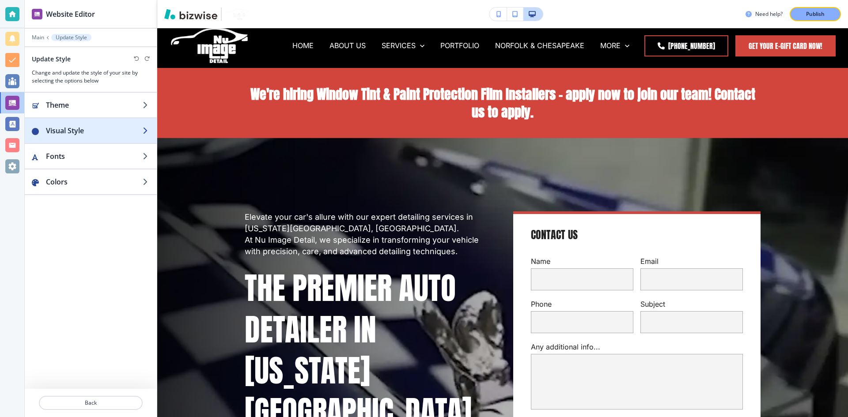
click at [92, 131] on h2 "Visual Style" at bounding box center [94, 130] width 97 height 11
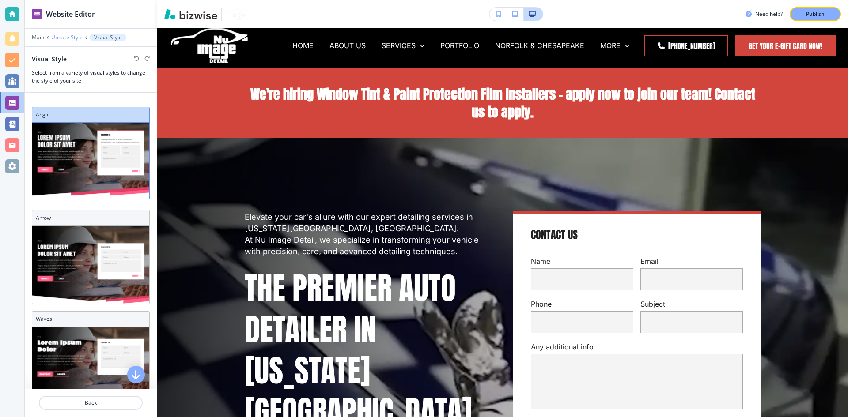
click at [70, 38] on p "Update Style" at bounding box center [66, 37] width 31 height 6
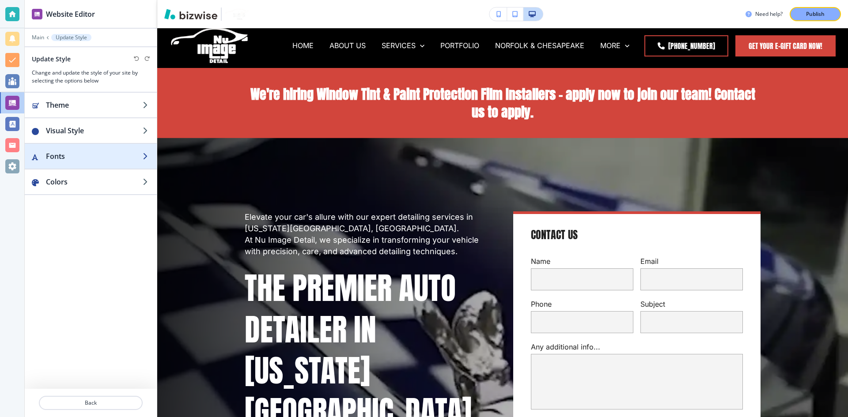
click at [59, 147] on div "button" at bounding box center [91, 147] width 132 height 7
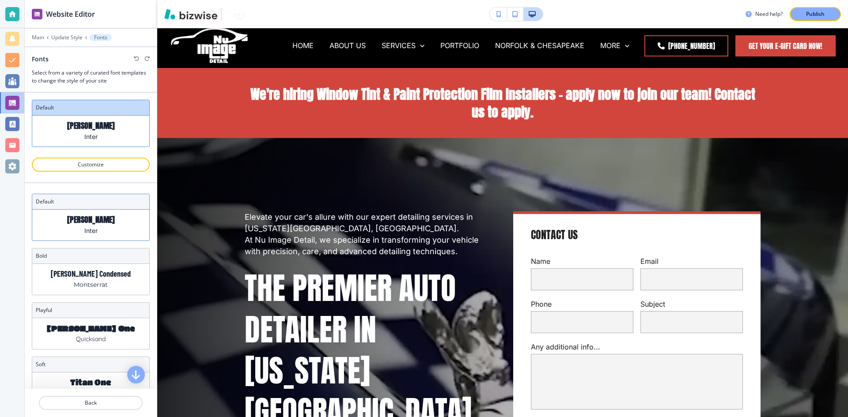
click at [70, 222] on div "Anton Inter" at bounding box center [90, 225] width 117 height 31
click at [68, 270] on p "[PERSON_NAME] Condensed" at bounding box center [91, 273] width 80 height 9
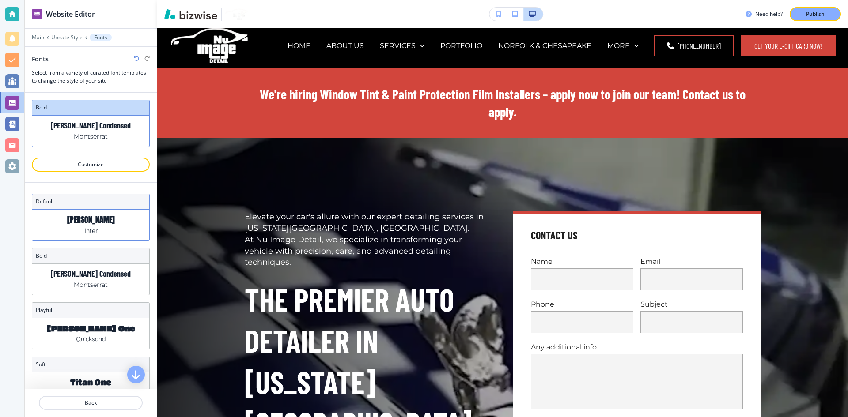
click at [84, 230] on p "Inter" at bounding box center [90, 230] width 13 height 9
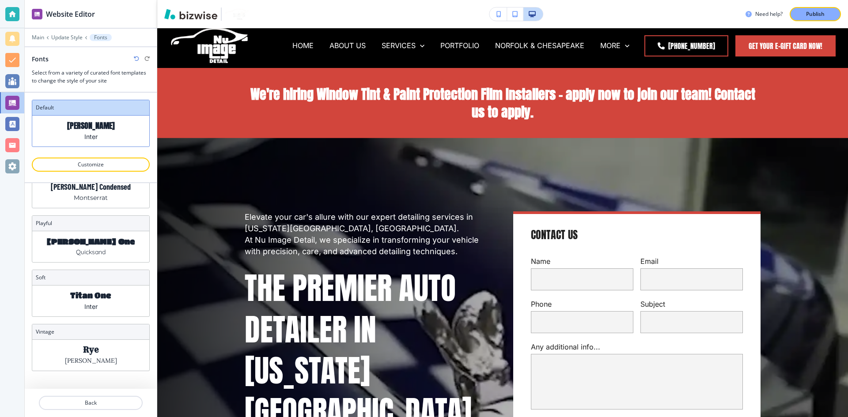
scroll to position [0, 0]
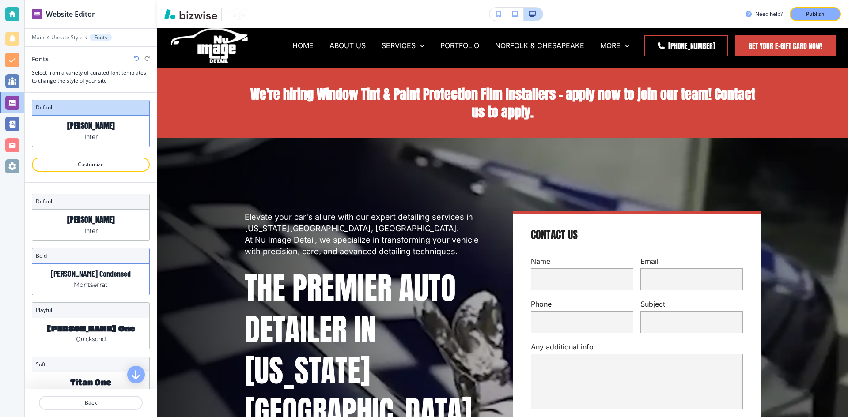
click at [75, 271] on p "[PERSON_NAME] Condensed" at bounding box center [91, 273] width 80 height 9
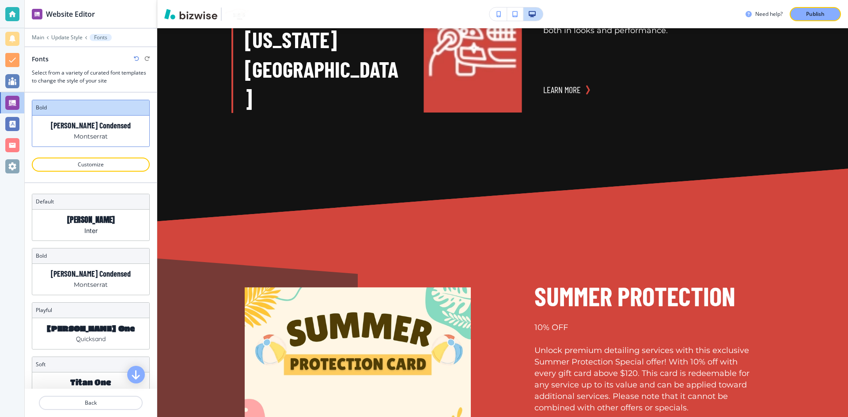
scroll to position [2019, 0]
